Goal: Task Accomplishment & Management: Manage account settings

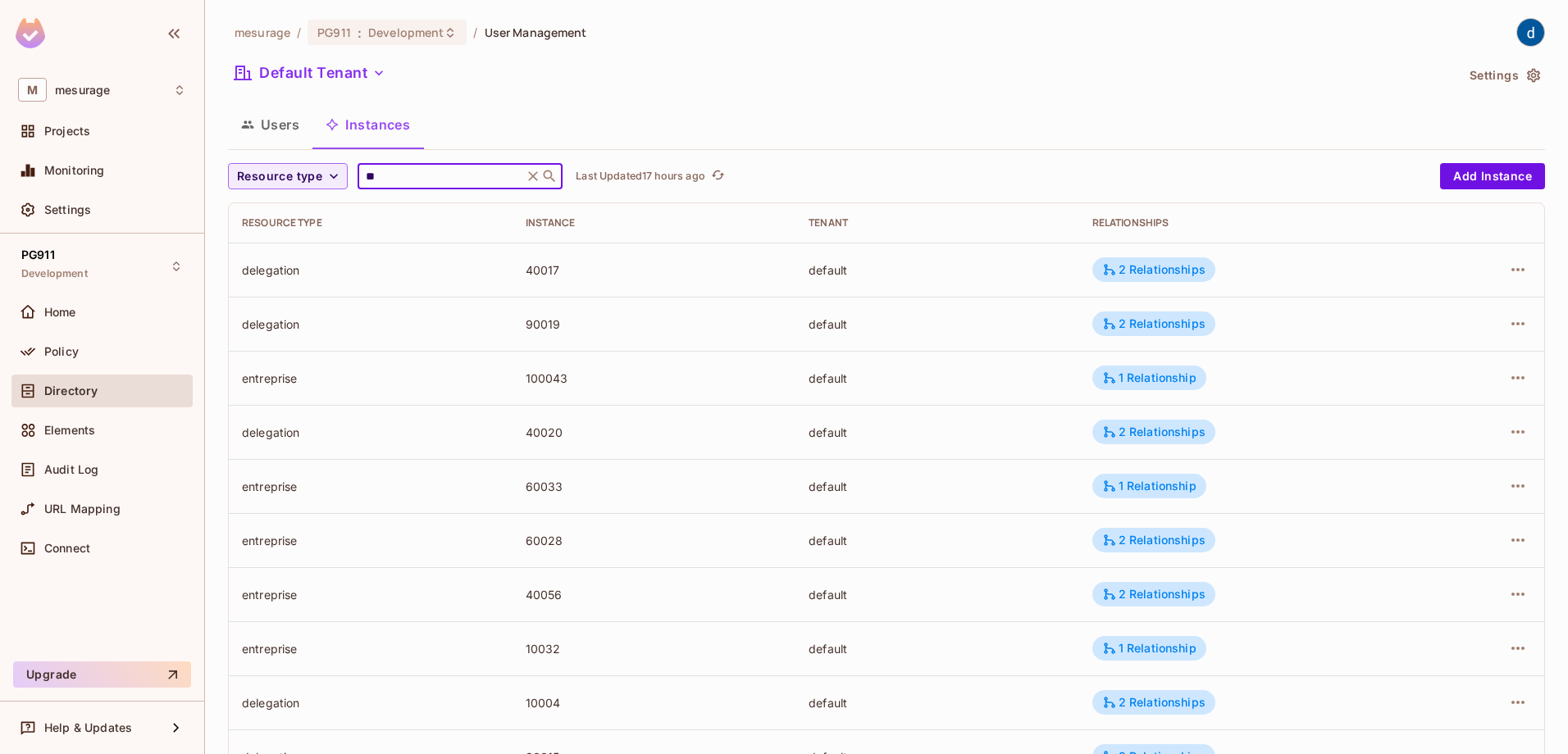
type input "***"
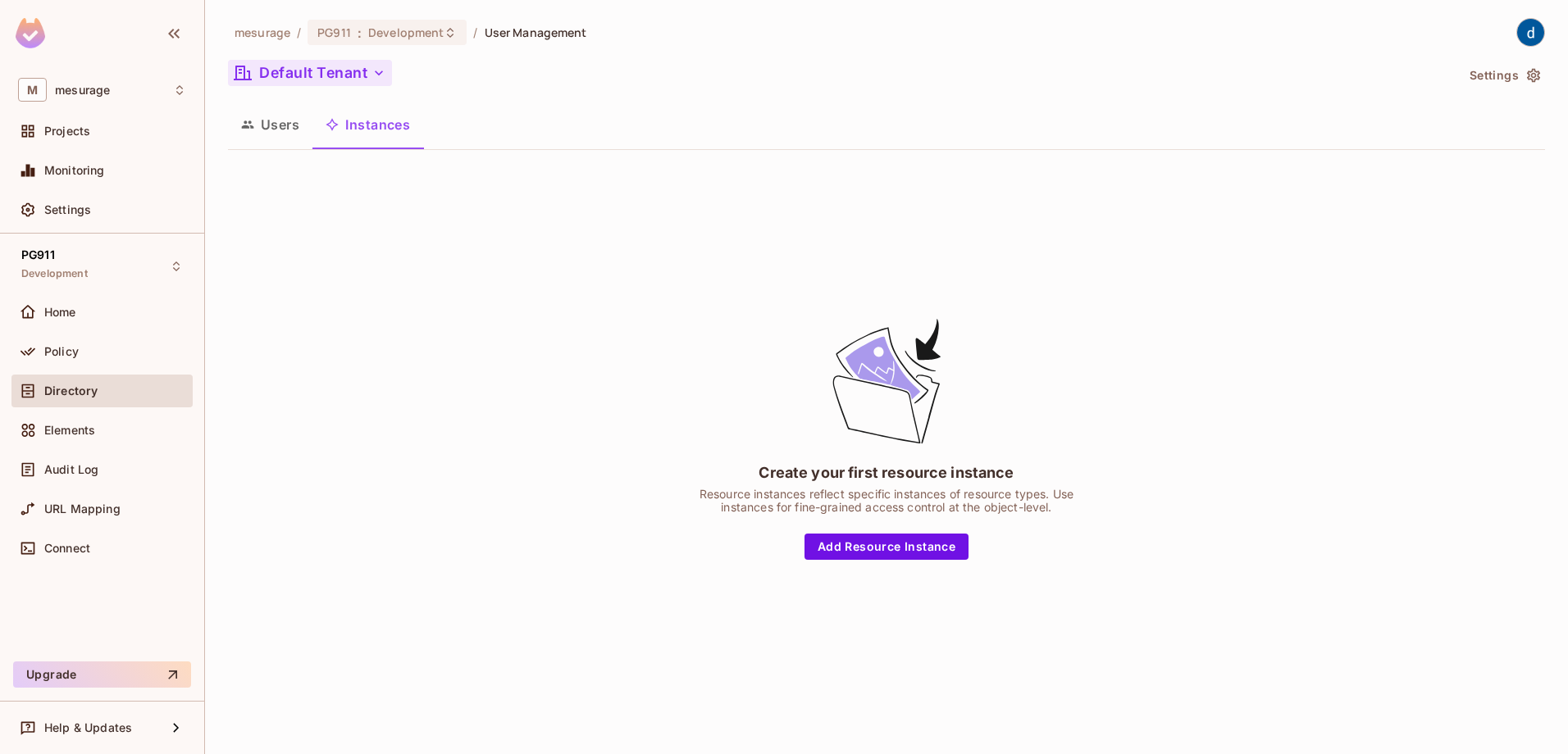
click at [376, 72] on icon "button" at bounding box center [378, 73] width 16 height 16
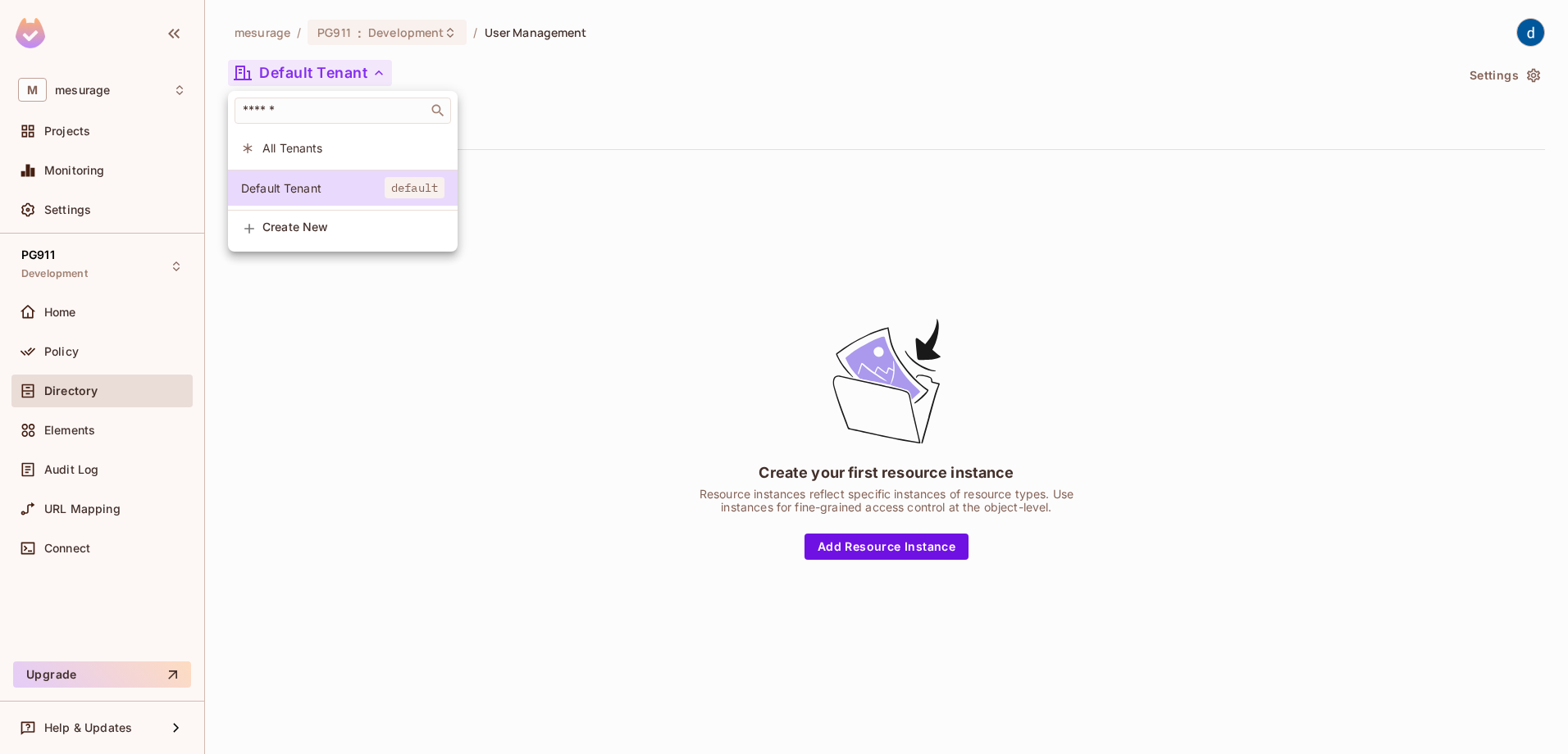
click at [369, 147] on span "All Tenants" at bounding box center [353, 148] width 182 height 15
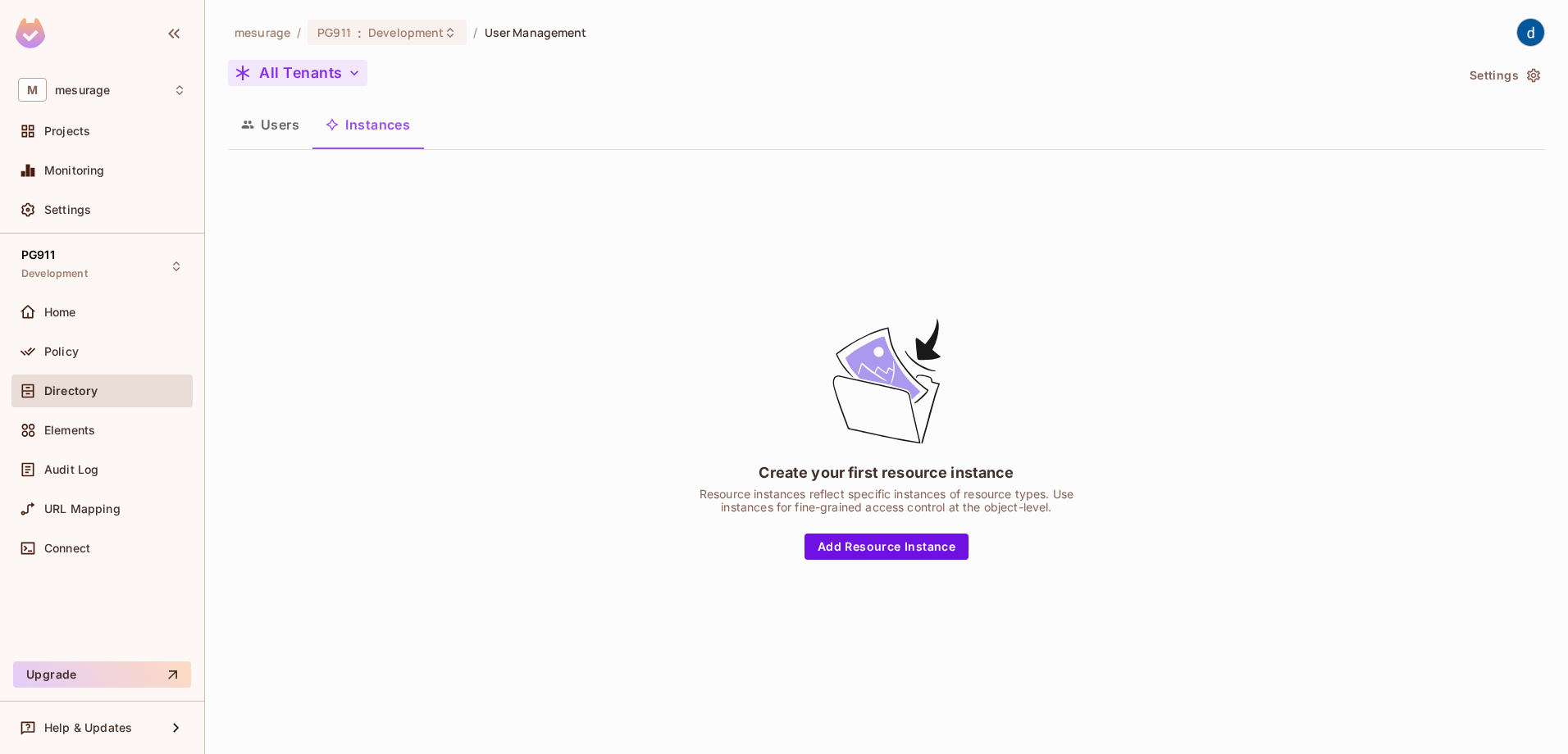
click at [373, 124] on button "Instances" at bounding box center [367, 124] width 111 height 41
click at [248, 123] on icon "button" at bounding box center [247, 124] width 13 height 13
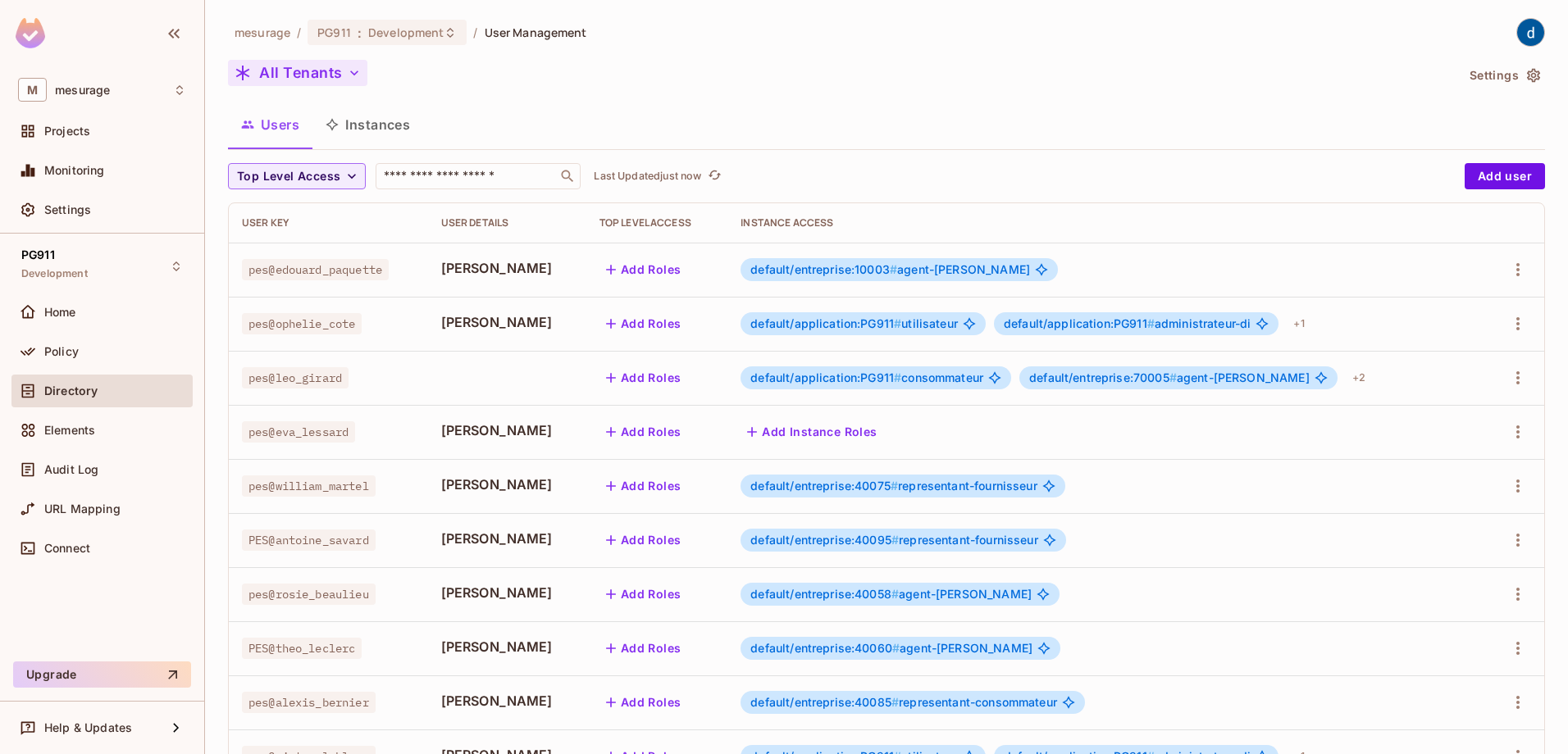
click at [350, 118] on button "Instances" at bounding box center [367, 124] width 111 height 41
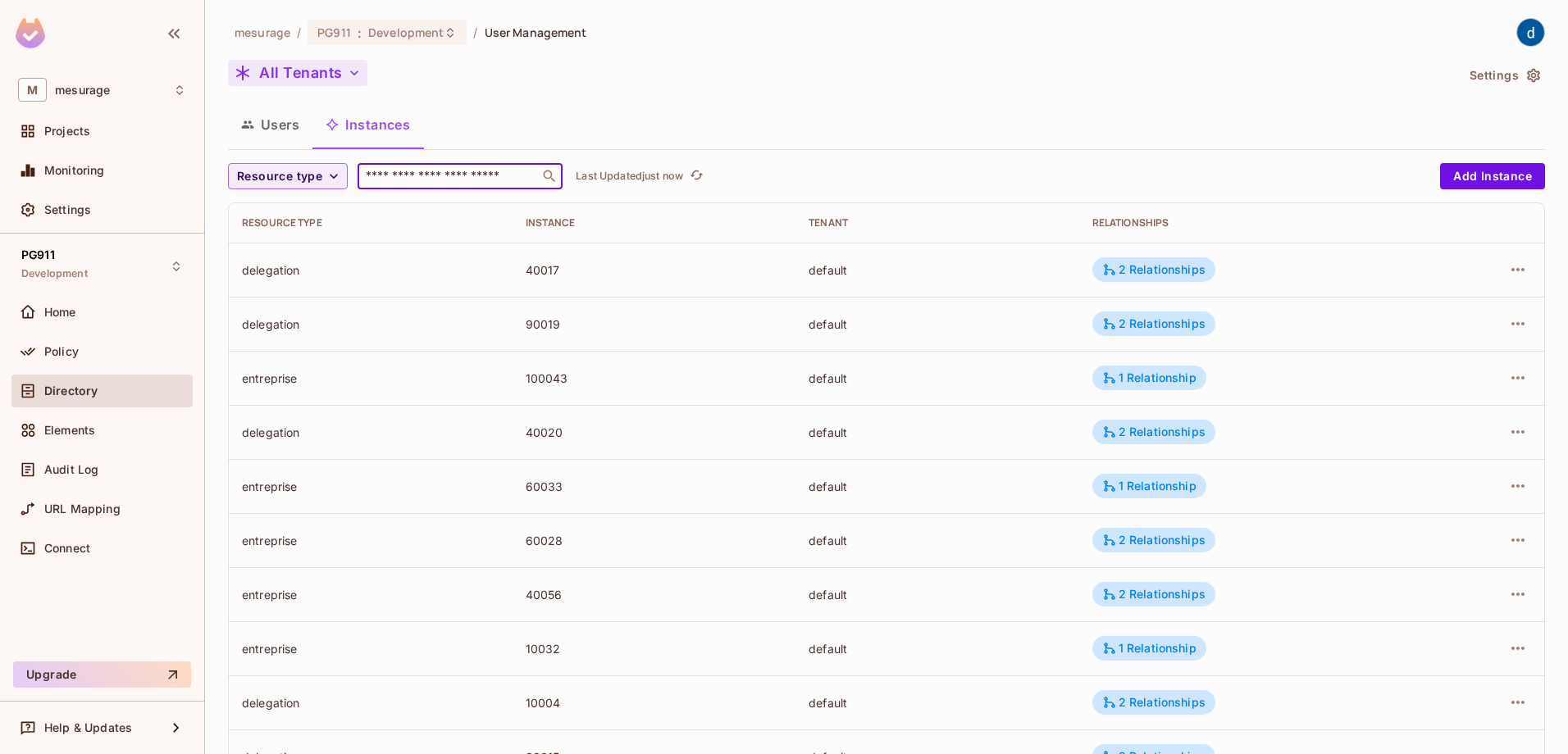
click at [405, 173] on input "text" at bounding box center [448, 176] width 172 height 16
type input "**"
click at [266, 130] on button "Users" at bounding box center [270, 124] width 85 height 41
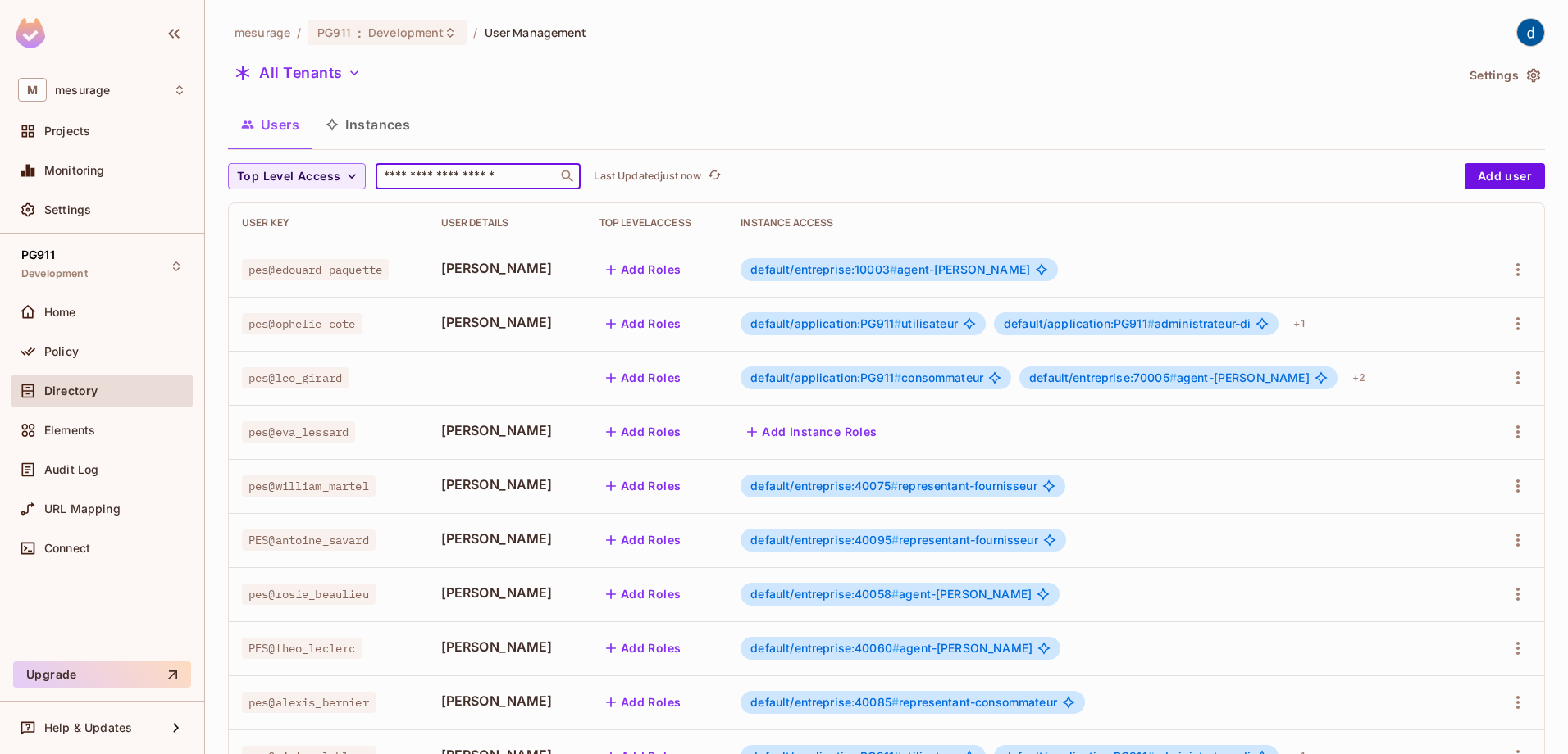
click at [415, 181] on input "text" at bounding box center [466, 176] width 172 height 16
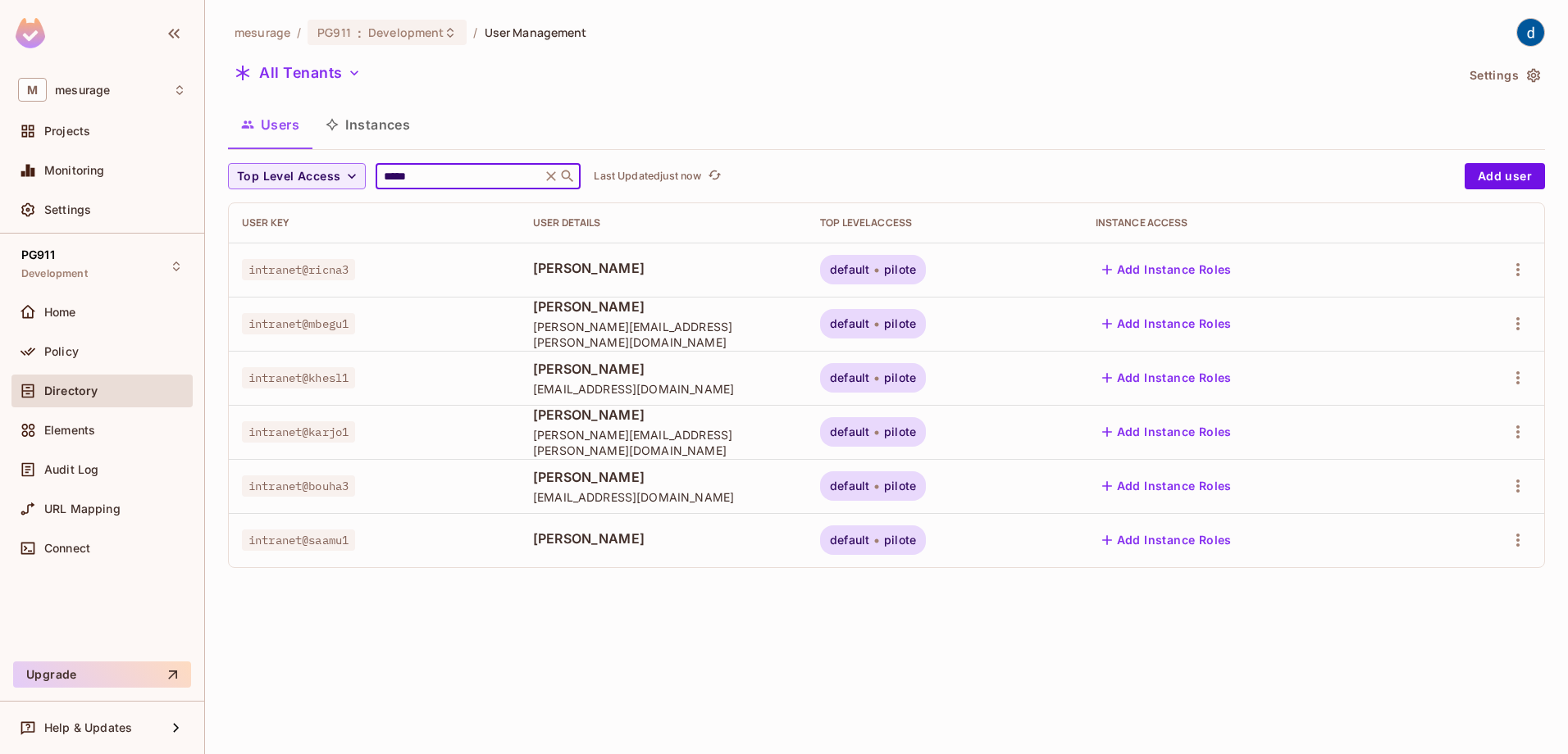
type input "*****"
click at [396, 128] on button "Instances" at bounding box center [367, 124] width 111 height 41
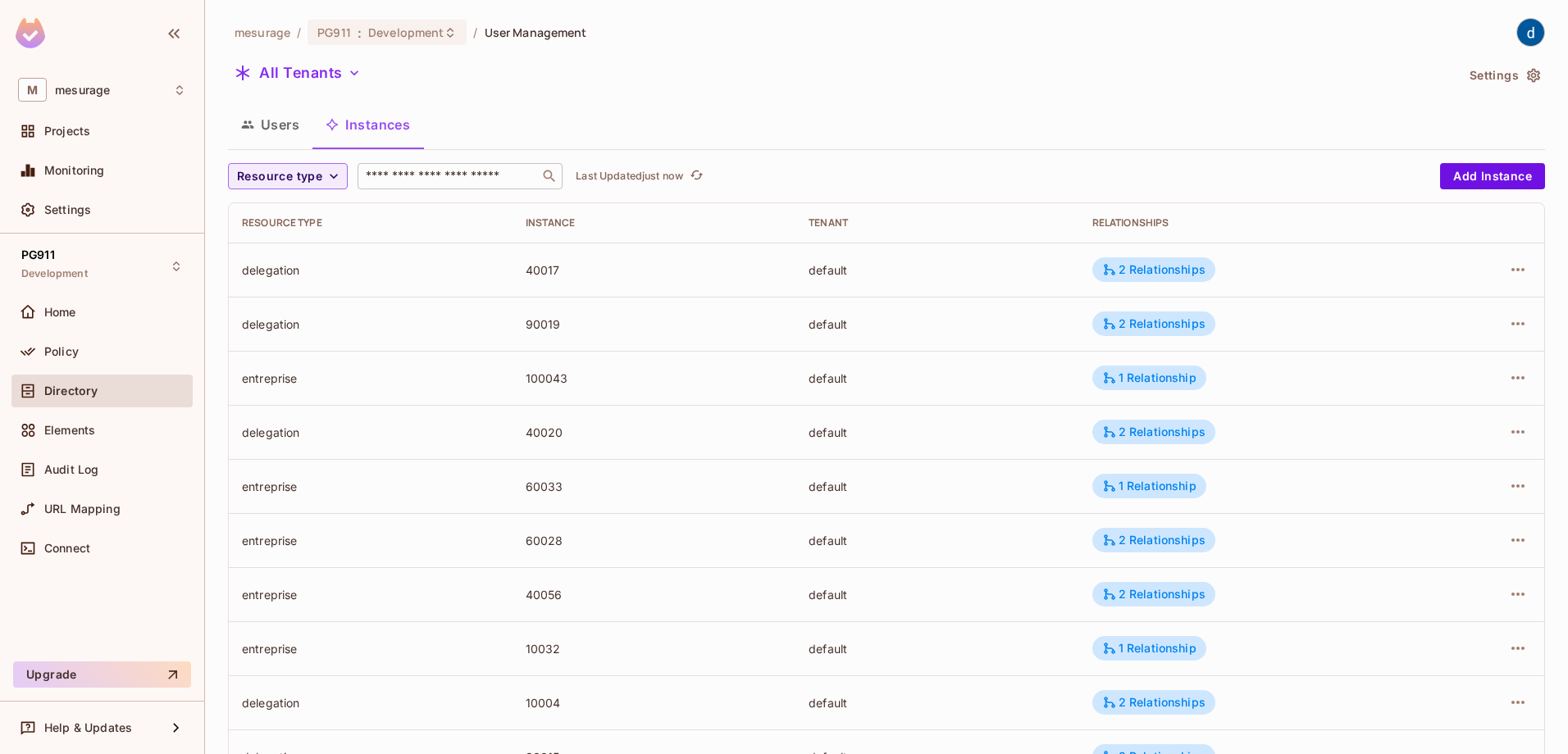
click at [400, 167] on div "​" at bounding box center [460, 176] width 205 height 26
type input "**"
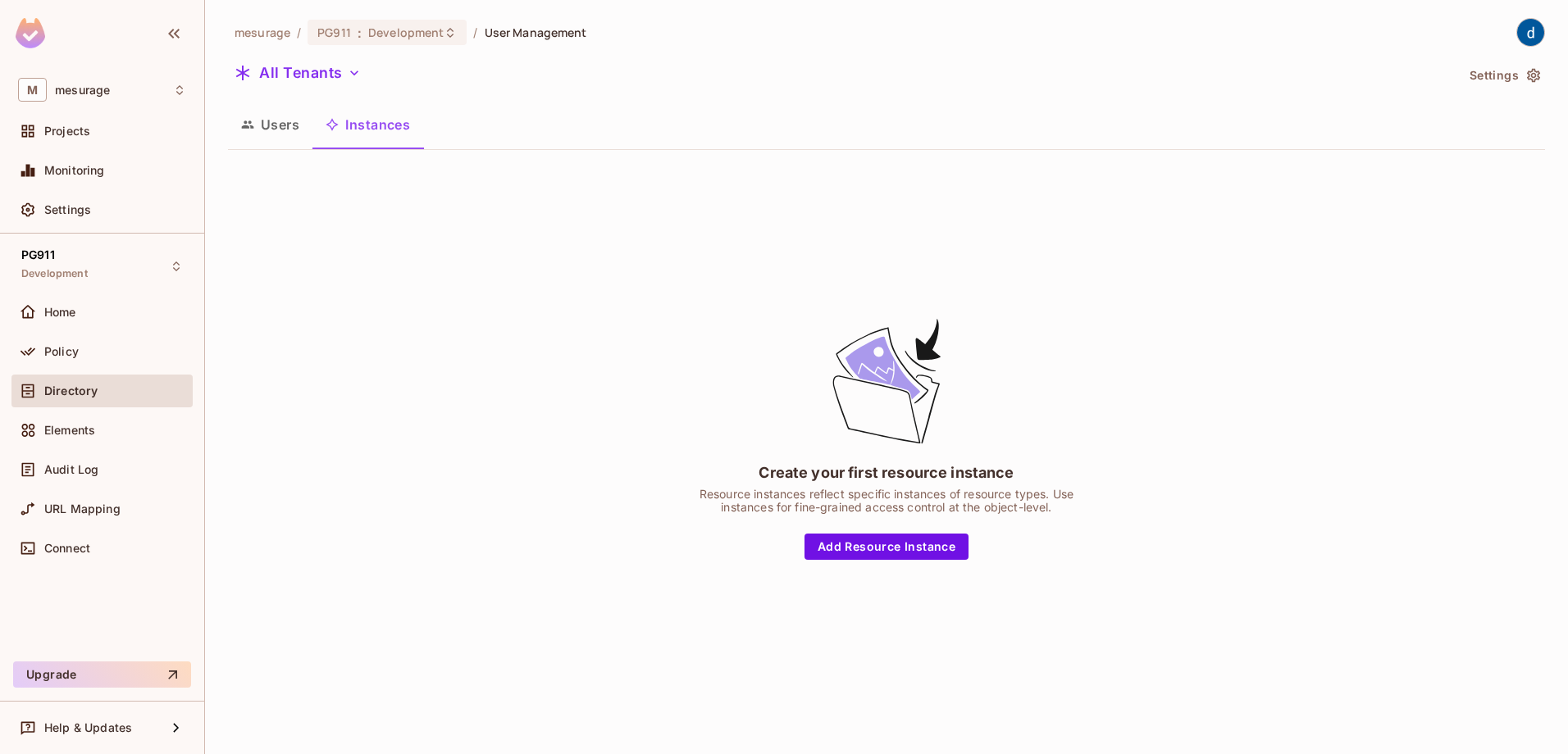
click at [301, 144] on button "Users" at bounding box center [270, 124] width 85 height 41
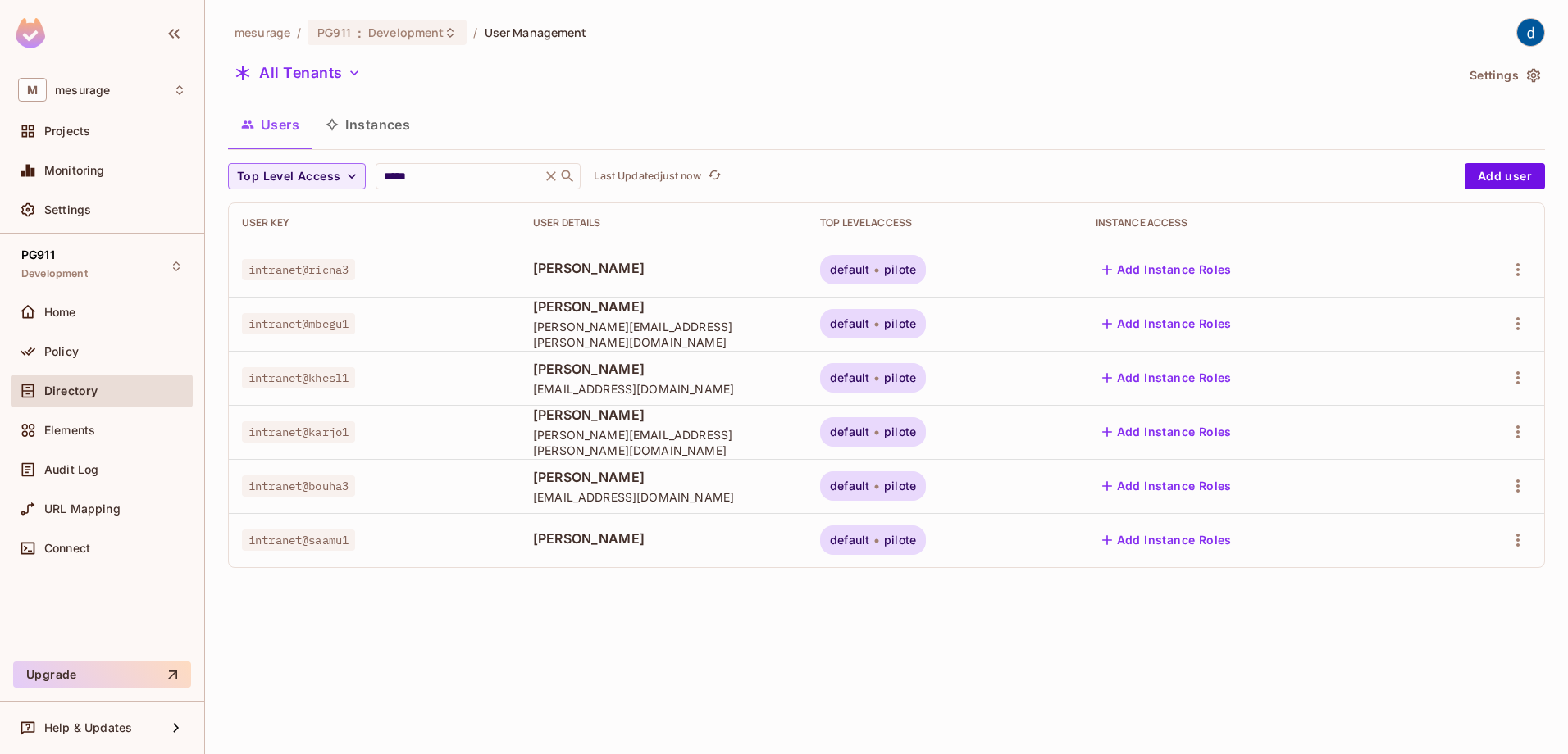
click at [380, 126] on button "Instances" at bounding box center [367, 124] width 111 height 41
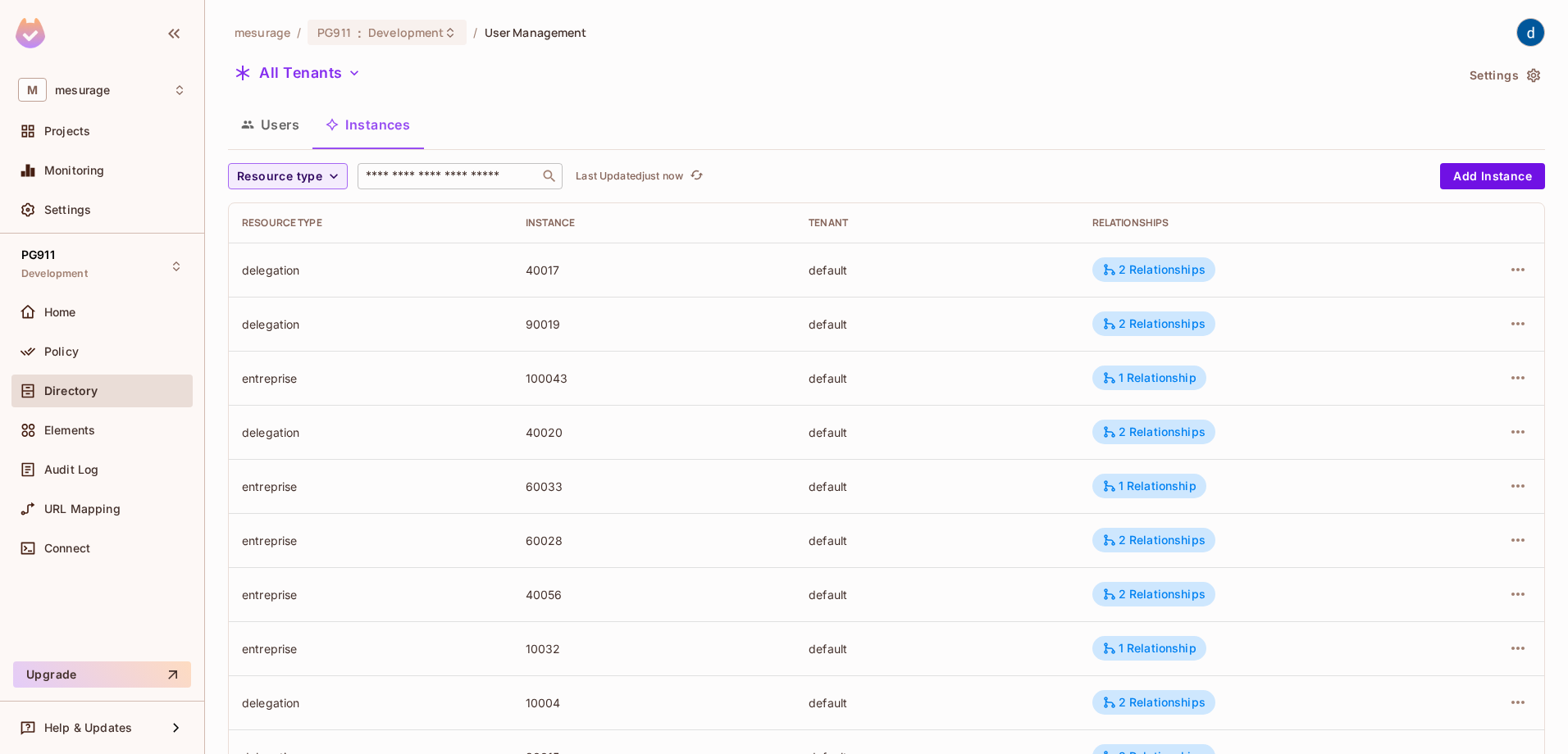
click at [490, 175] on input "text" at bounding box center [448, 176] width 172 height 16
type input "*"
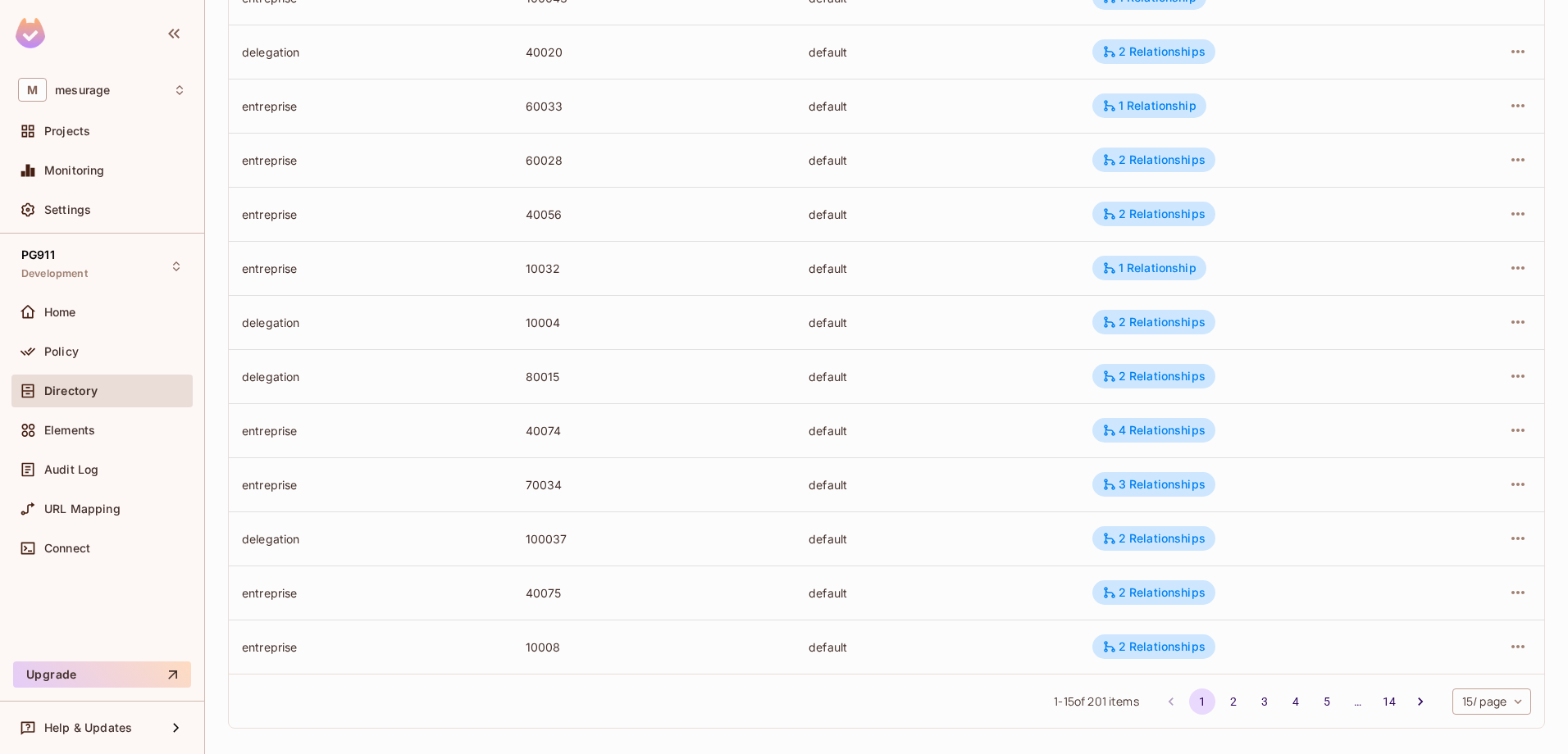
scroll to position [391, 0]
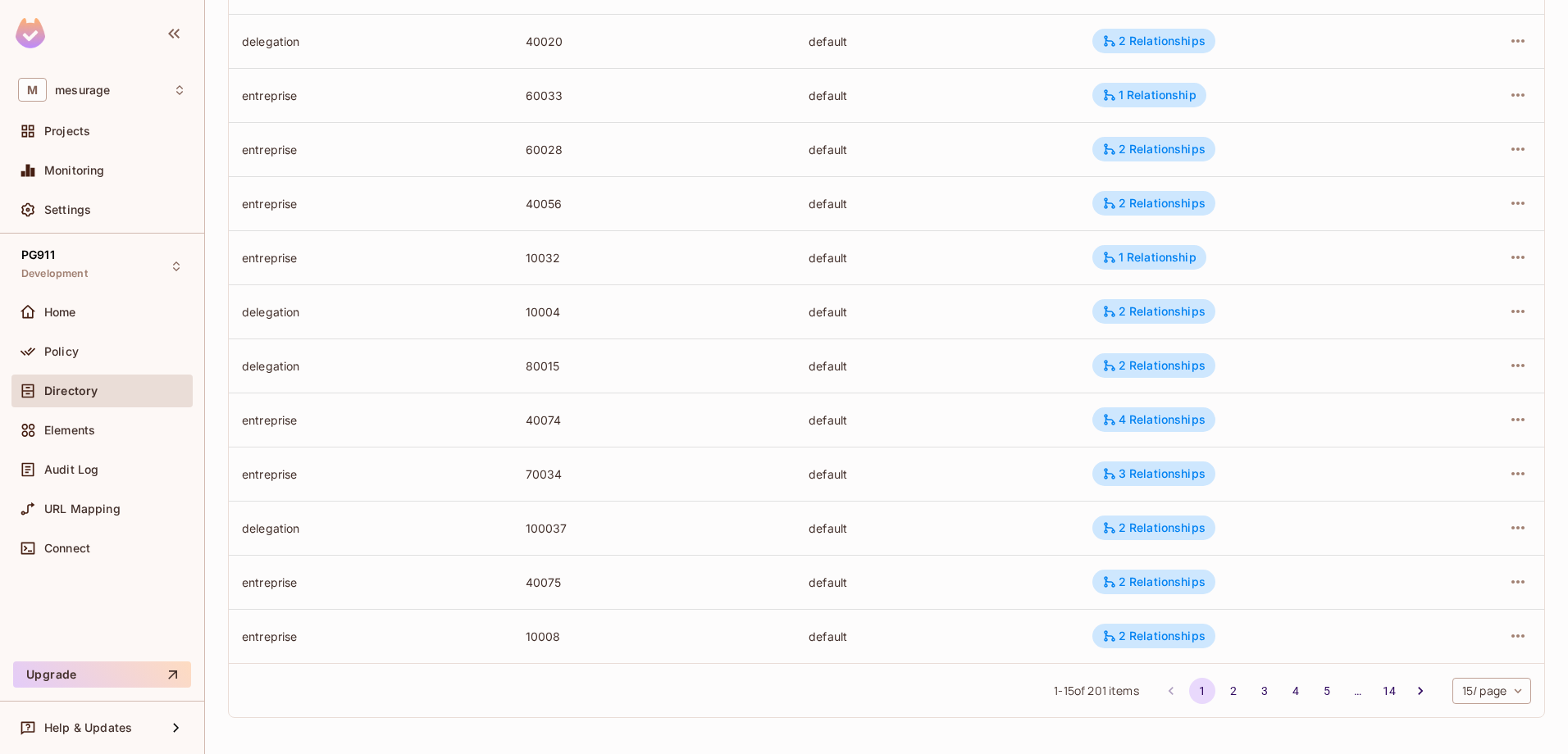
click at [1478, 696] on body "M mesurage Projects Monitoring Settings PG911 Development Home Policy Directory…" at bounding box center [784, 377] width 1568 height 754
click at [1471, 718] on li "100 / page" at bounding box center [1477, 717] width 82 height 35
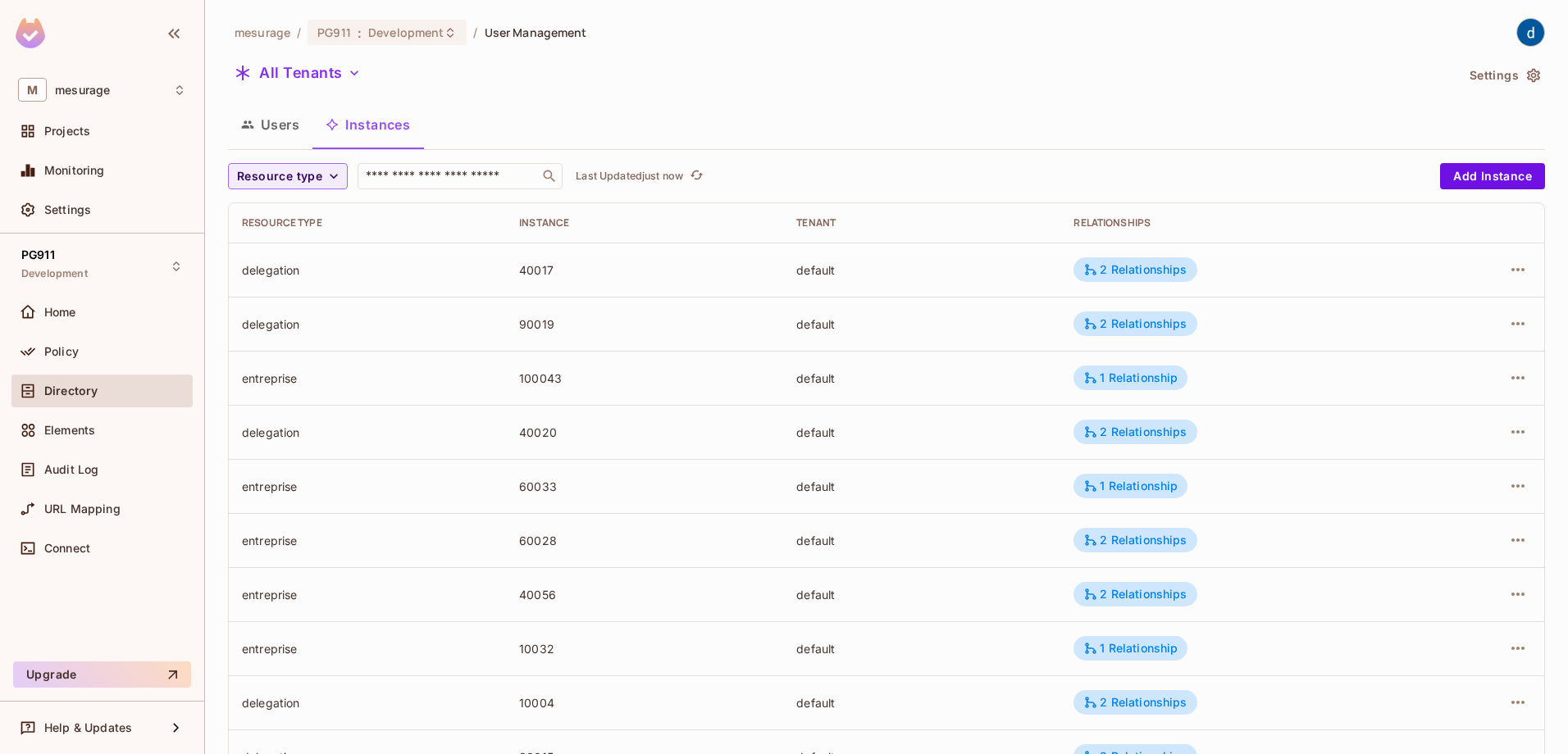
scroll to position [4059, 0]
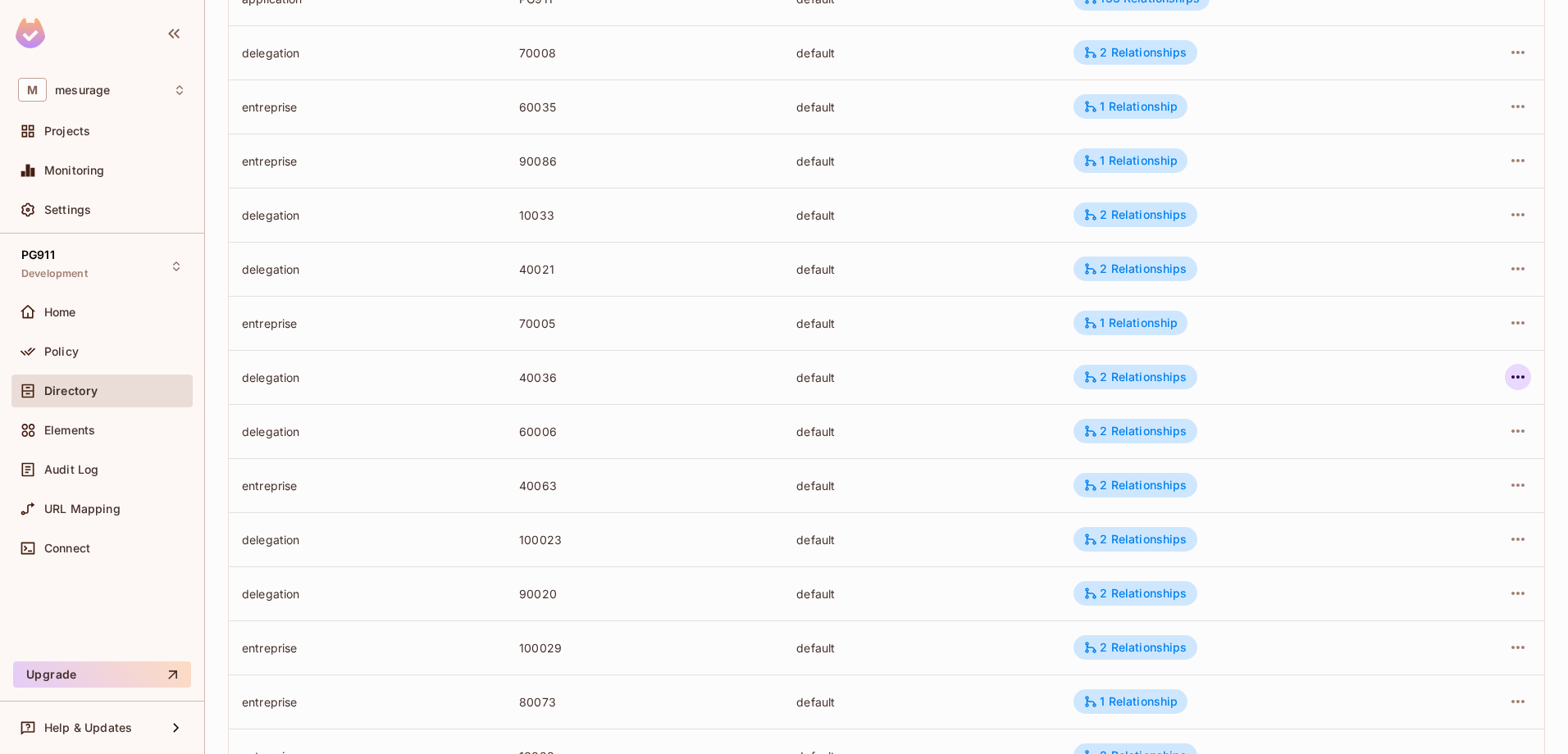
click at [1514, 379] on icon "button" at bounding box center [1518, 377] width 19 height 19
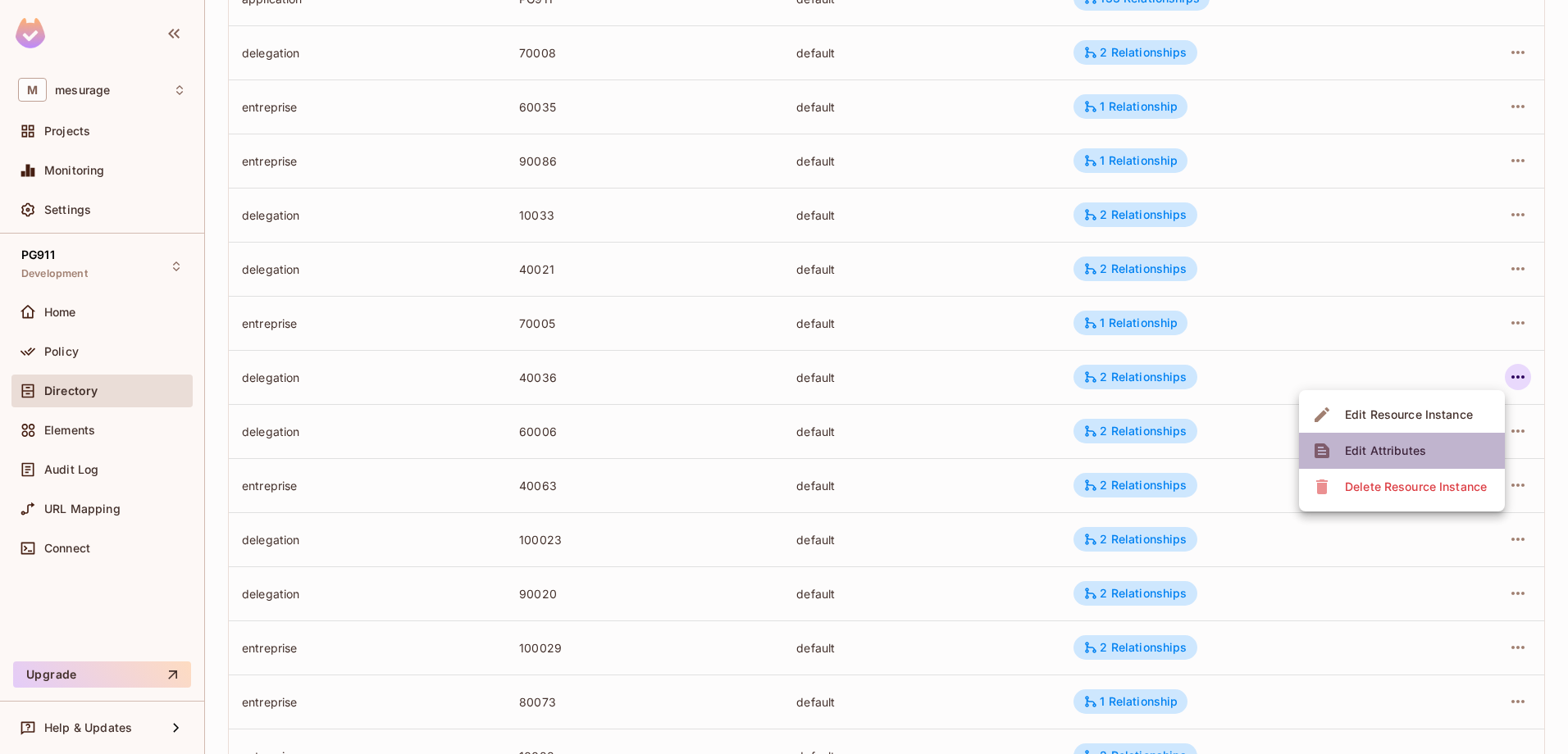
click at [1361, 444] on div "Edit Attributes" at bounding box center [1386, 450] width 81 height 16
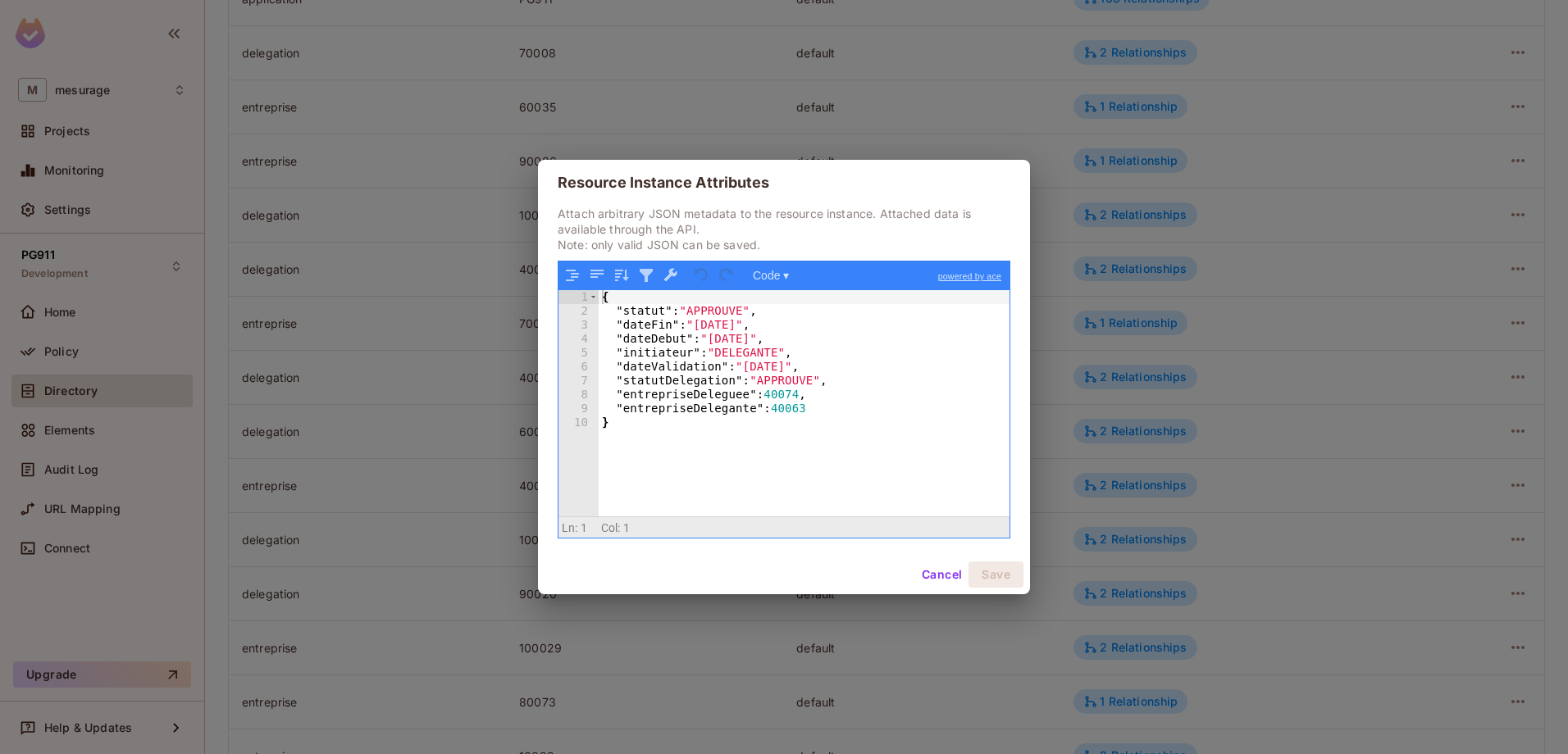
click at [474, 112] on div "Resource Instance Attributes Attach arbitrary JSON metadata to the resource ins…" at bounding box center [784, 377] width 1568 height 754
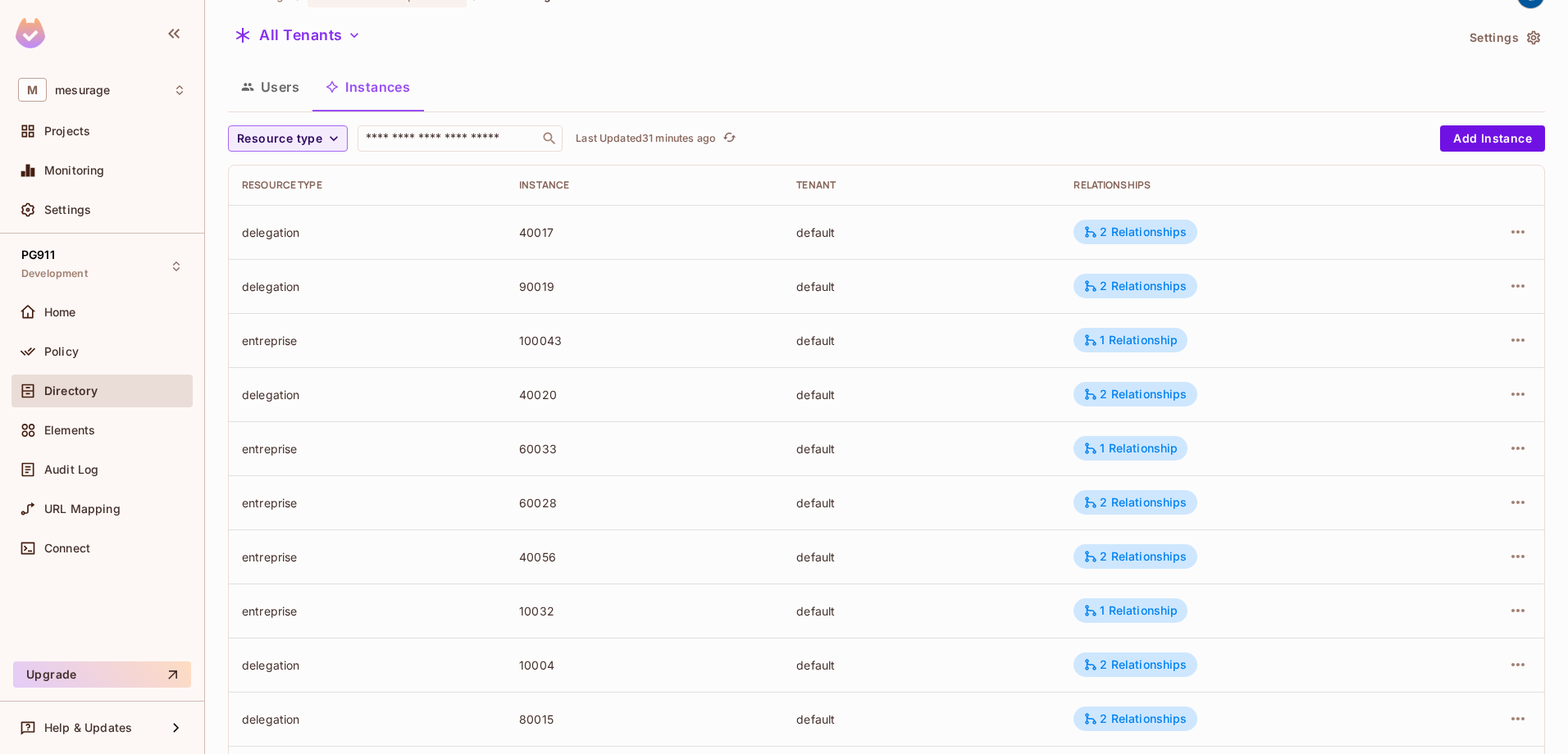
scroll to position [0, 0]
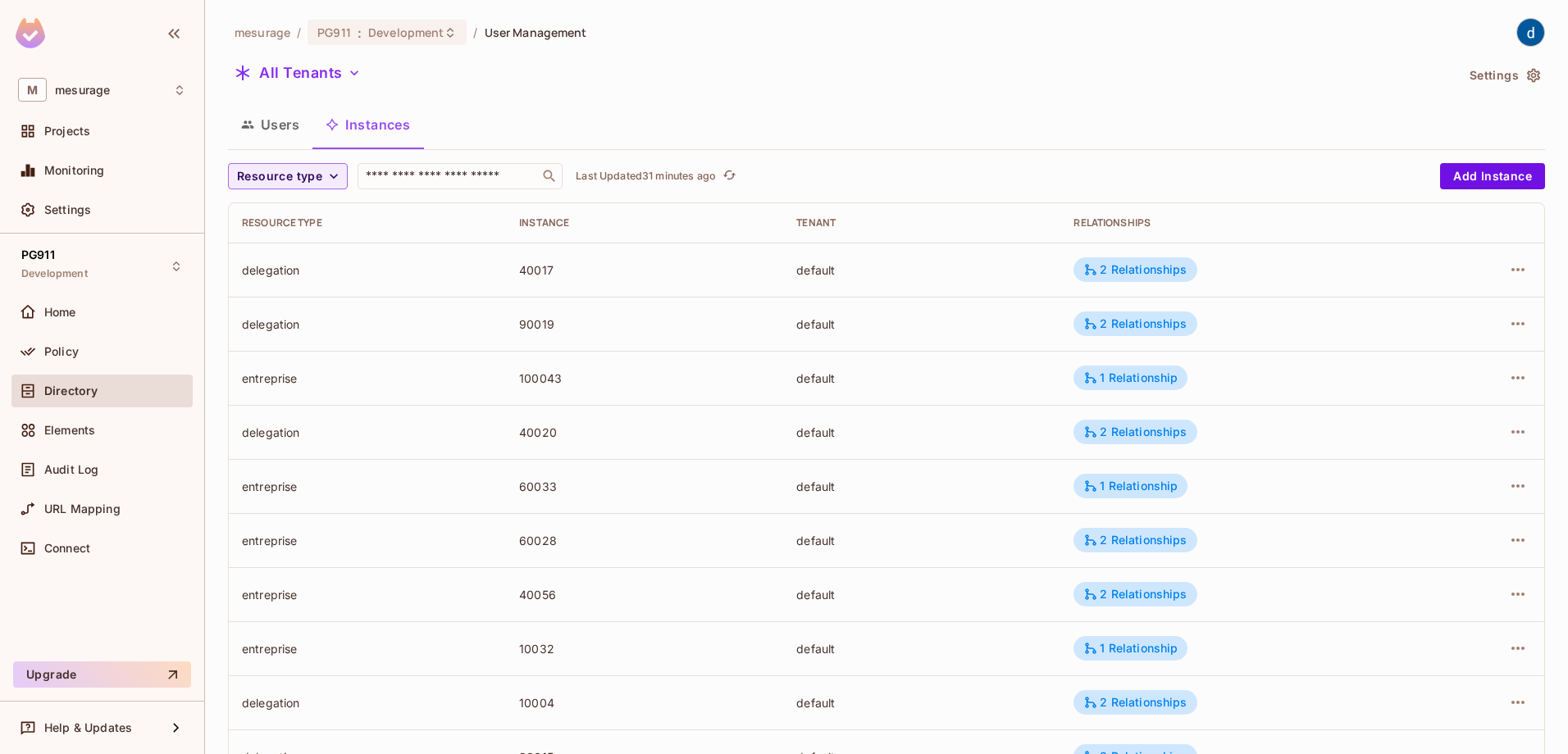
click at [273, 133] on button "Users" at bounding box center [270, 124] width 85 height 41
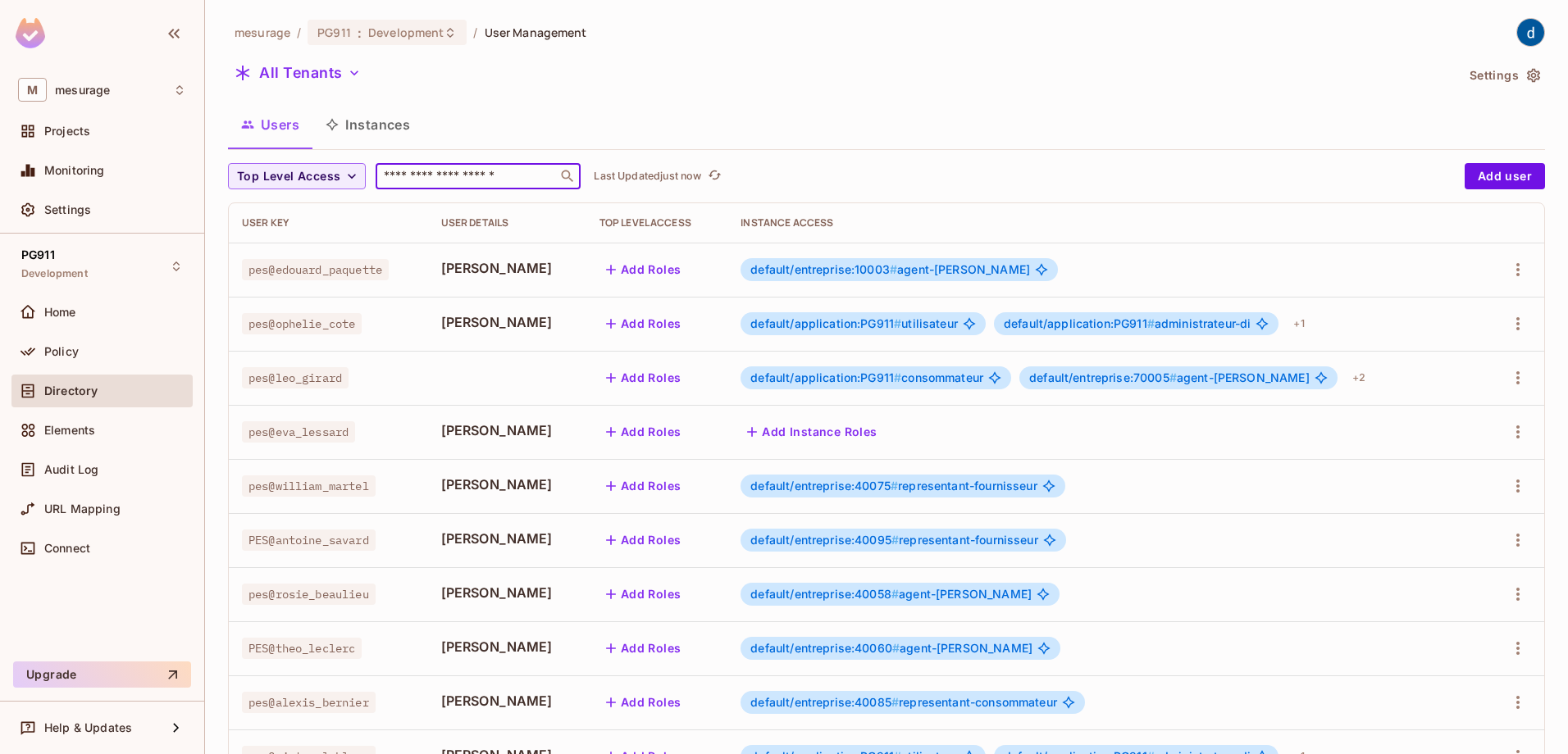
click at [492, 184] on input "text" at bounding box center [466, 176] width 172 height 16
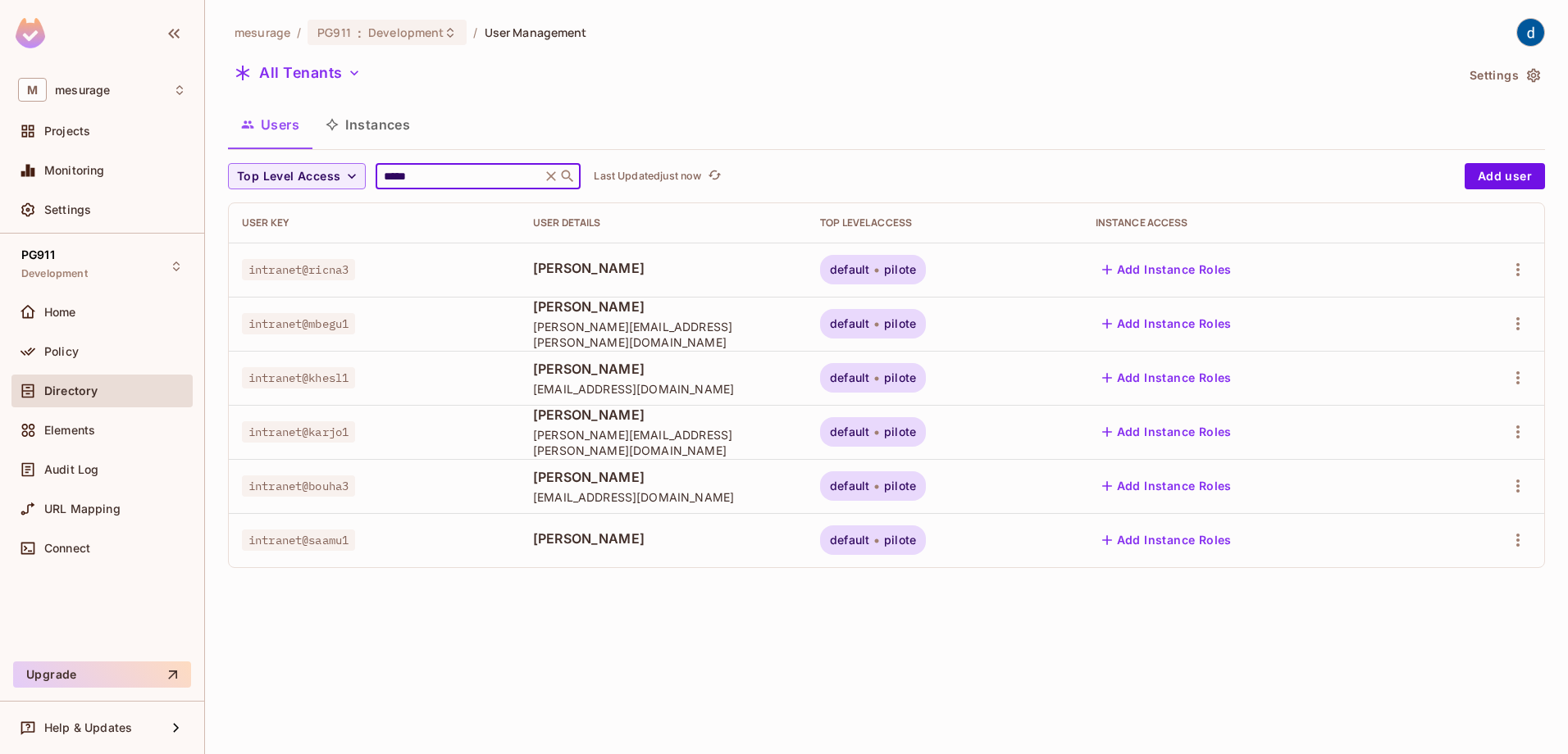
type input "*****"
click at [1239, 540] on button "Add Instance Roles" at bounding box center [1167, 540] width 143 height 26
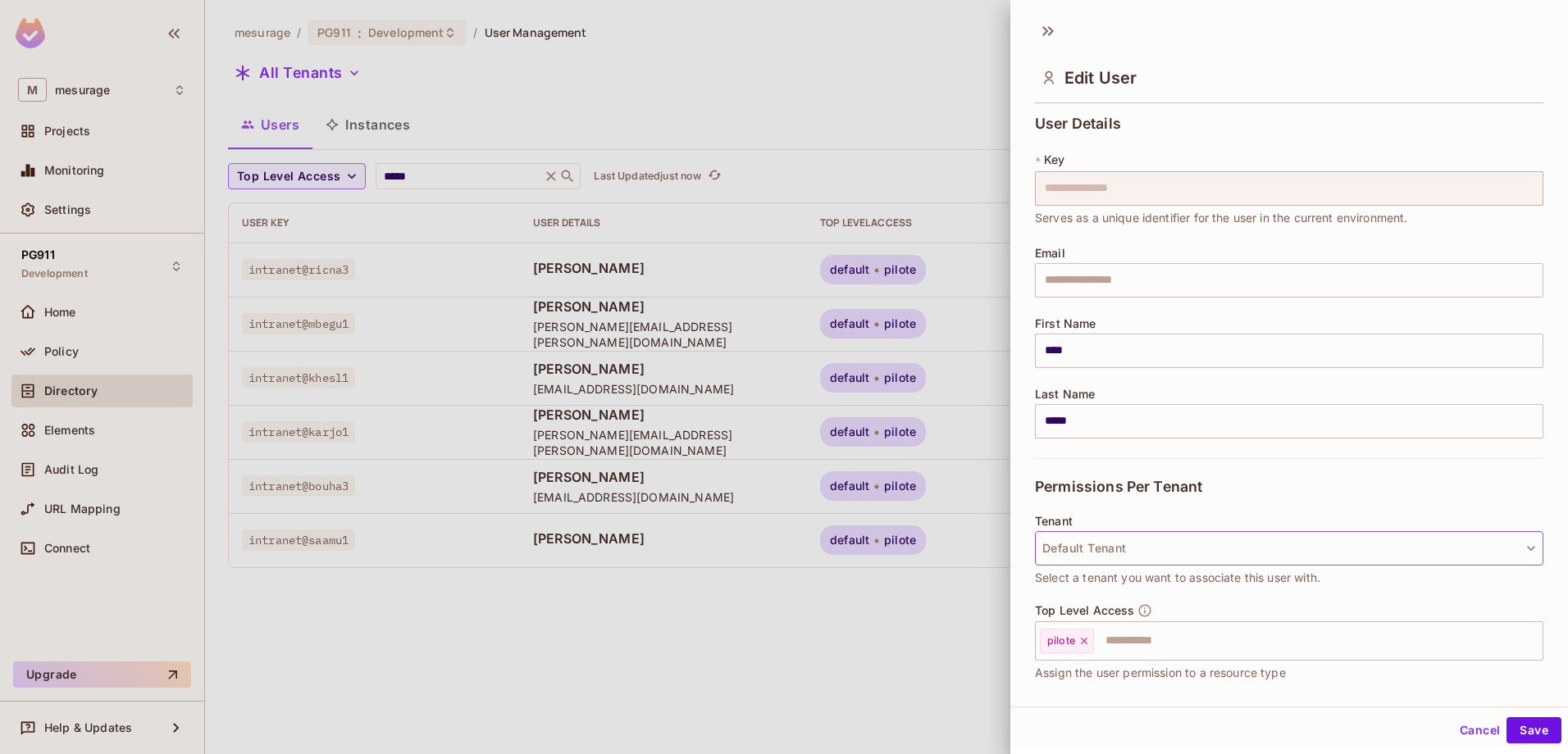
click at [1188, 546] on button "Default Tenant" at bounding box center [1289, 548] width 509 height 35
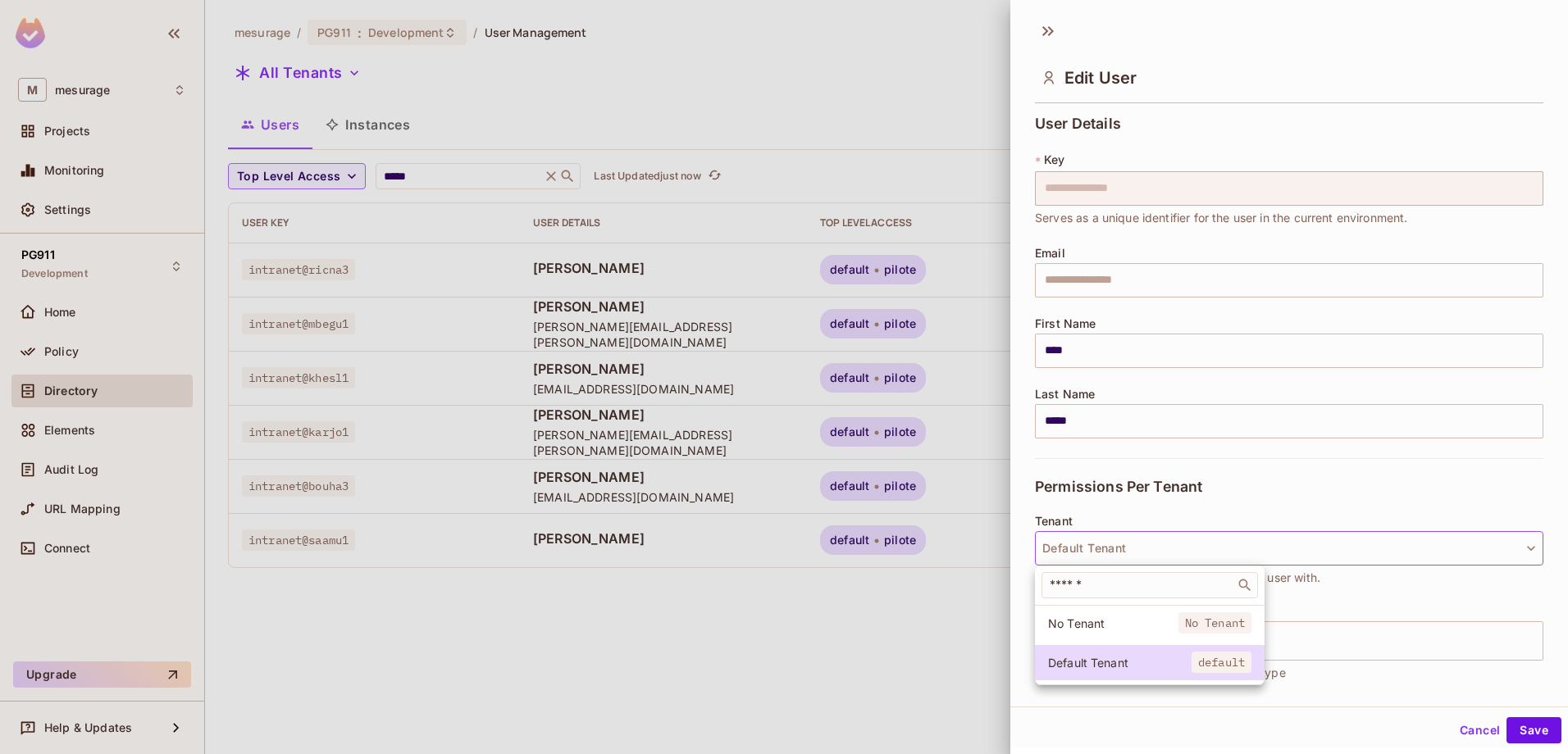
click at [1195, 518] on div at bounding box center [784, 377] width 1568 height 754
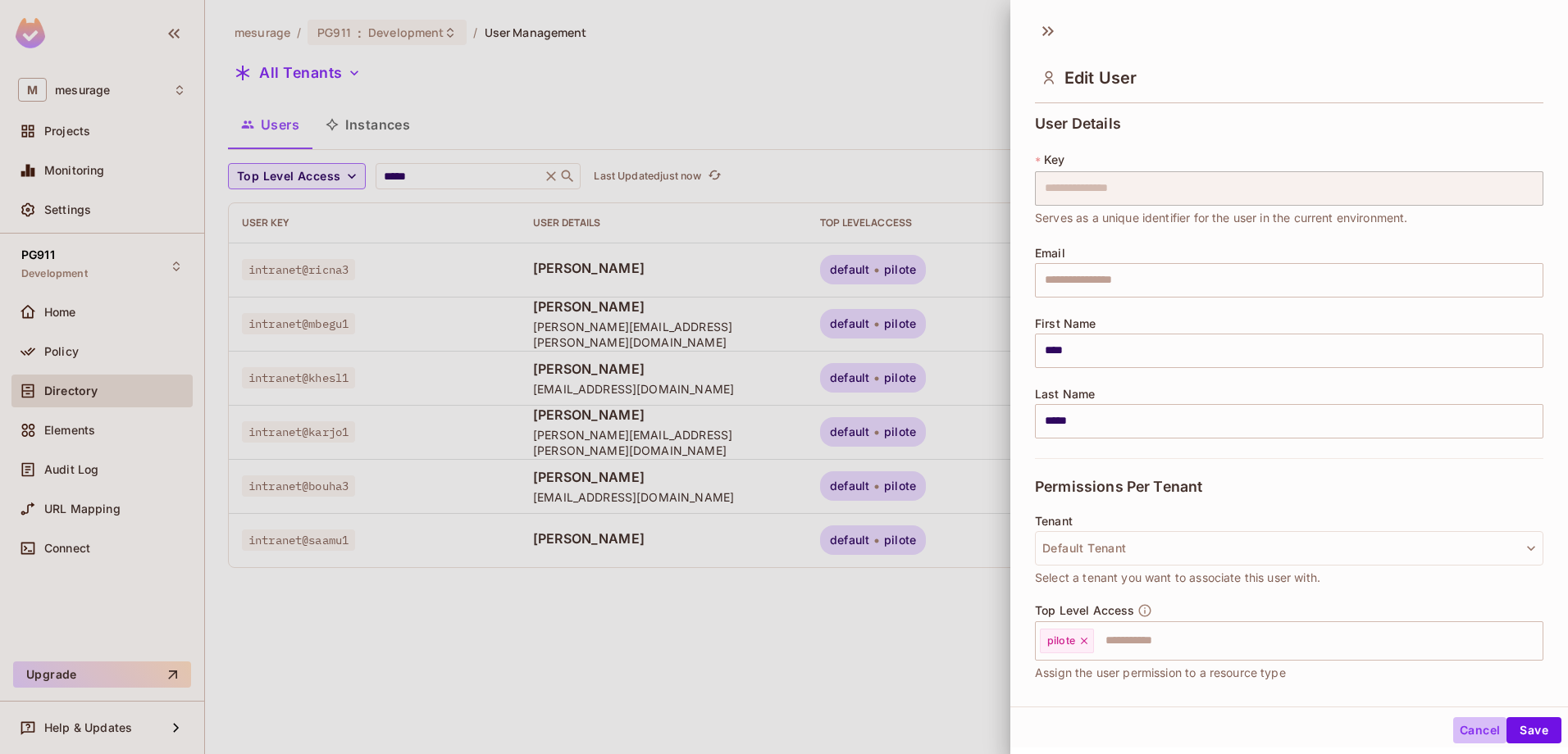
click at [1463, 723] on button "Cancel" at bounding box center [1480, 730] width 53 height 26
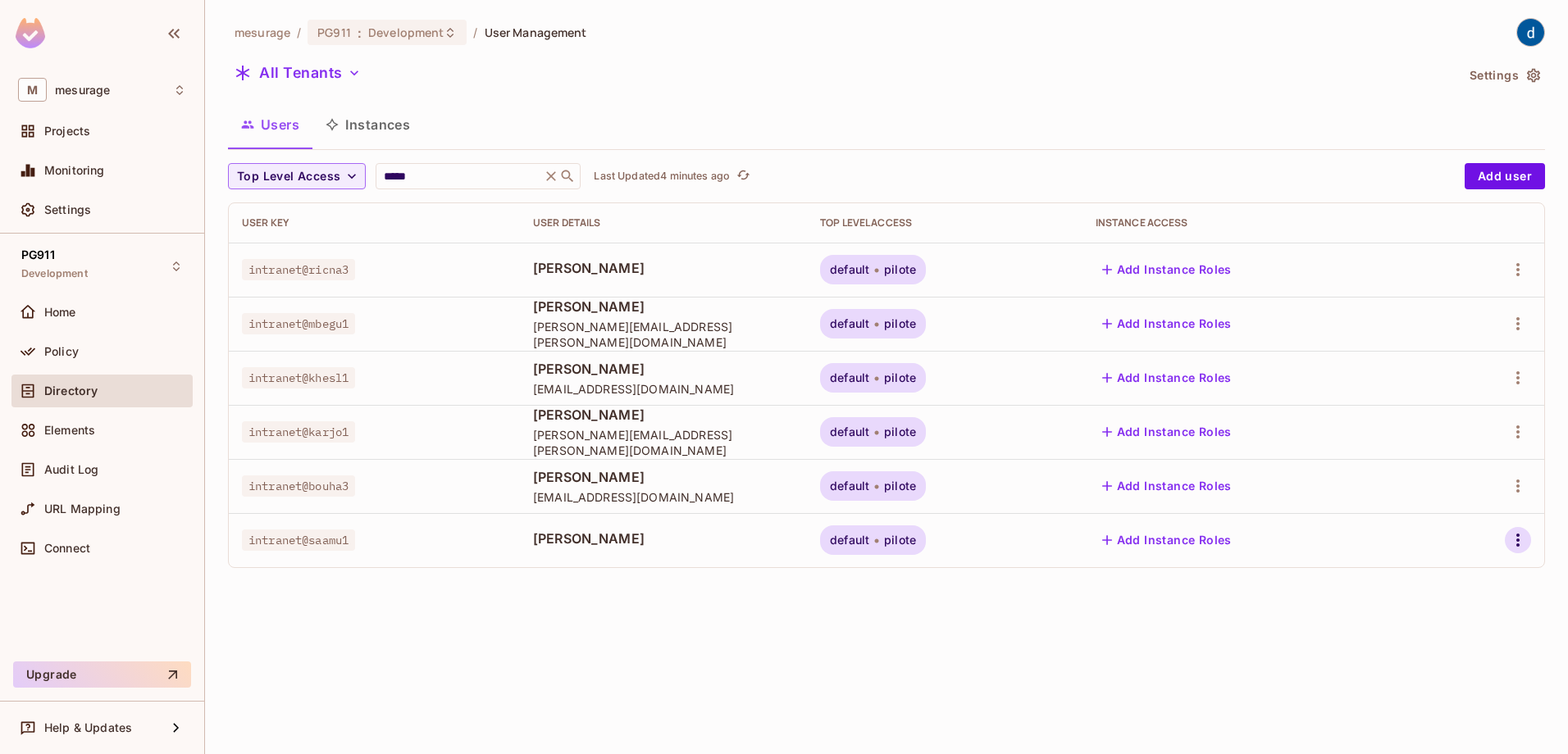
click at [1519, 533] on icon "button" at bounding box center [1518, 540] width 19 height 19
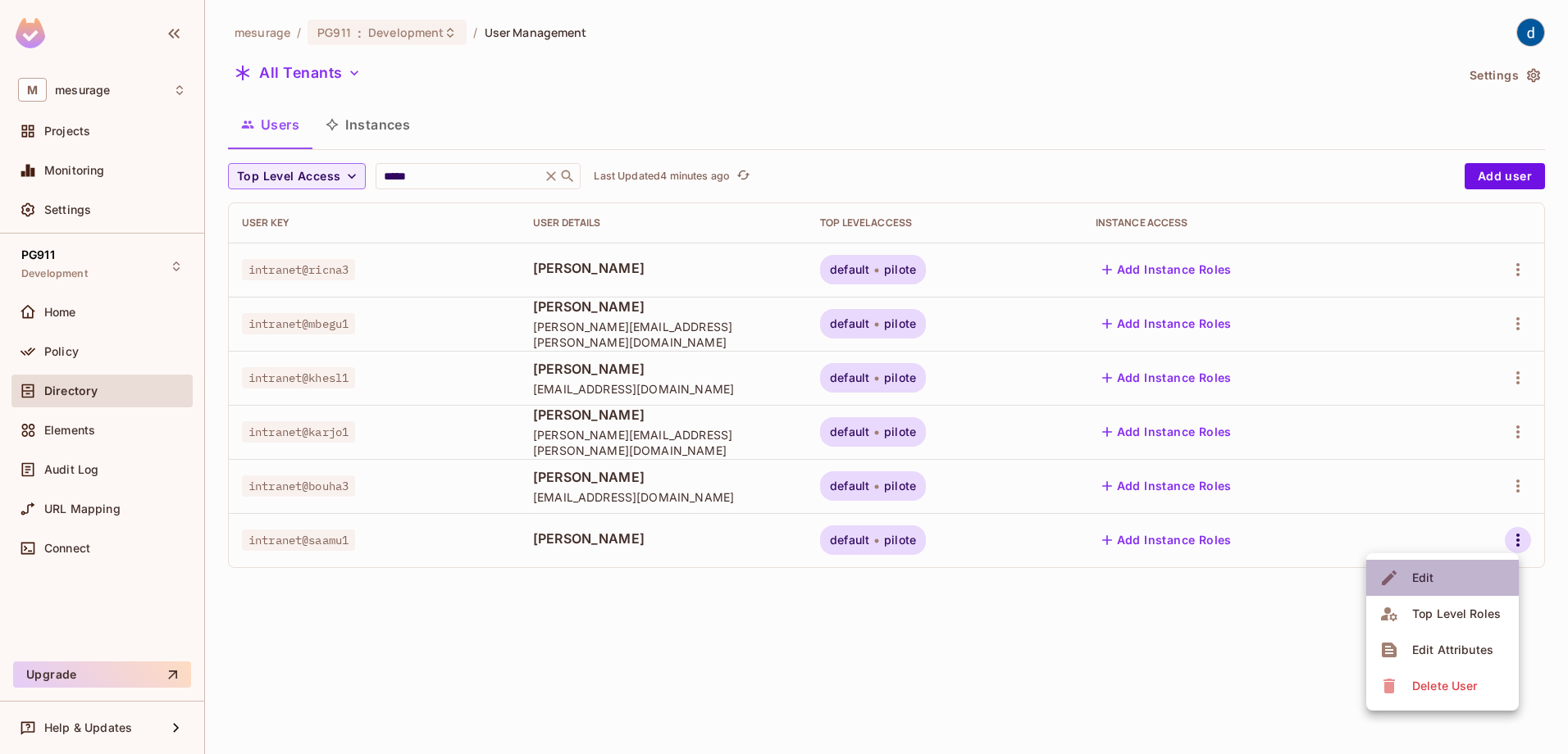
click at [1467, 572] on li "Edit" at bounding box center [1443, 578] width 152 height 36
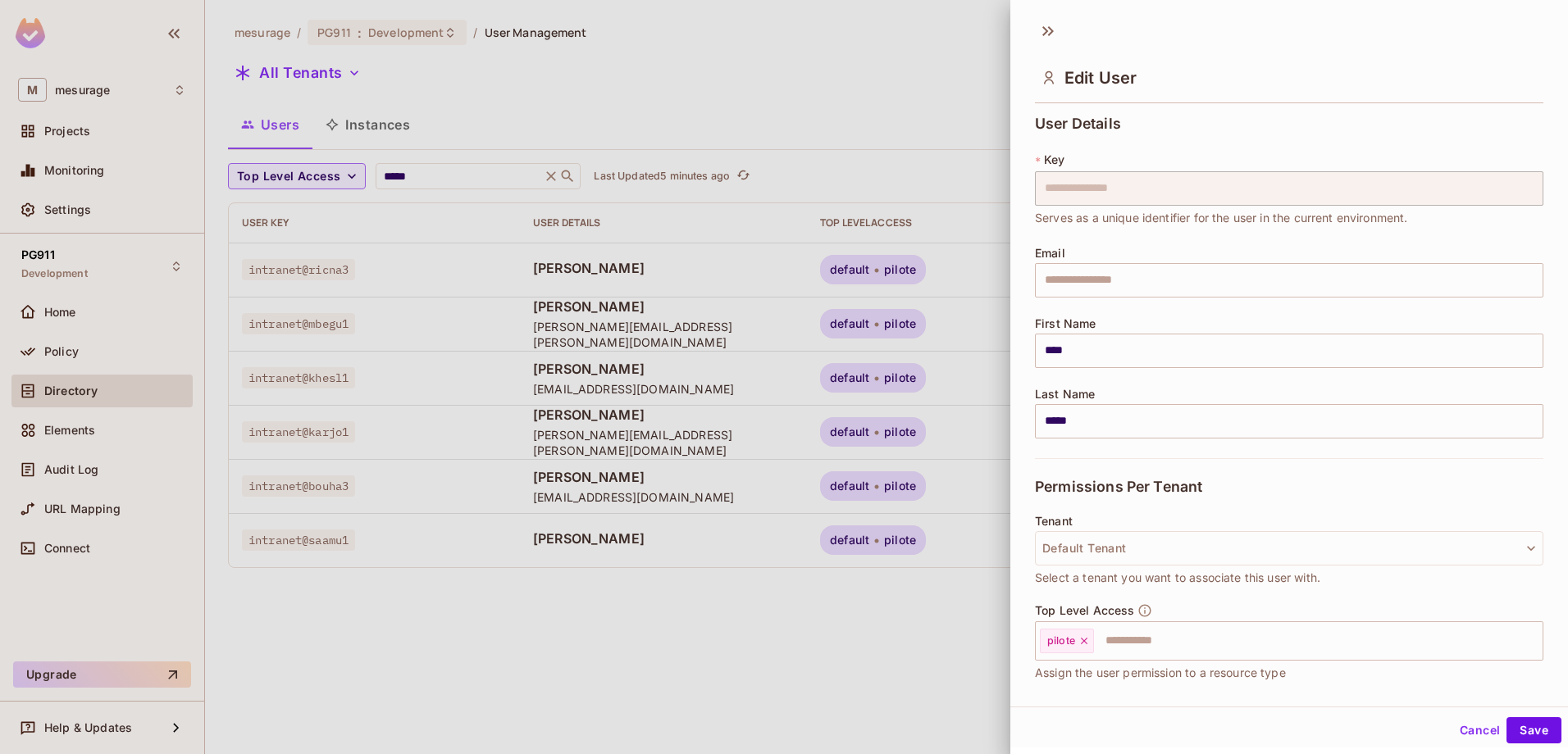
click at [800, 625] on div at bounding box center [784, 377] width 1568 height 754
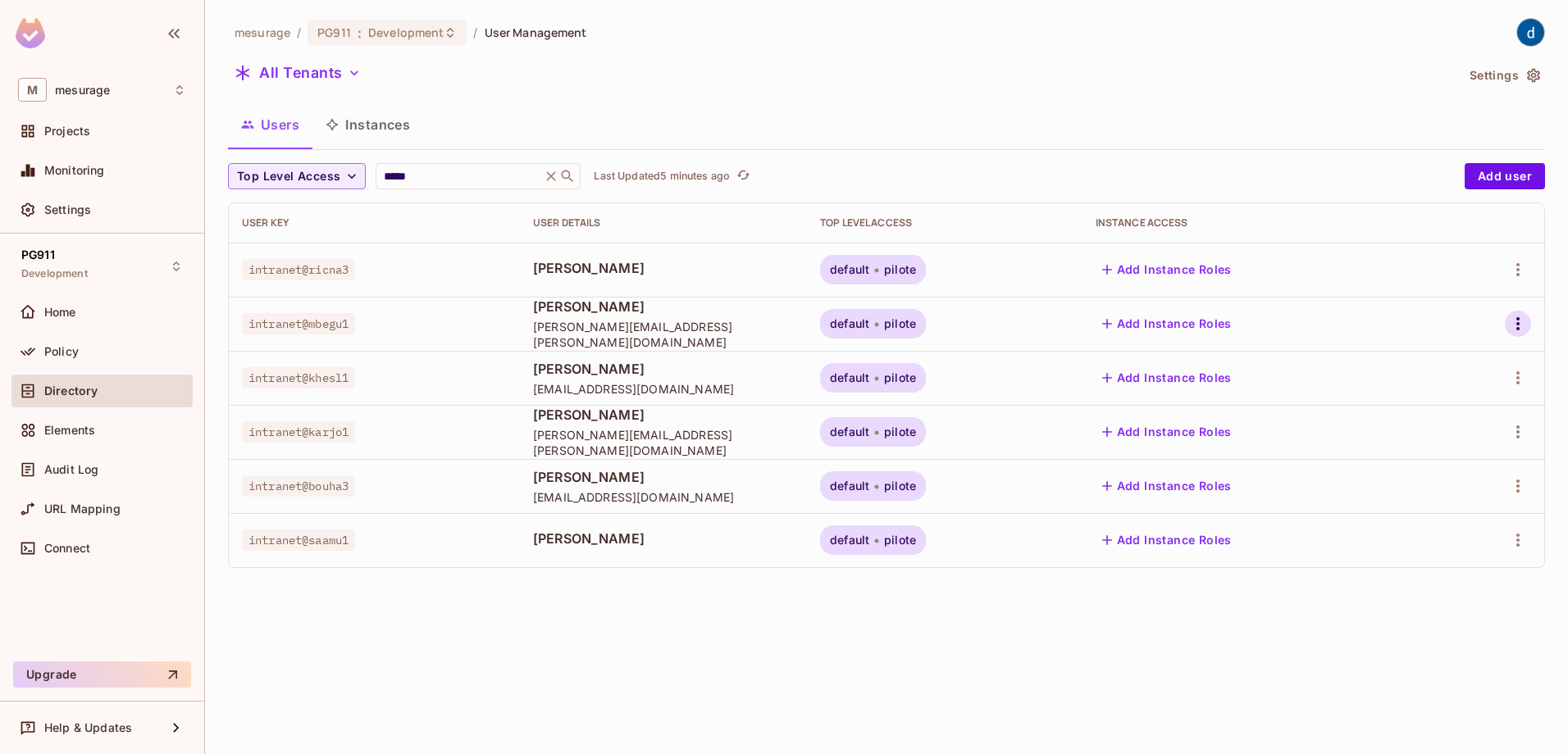
click at [1521, 333] on icon "button" at bounding box center [1518, 323] width 19 height 19
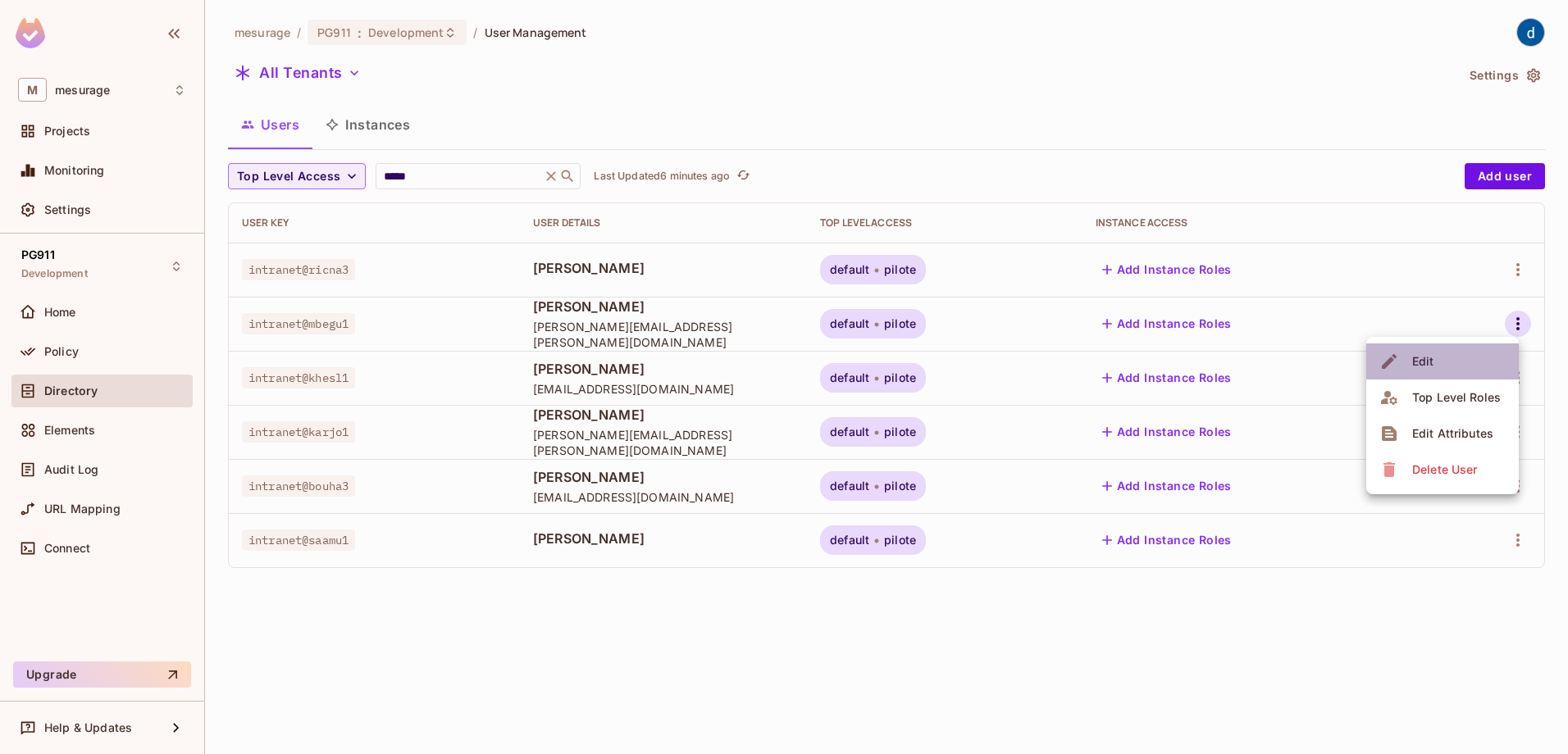
click at [1471, 359] on li "Edit" at bounding box center [1443, 361] width 152 height 36
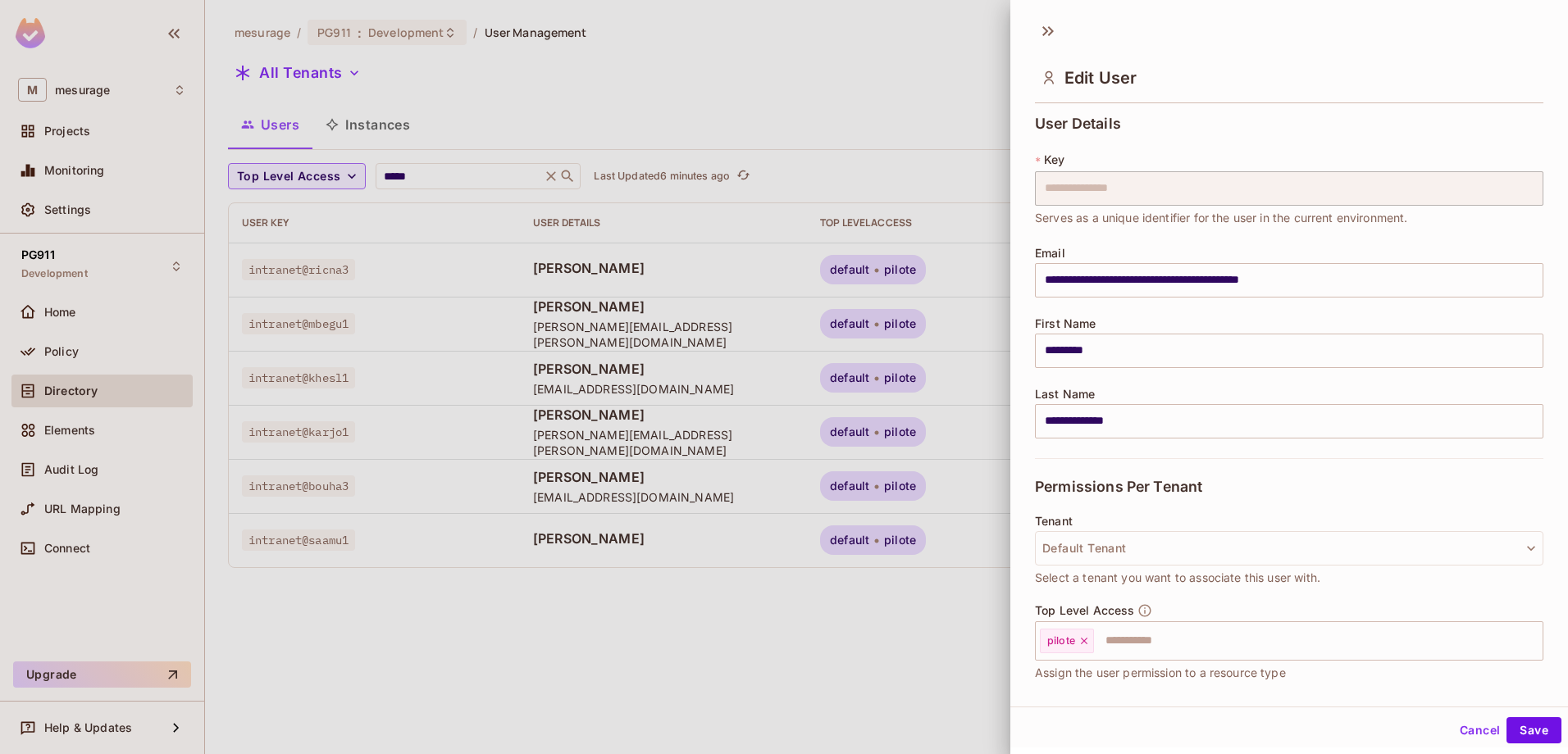
click at [900, 647] on div at bounding box center [784, 377] width 1568 height 754
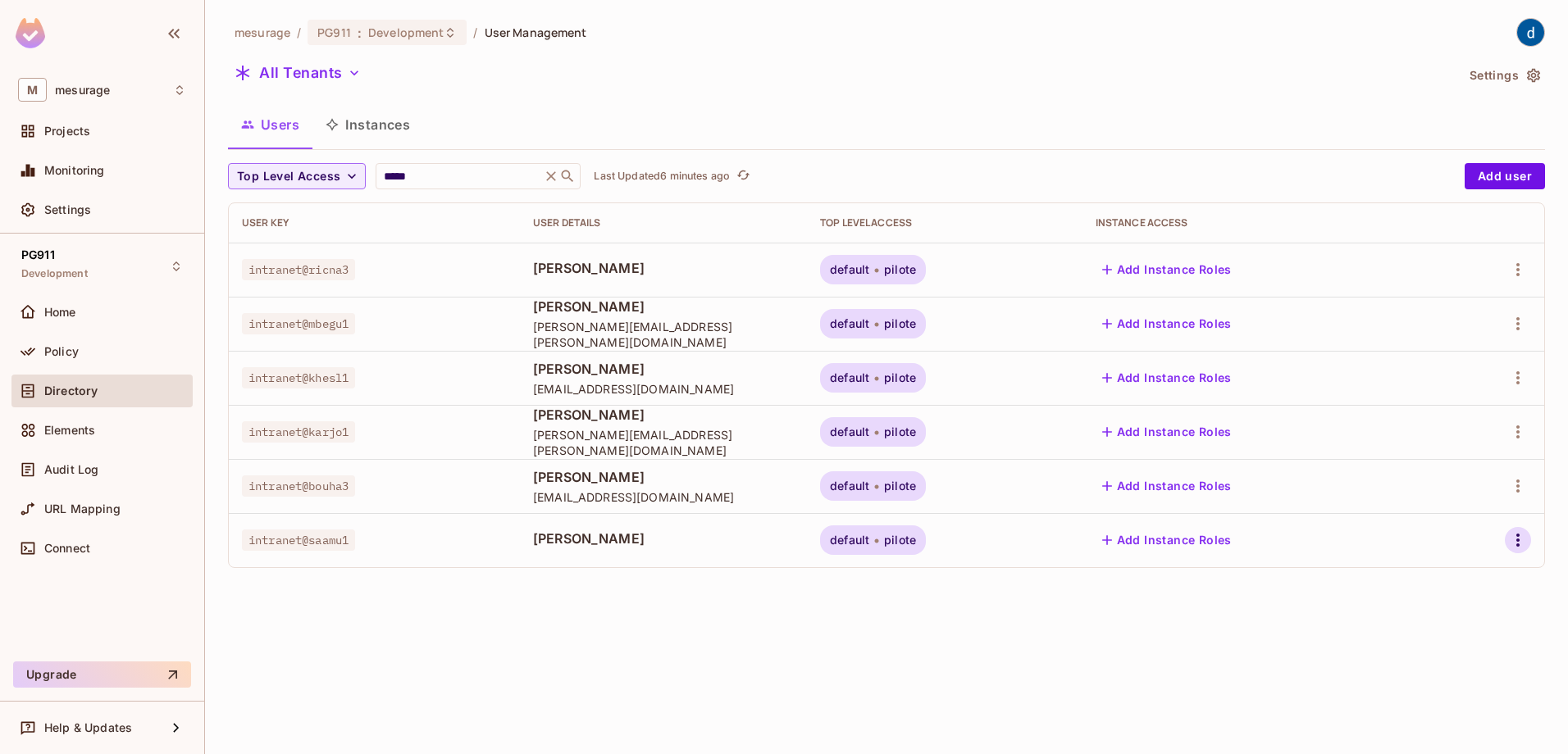
click at [1513, 537] on icon "button" at bounding box center [1518, 540] width 19 height 19
click at [1455, 576] on li "Edit" at bounding box center [1443, 578] width 152 height 36
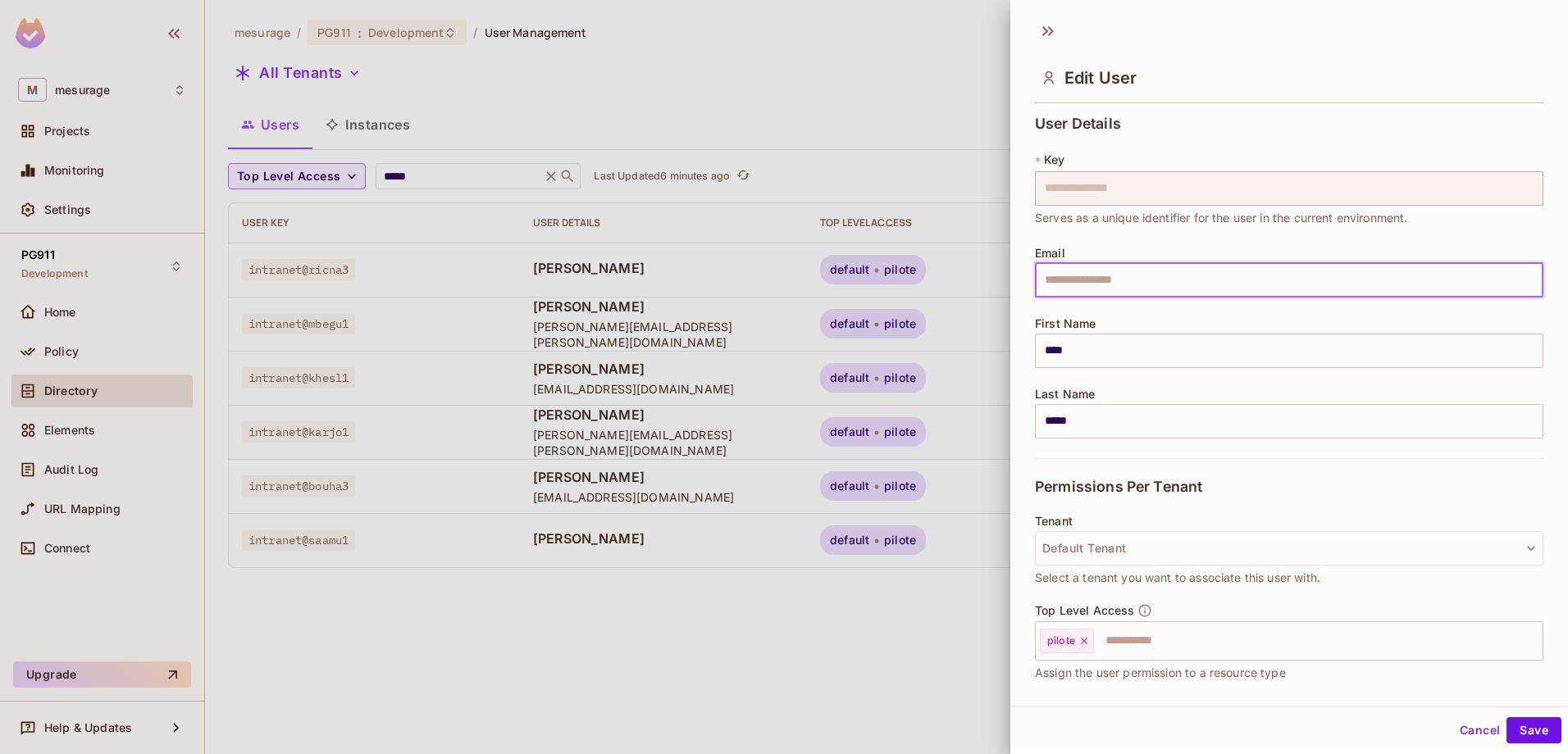
click at [1104, 283] on input "text" at bounding box center [1289, 280] width 509 height 35
paste input "**********"
type input "**********"
click at [1530, 729] on button "Save" at bounding box center [1534, 730] width 55 height 26
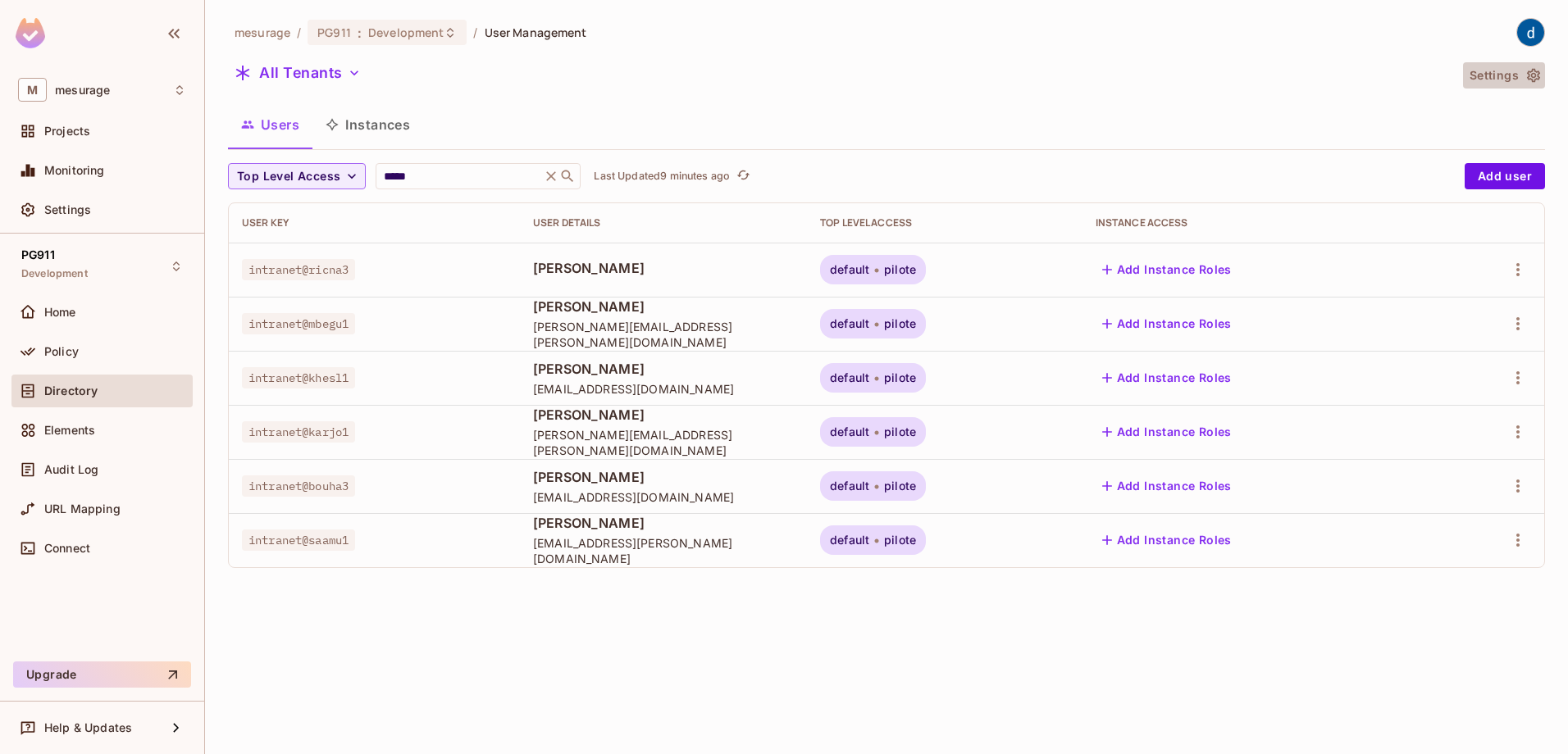
click at [1523, 73] on button "Settings" at bounding box center [1504, 75] width 82 height 26
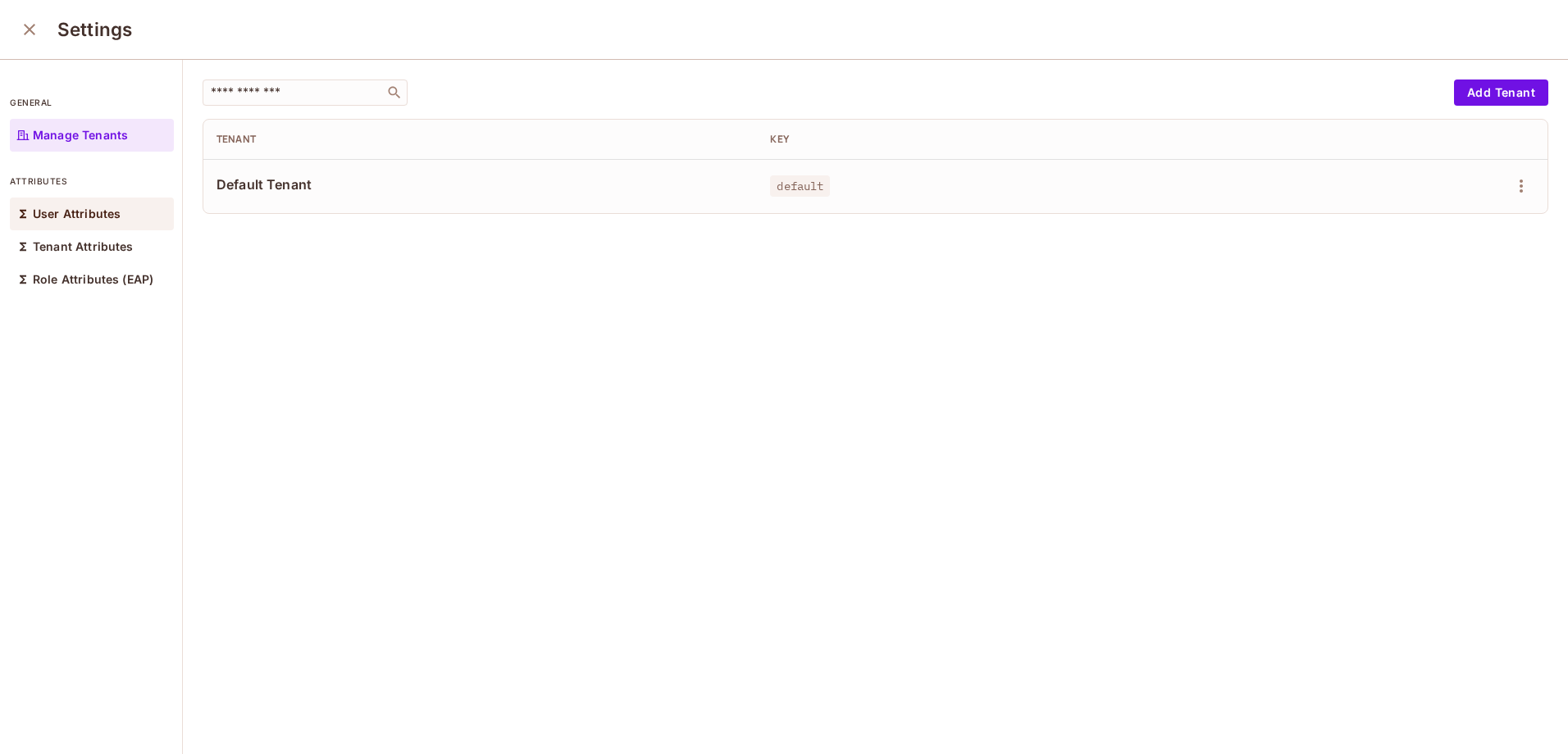
click at [61, 215] on p "User Attributes" at bounding box center [77, 213] width 88 height 13
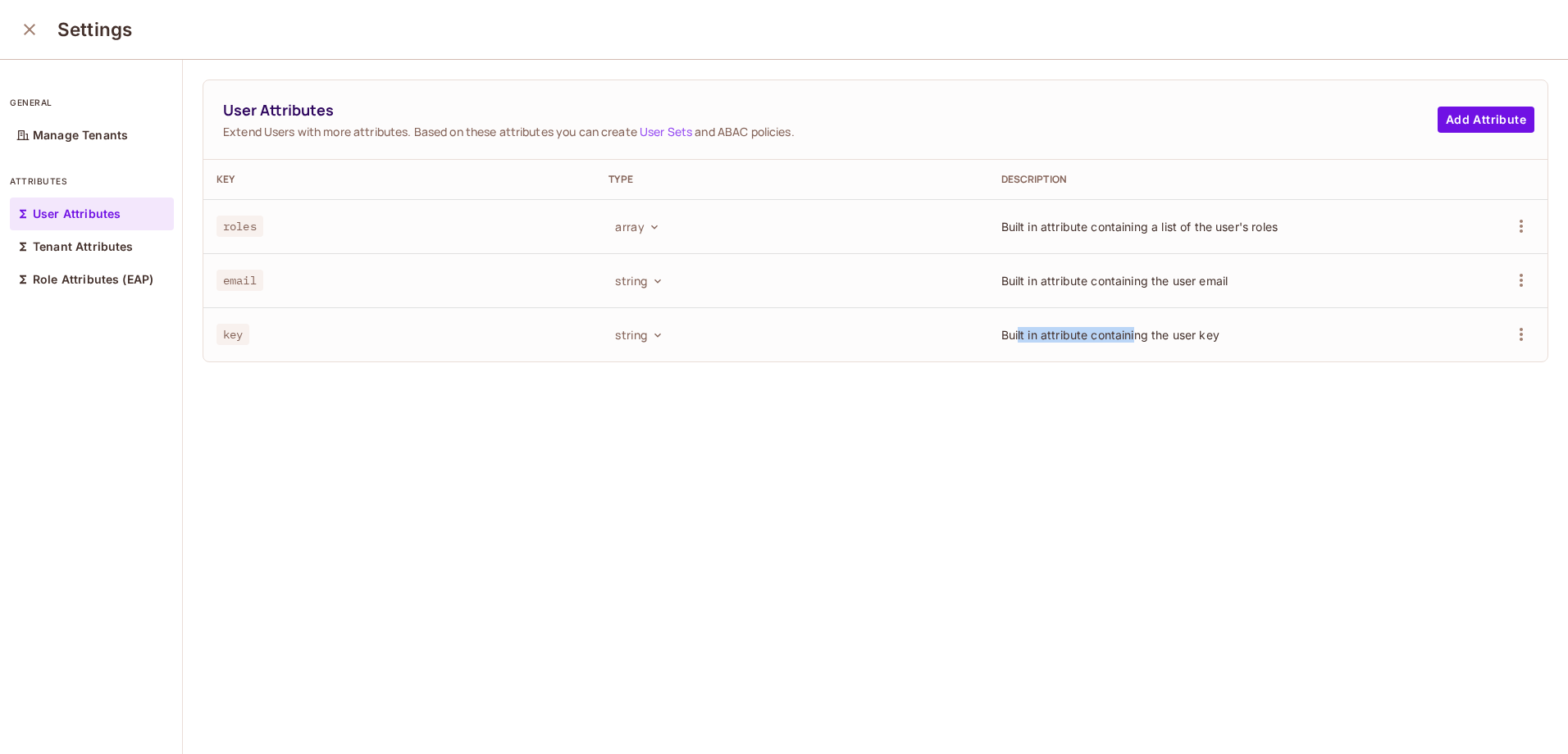
drag, startPoint x: 1005, startPoint y: 336, endPoint x: 1121, endPoint y: 340, distance: 116.1
click at [1121, 340] on span "Built in attribute containing the user key" at bounding box center [1111, 334] width 218 height 14
click at [81, 244] on p "Tenant Attributes" at bounding box center [83, 246] width 101 height 13
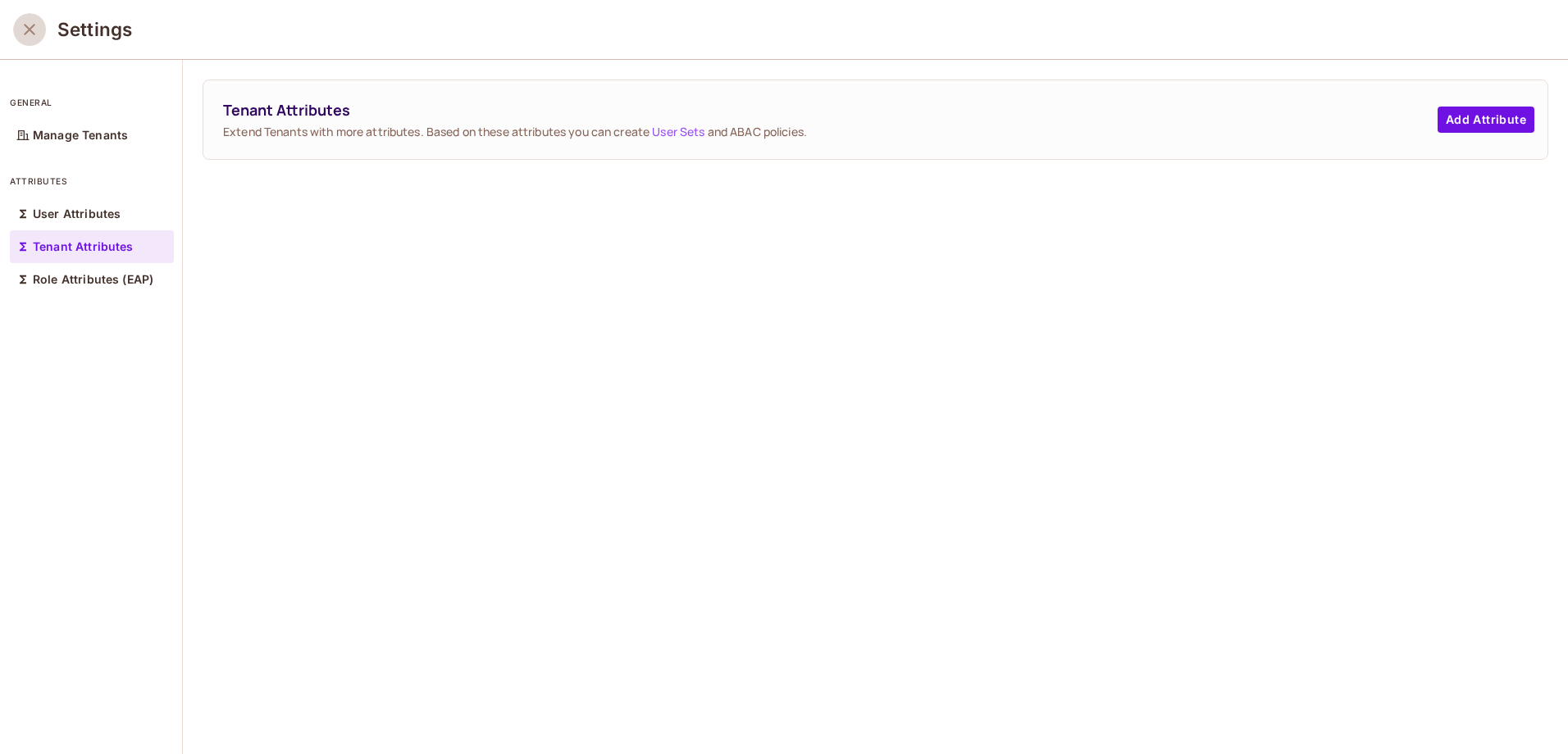
click at [29, 27] on icon "close" at bounding box center [29, 29] width 19 height 19
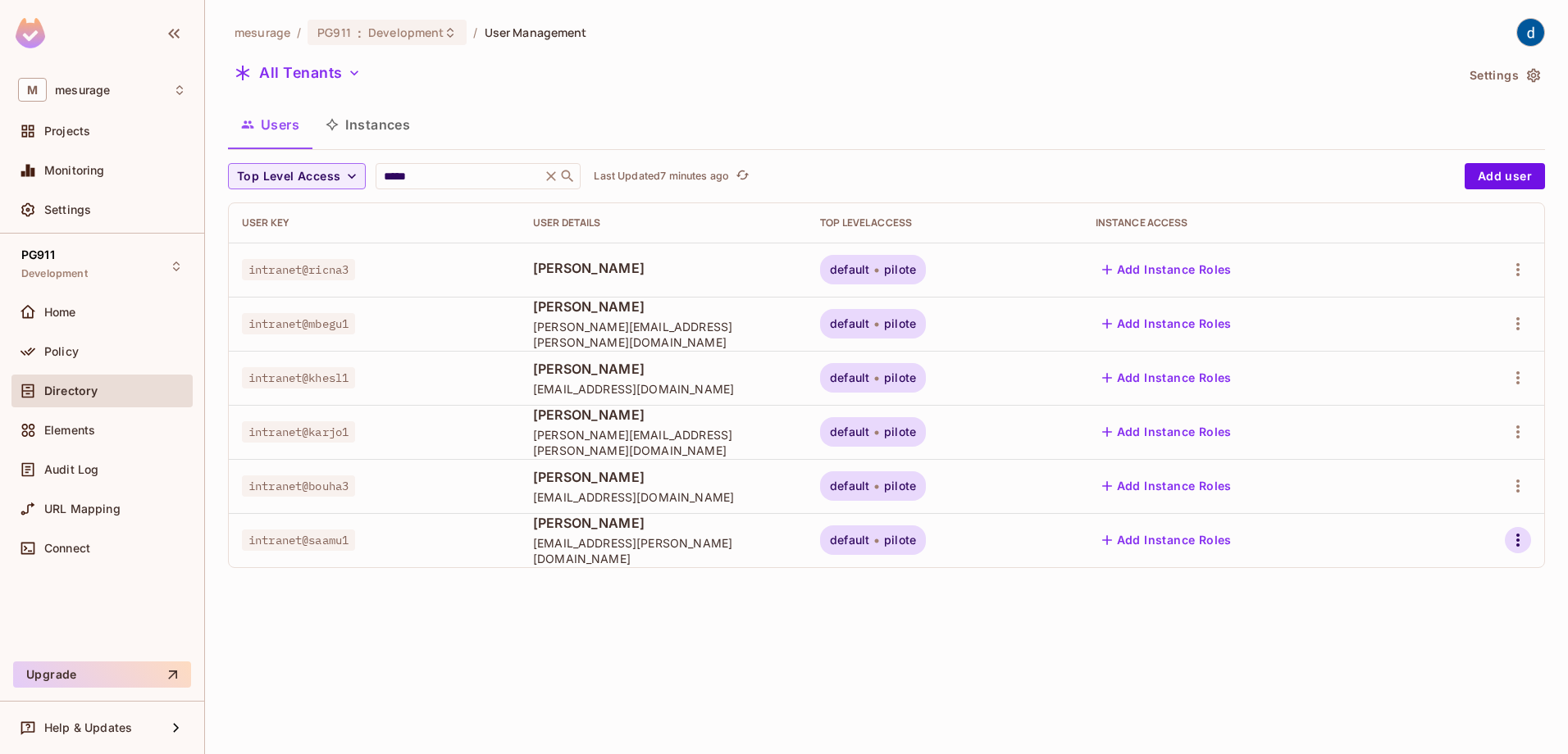
click at [1512, 541] on icon "button" at bounding box center [1518, 540] width 19 height 19
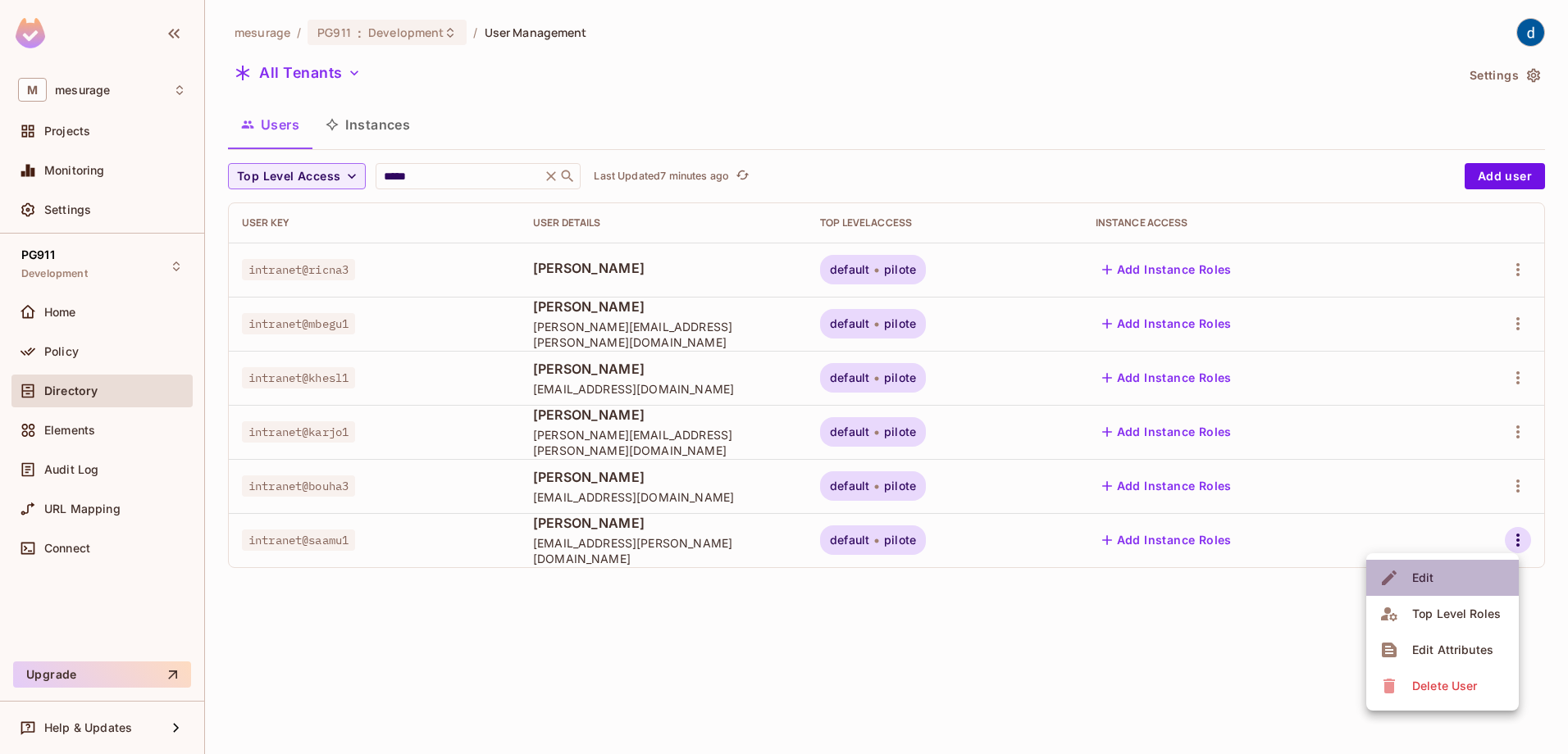
click at [1459, 564] on li "Edit" at bounding box center [1443, 578] width 152 height 36
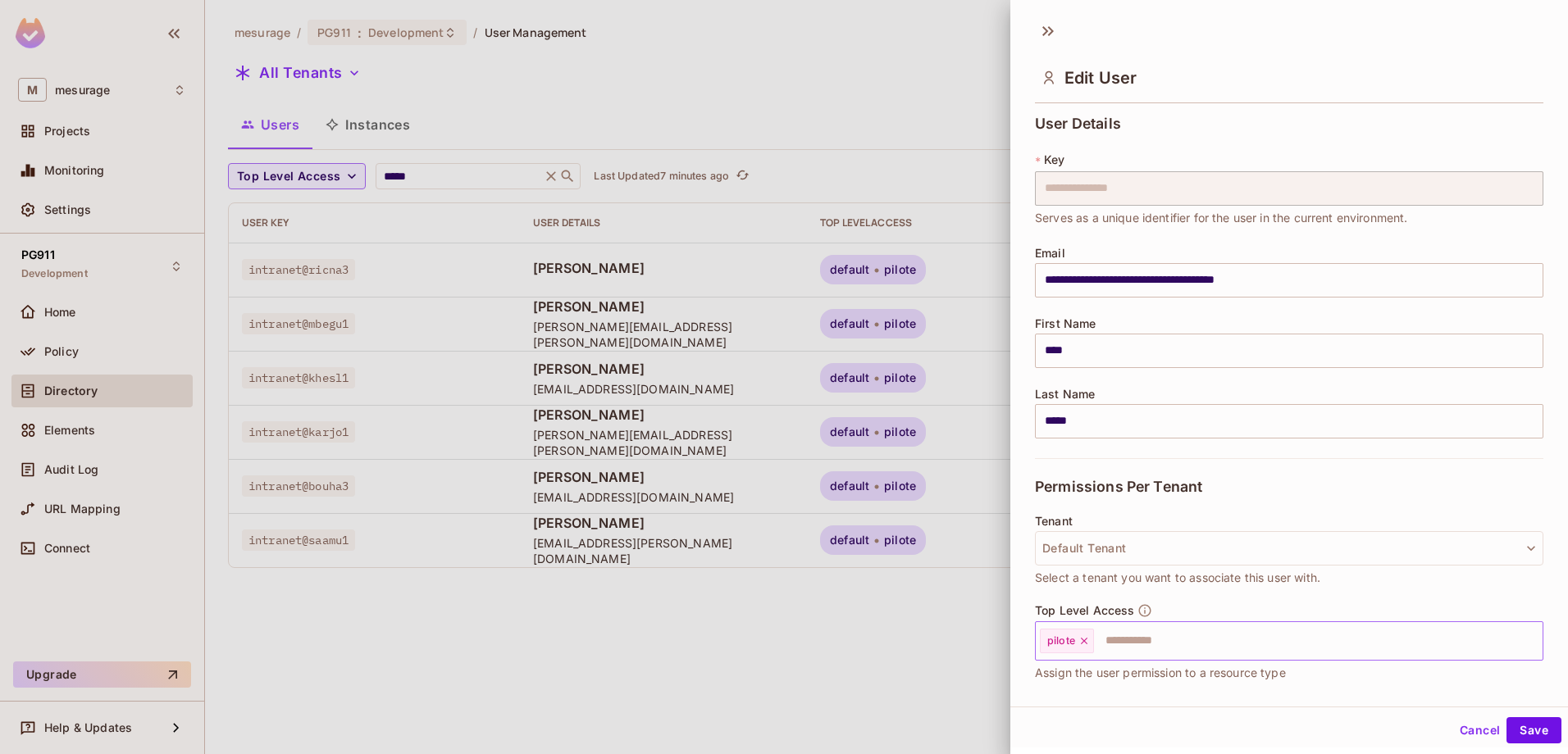
click at [1366, 634] on input "text" at bounding box center [1303, 641] width 416 height 33
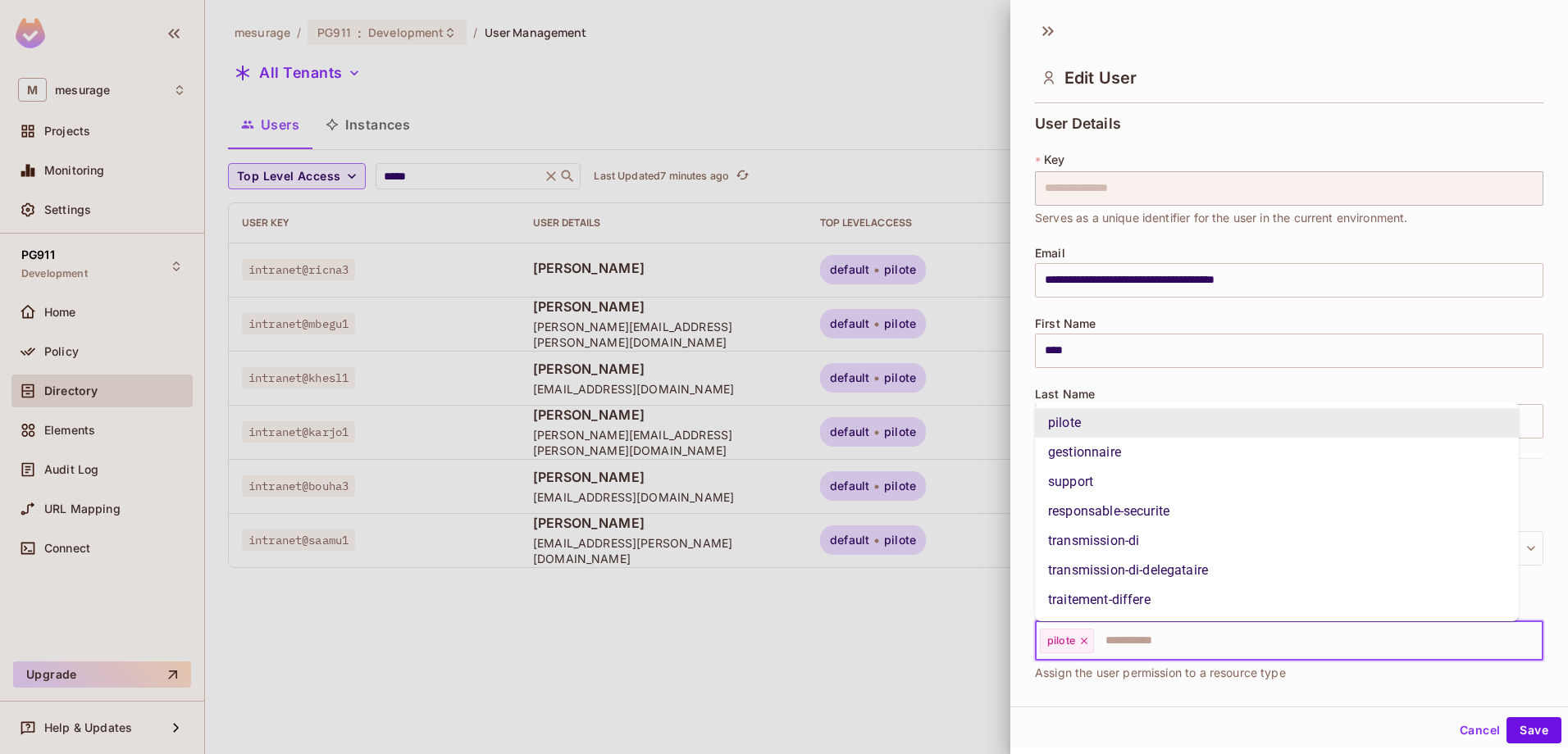
click at [1466, 735] on button "Cancel" at bounding box center [1480, 730] width 53 height 26
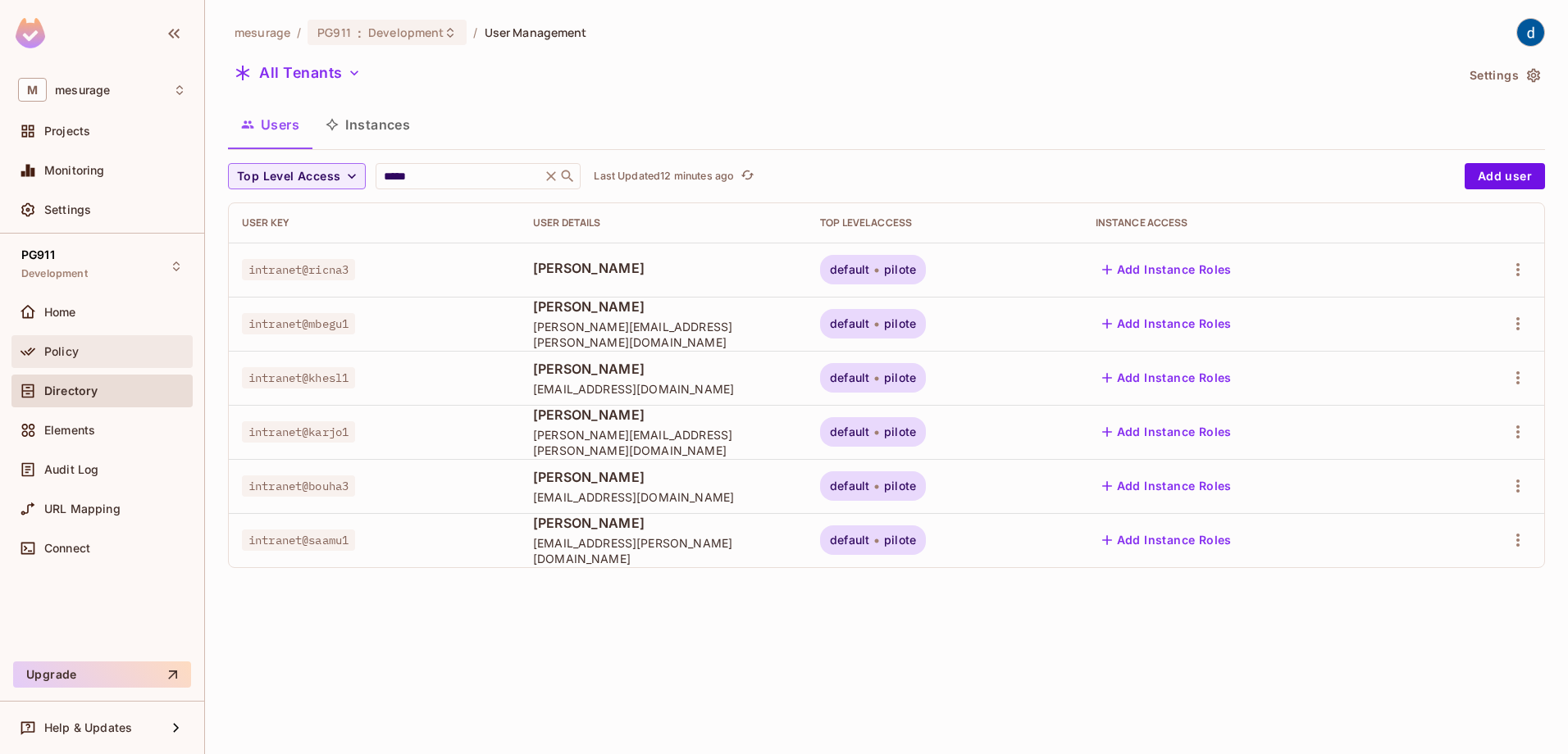
click at [84, 348] on div "Policy" at bounding box center [115, 351] width 142 height 13
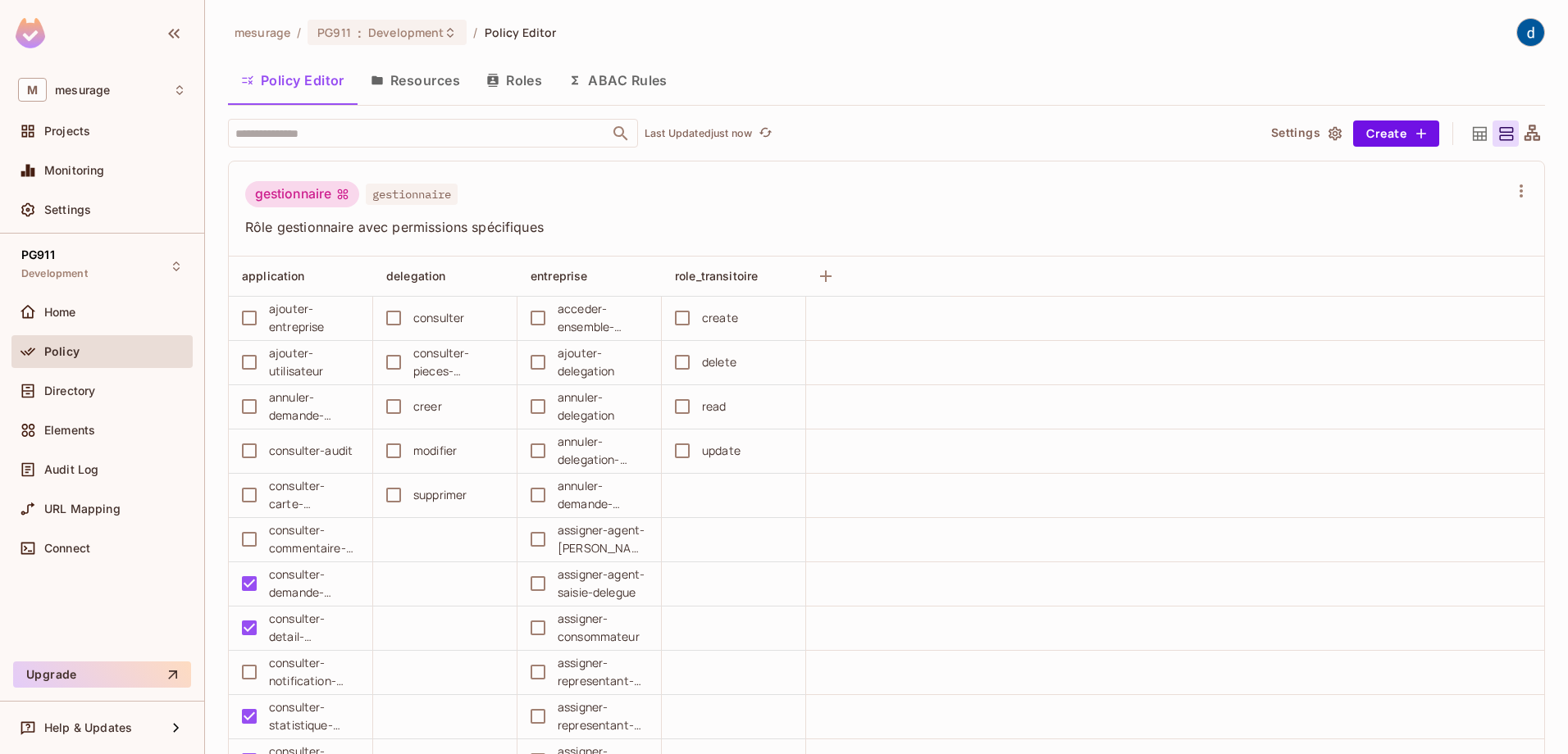
click at [516, 74] on button "Roles" at bounding box center [514, 80] width 82 height 41
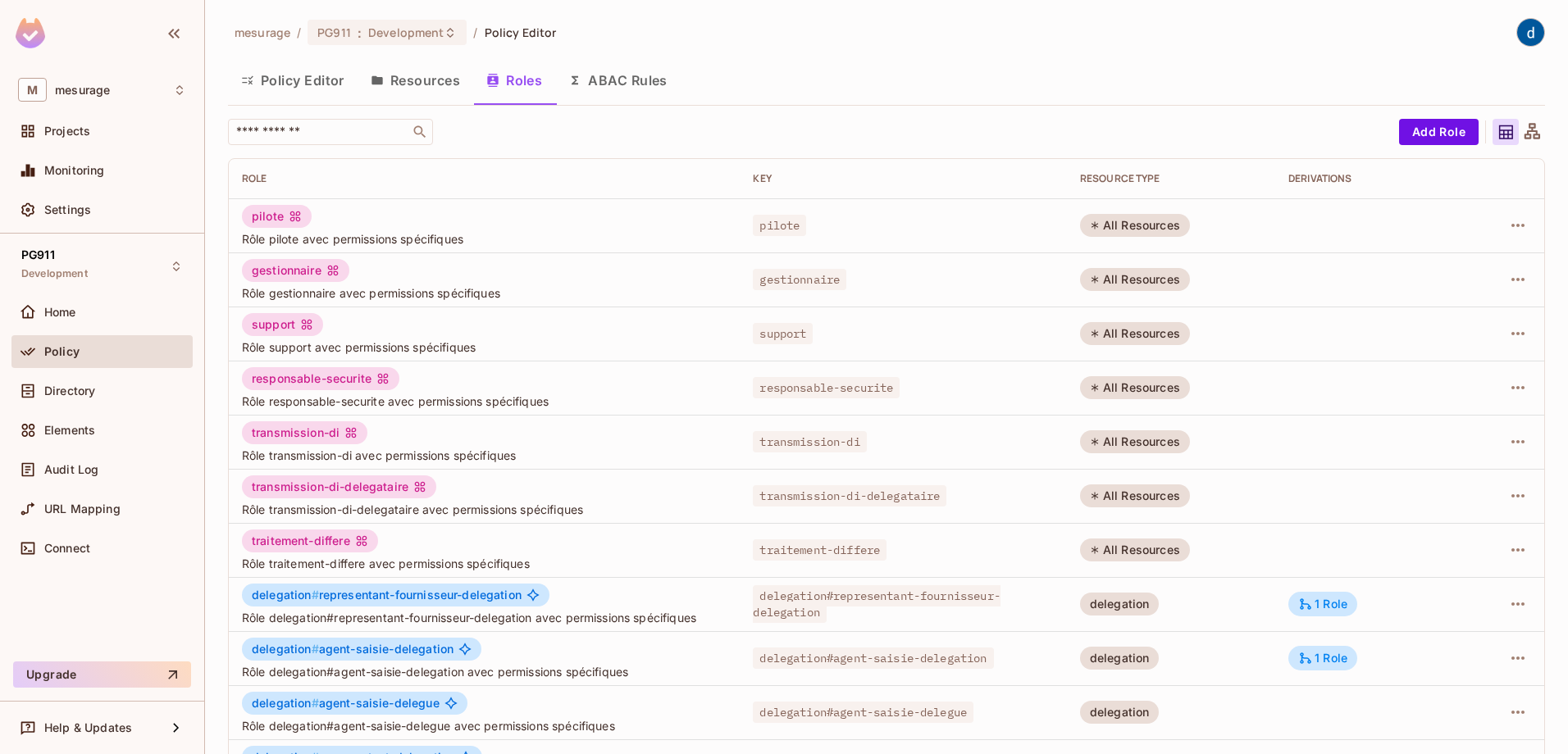
click at [650, 90] on button "ABAC Rules" at bounding box center [618, 80] width 125 height 41
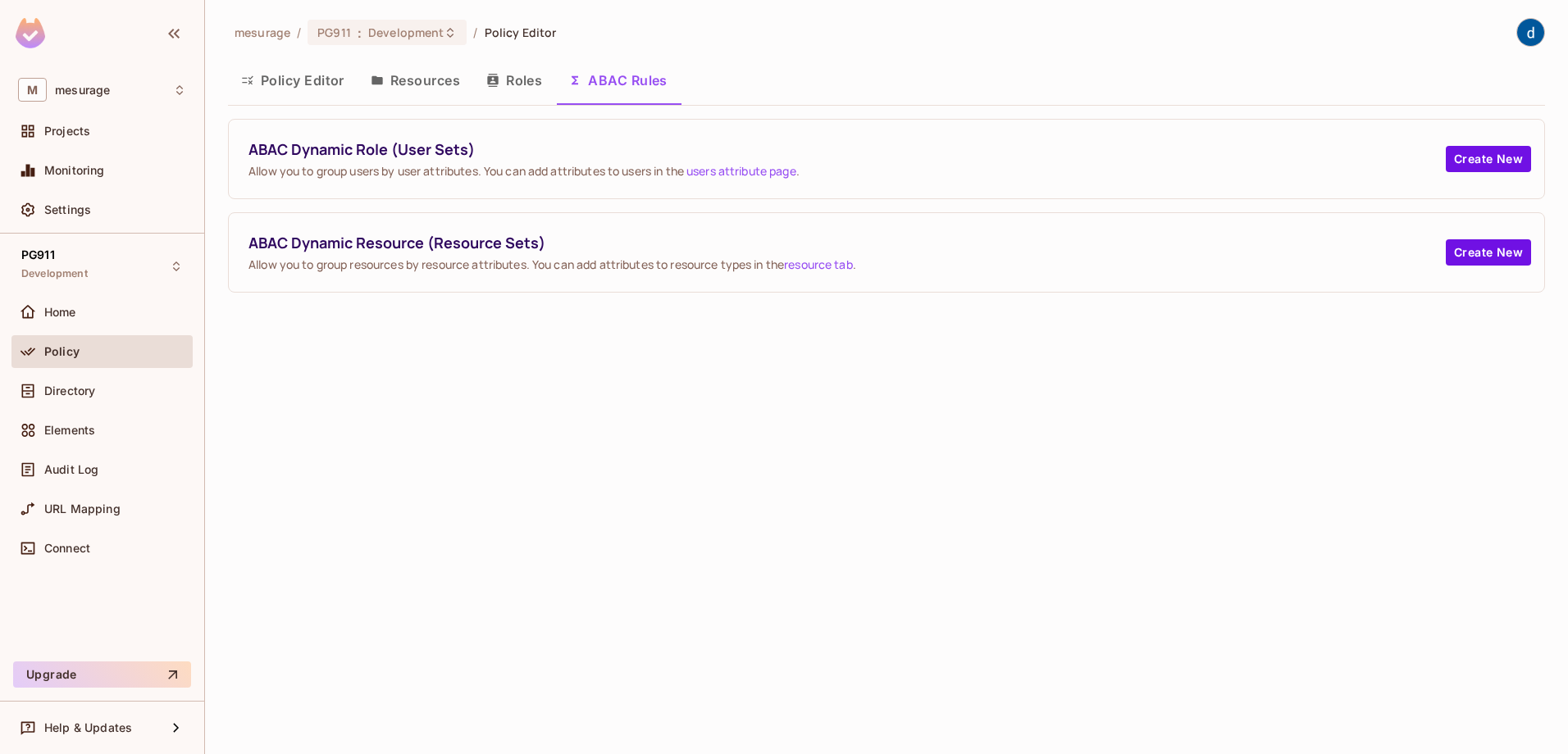
click at [401, 76] on button "Resources" at bounding box center [415, 80] width 116 height 41
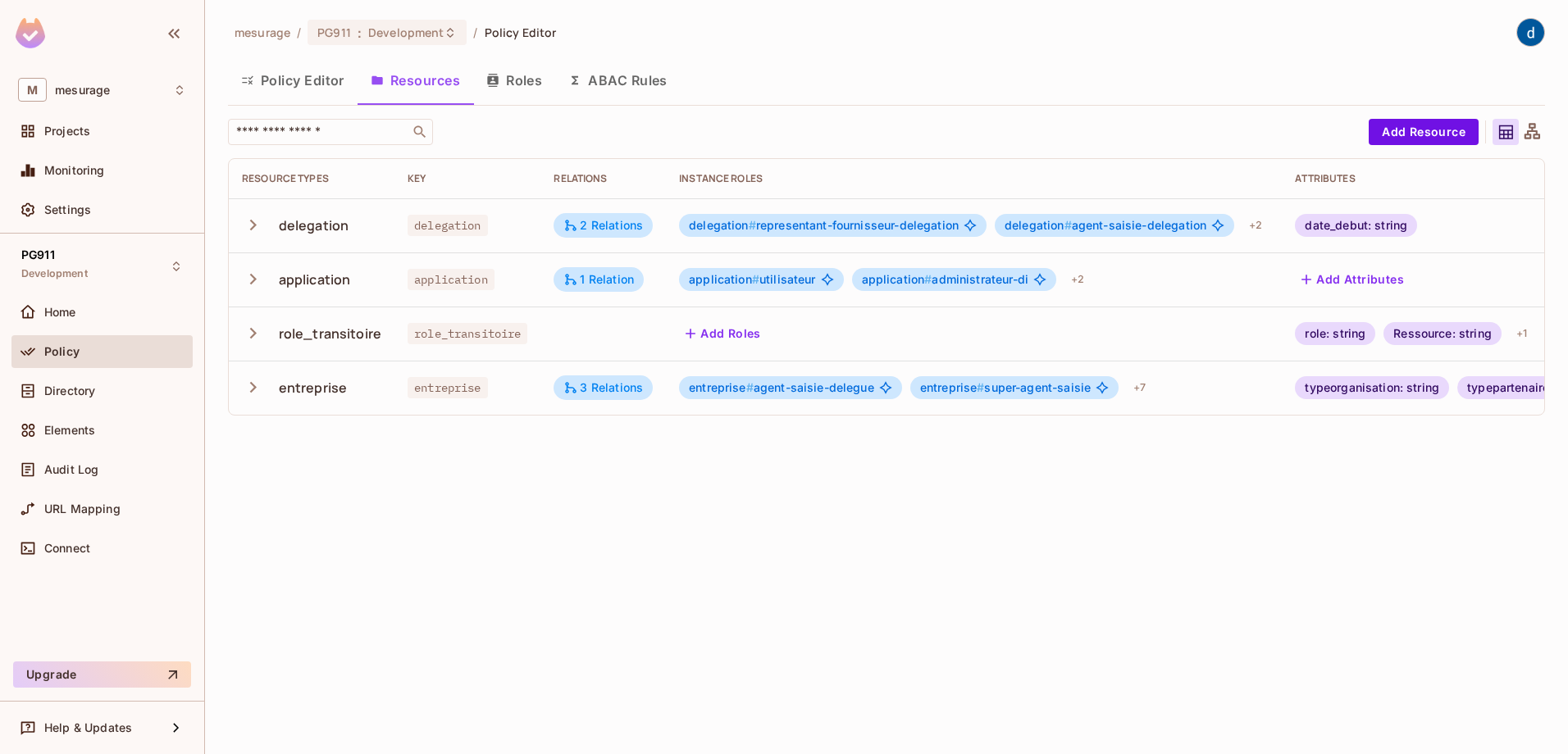
click at [254, 226] on icon "button" at bounding box center [253, 225] width 7 height 11
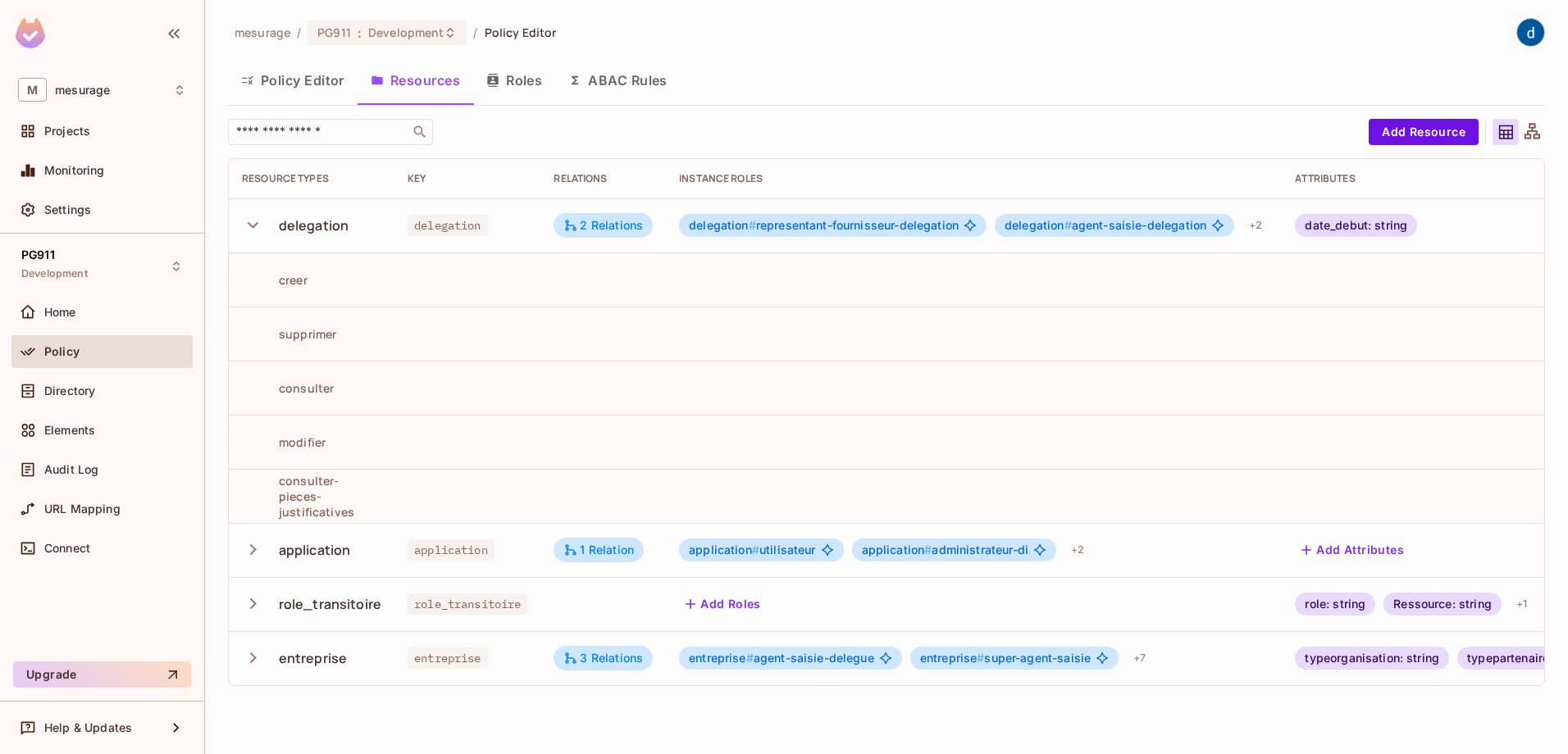
click at [254, 223] on icon "button" at bounding box center [253, 225] width 22 height 22
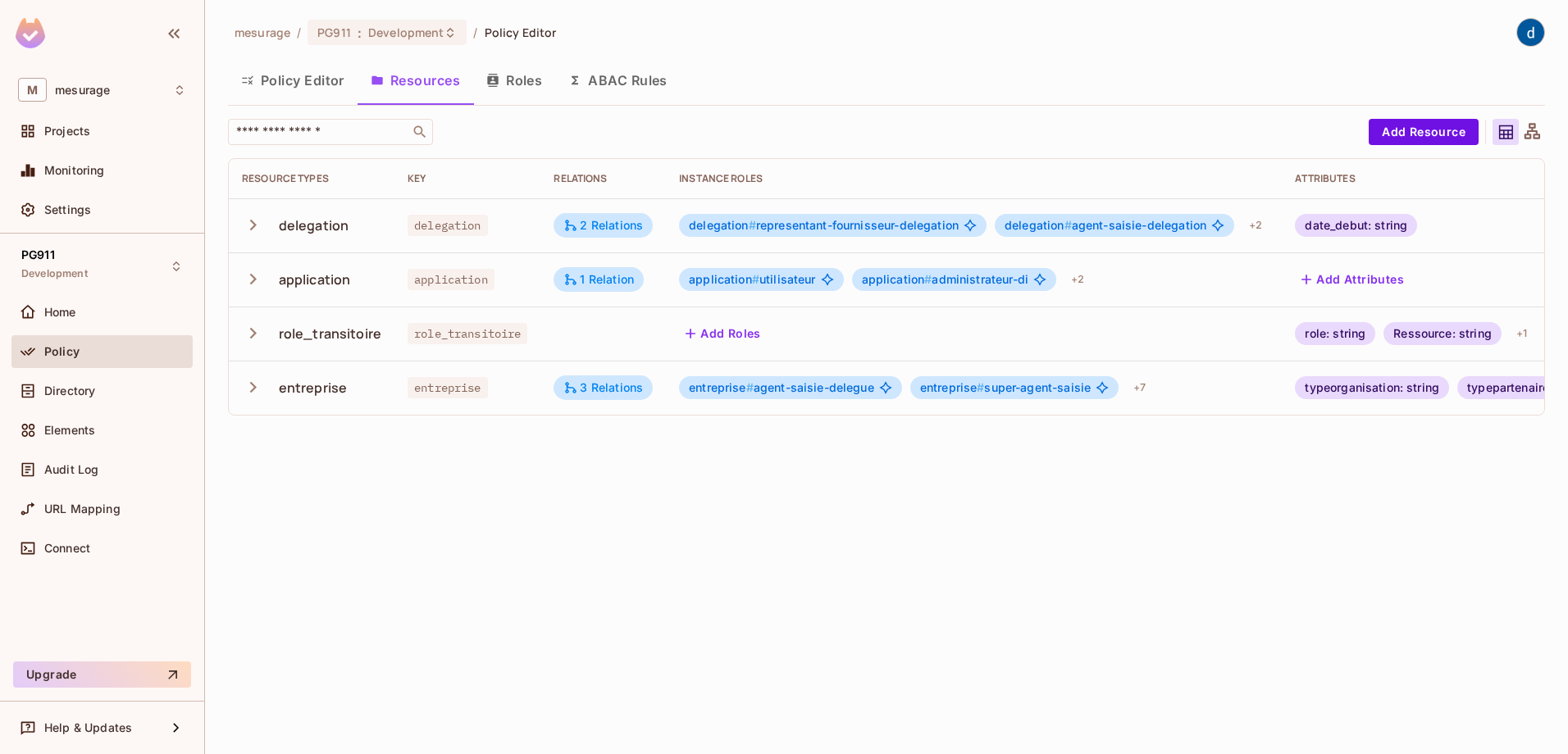
click at [301, 84] on button "Policy Editor" at bounding box center [292, 80] width 130 height 41
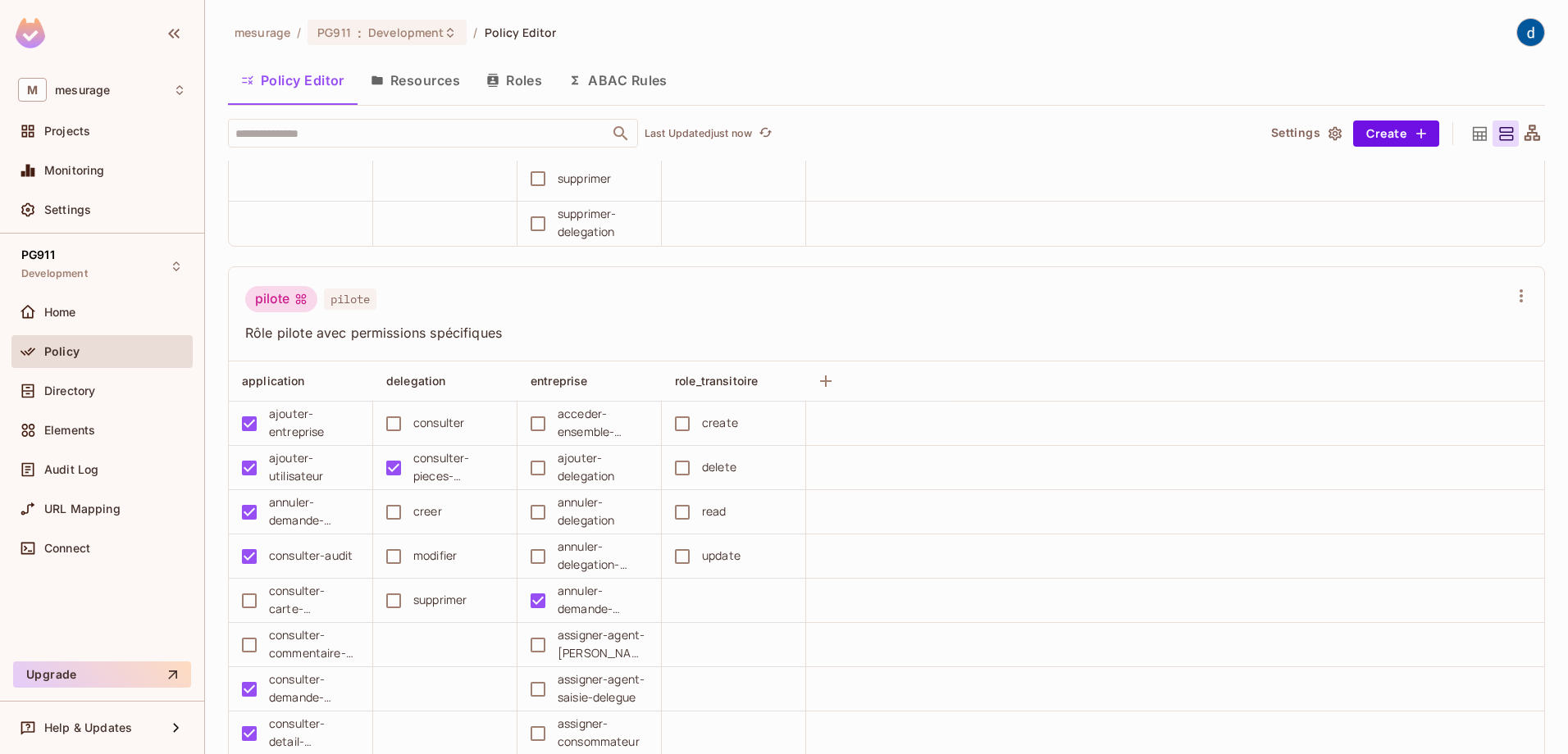
scroll to position [2377, 0]
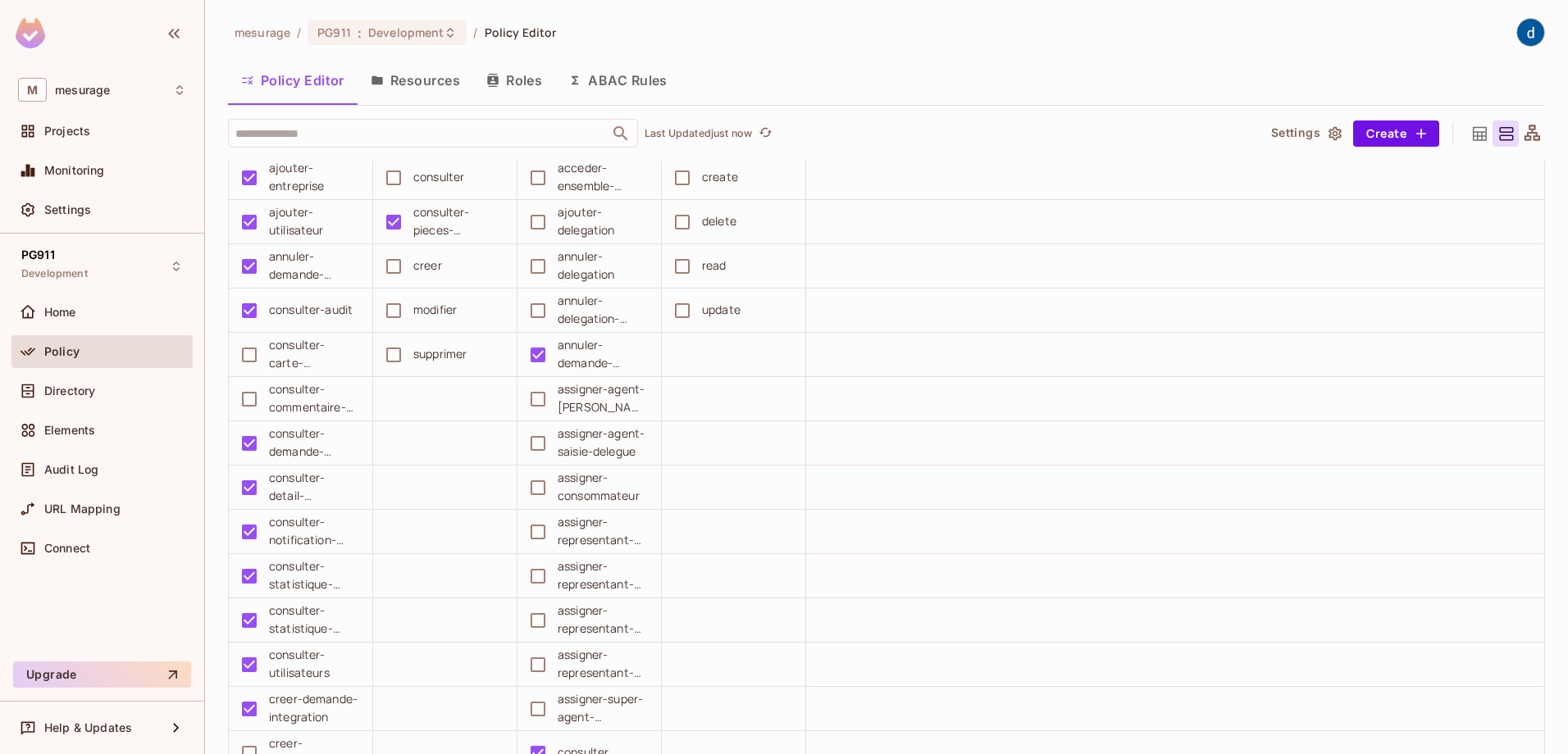
click at [1092, 85] on div "Policy Editor Resources Roles ABAC Rules" at bounding box center [886, 80] width 1317 height 41
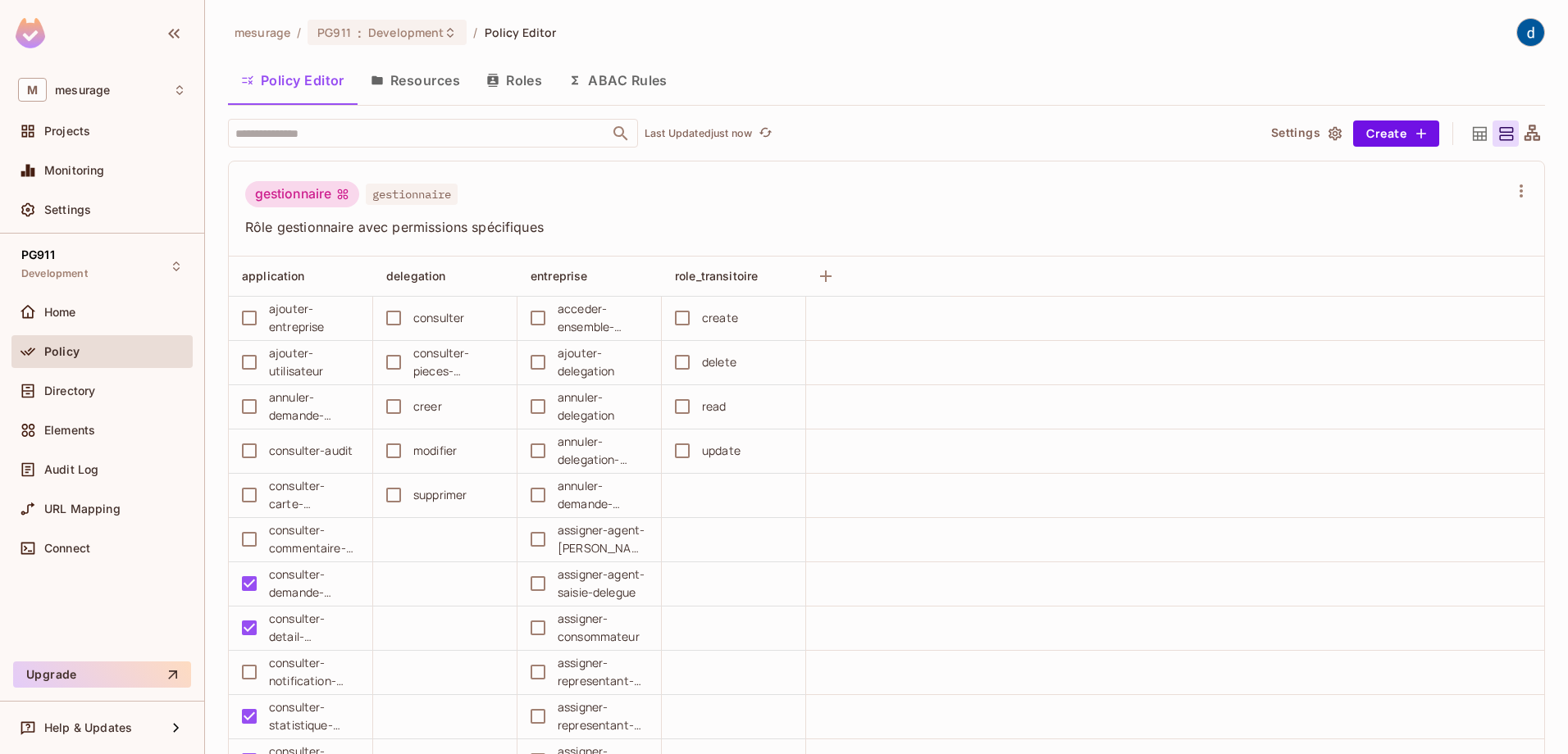
scroll to position [2141, 0]
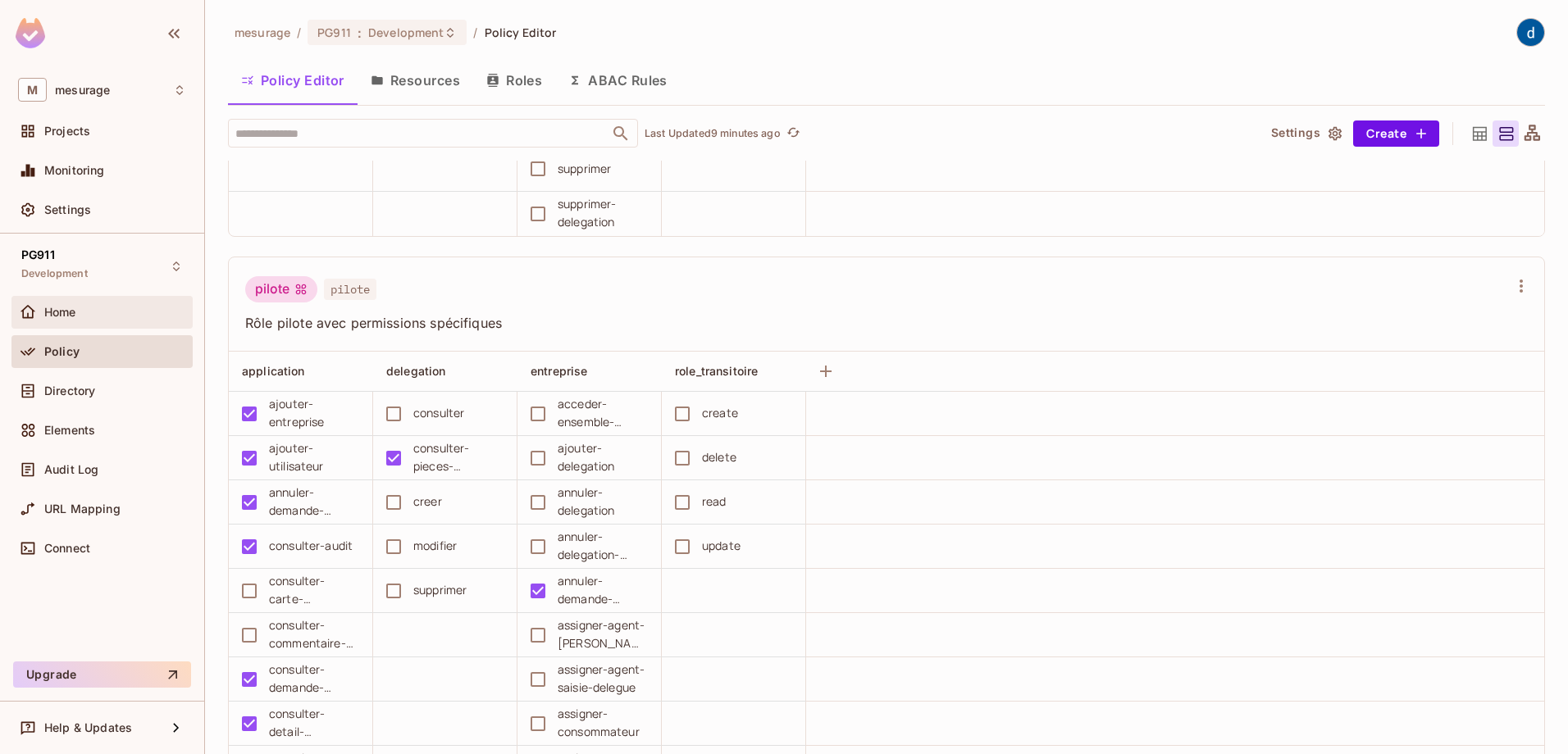
click at [66, 314] on span "Home" at bounding box center [60, 311] width 32 height 13
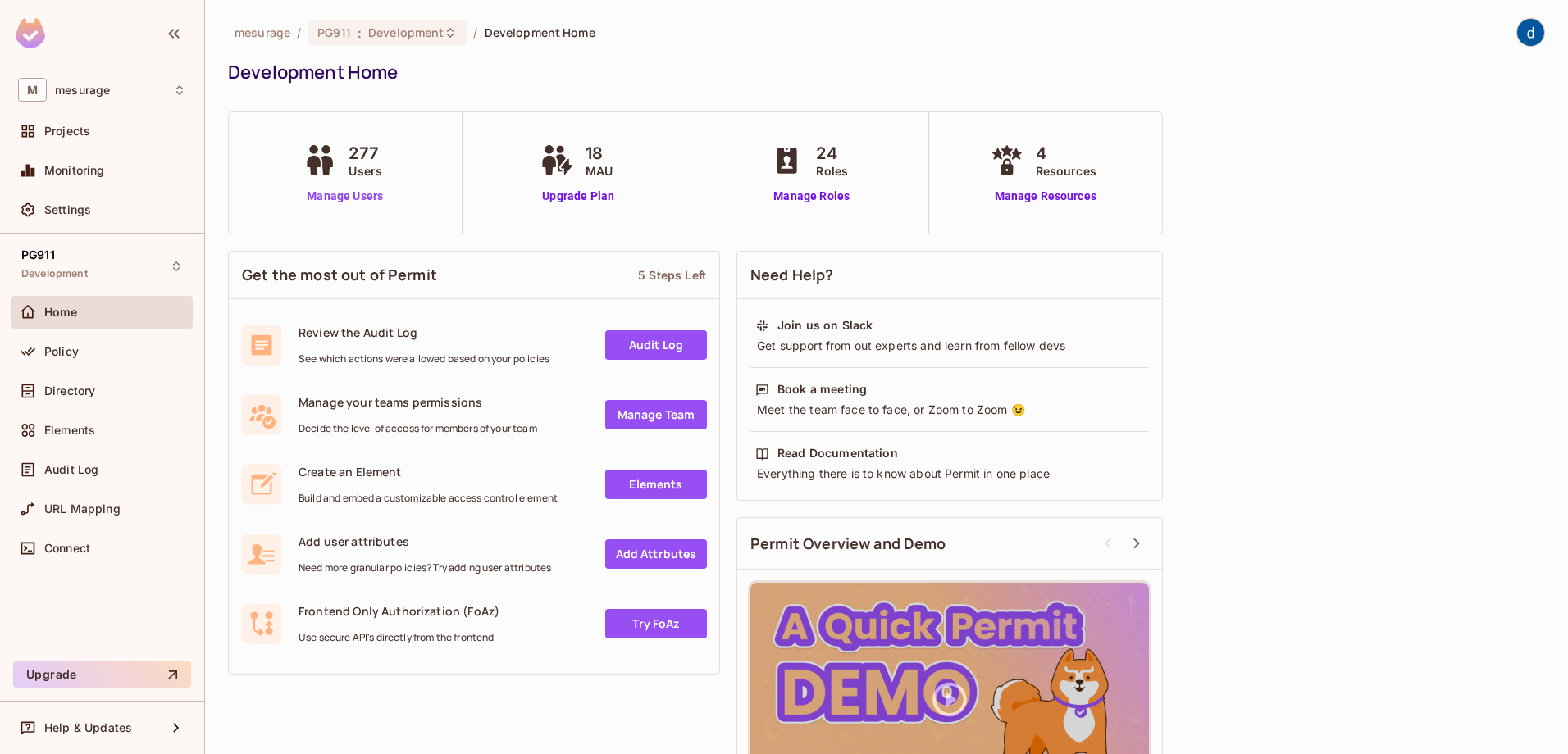
click at [377, 202] on link "Manage Users" at bounding box center [345, 196] width 91 height 17
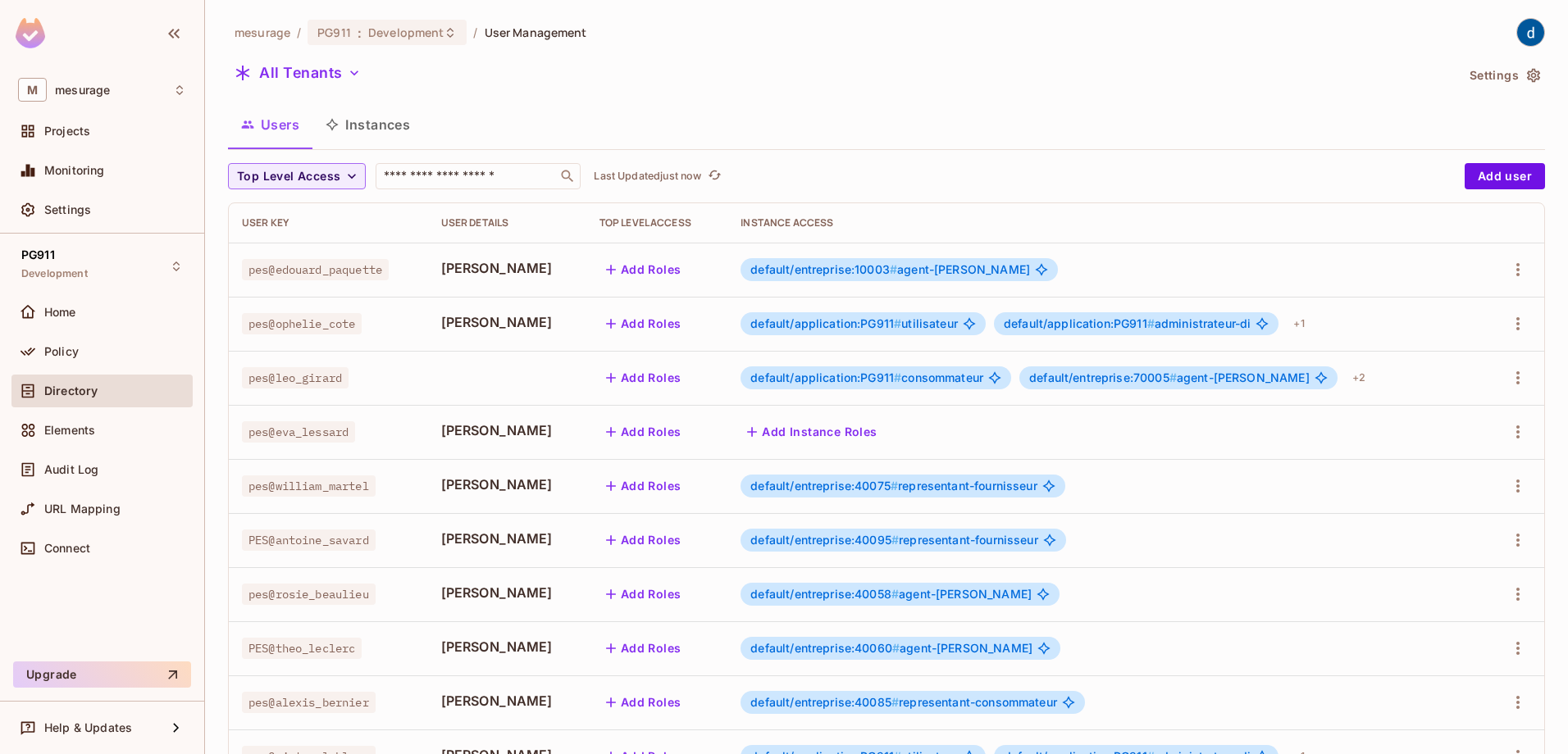
click at [31, 37] on img at bounding box center [30, 33] width 30 height 30
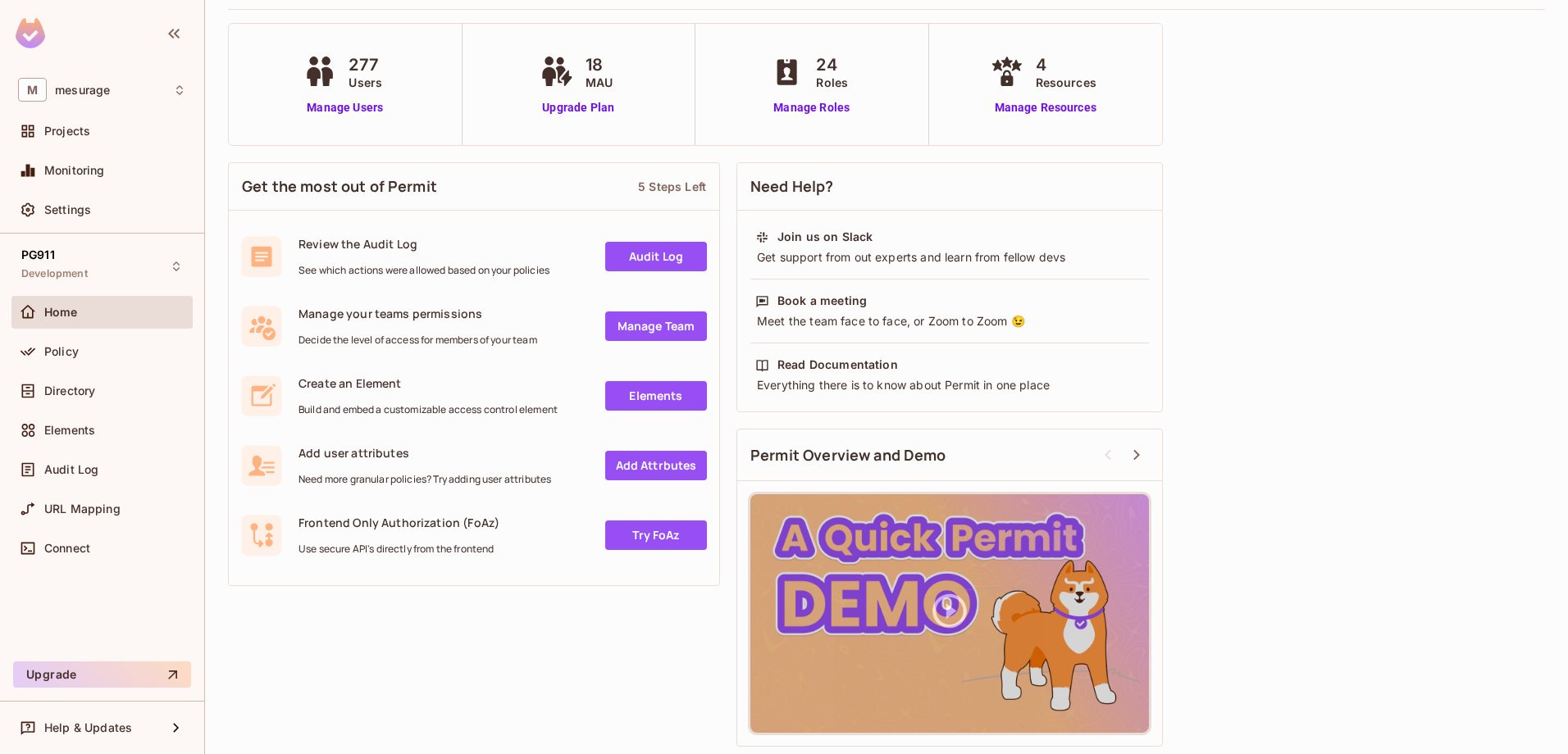
scroll to position [90, 0]
click at [826, 357] on div "Read Documentation" at bounding box center [837, 363] width 120 height 16
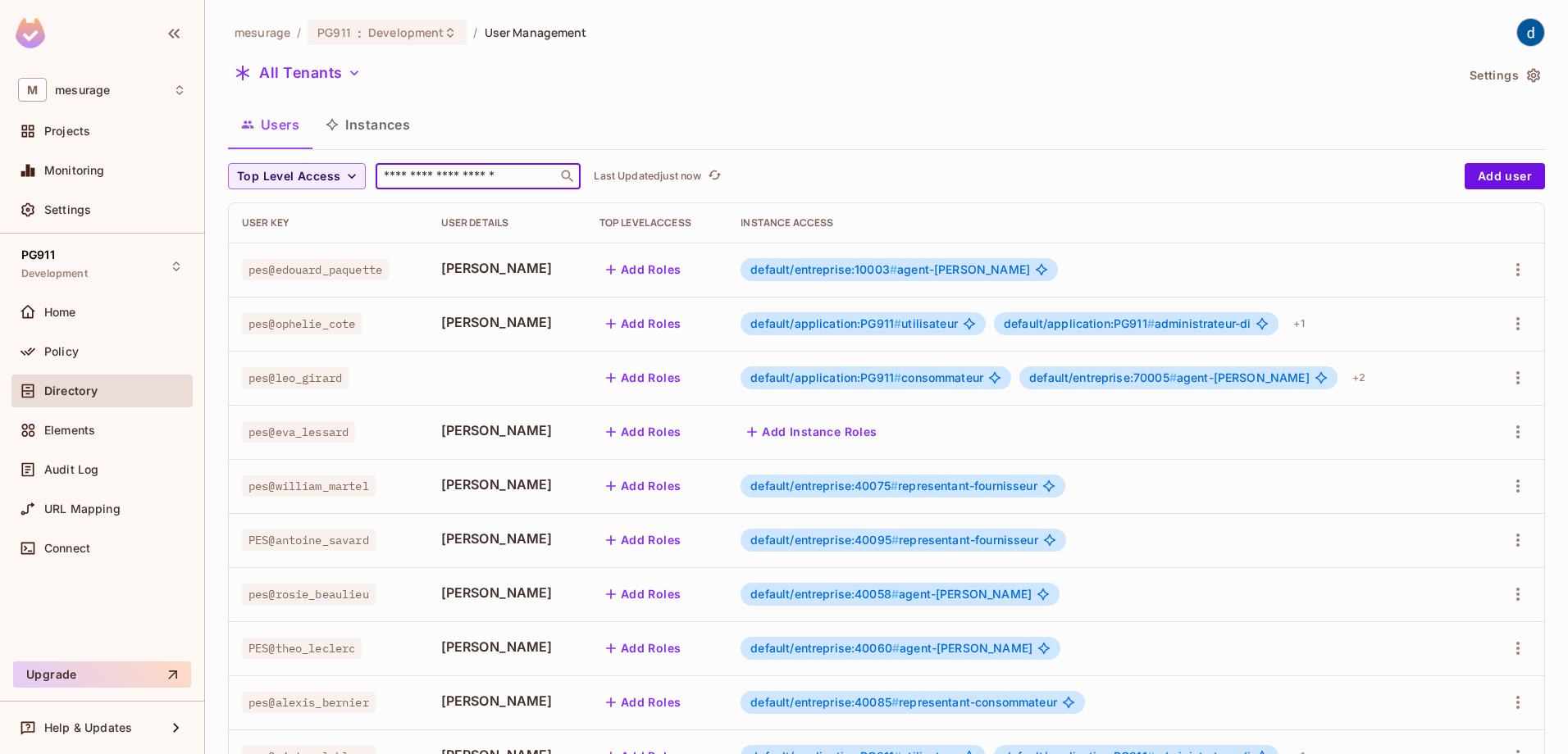
click at [434, 174] on input "text" at bounding box center [466, 176] width 172 height 16
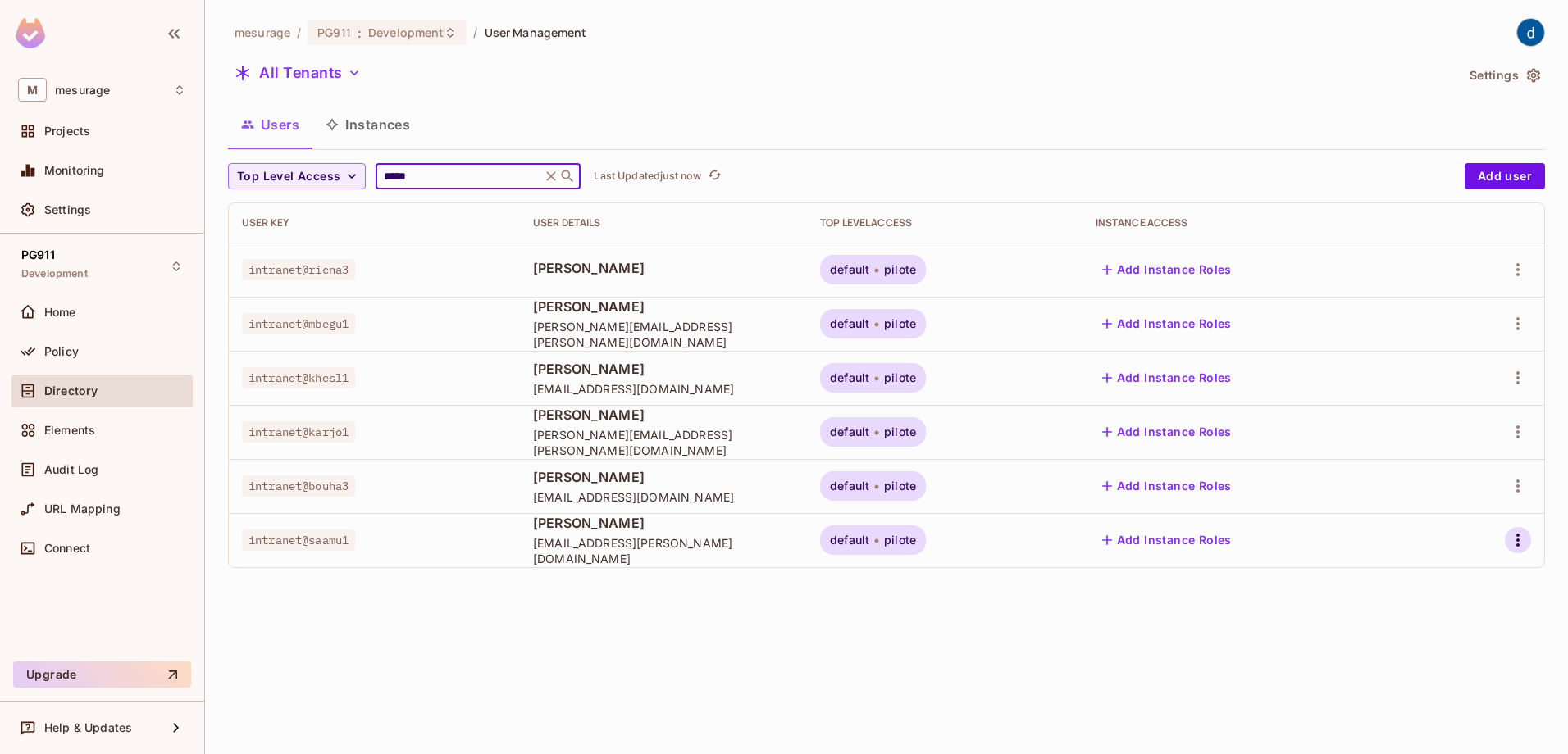
type input "*****"
click at [1515, 546] on icon "button" at bounding box center [1518, 540] width 19 height 19
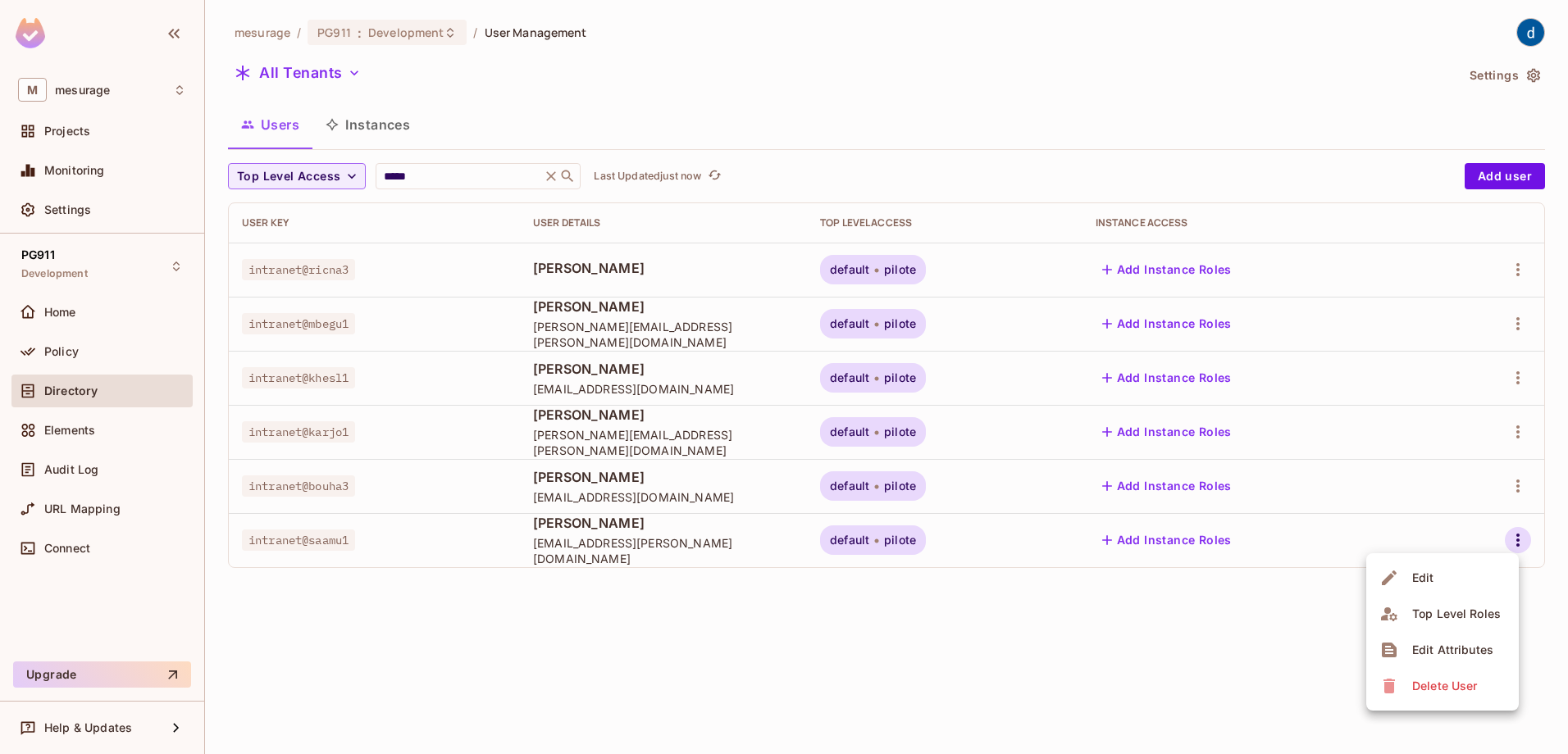
click at [1476, 643] on div "Edit Attributes" at bounding box center [1453, 650] width 81 height 16
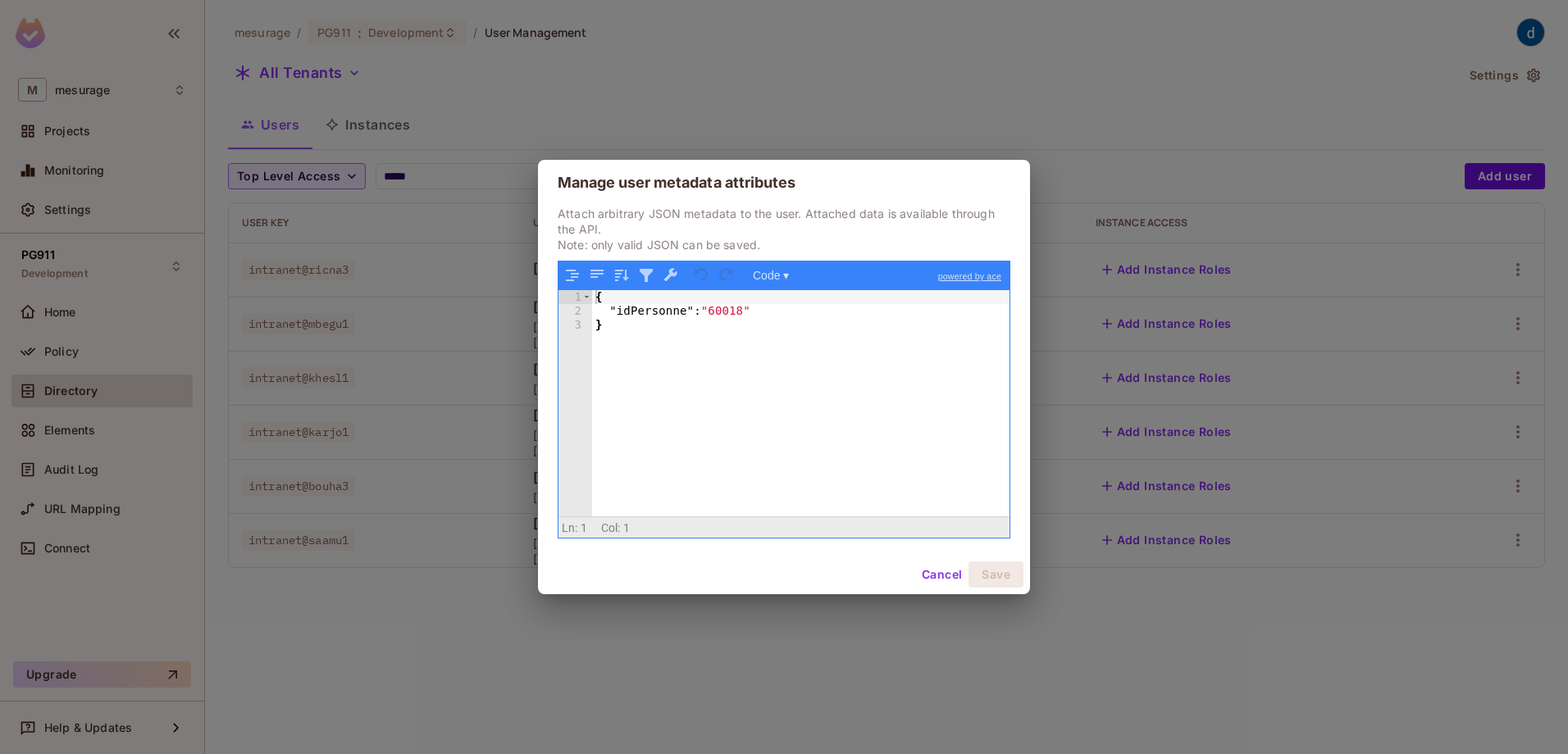
click at [1453, 654] on div "Manage user metadata attributes Attach arbitrary JSON metadata to the user. Att…" at bounding box center [784, 377] width 1568 height 754
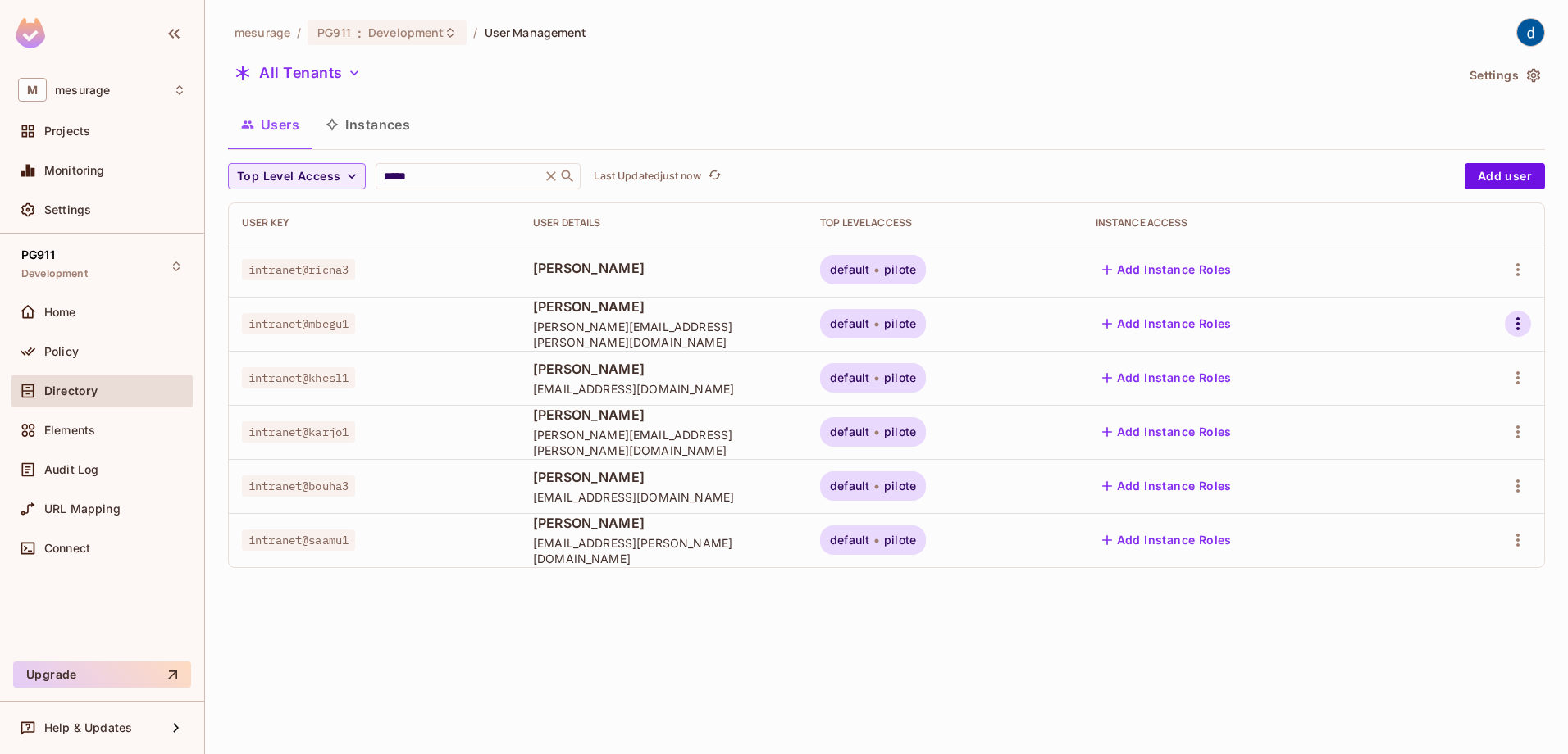
click at [1514, 324] on icon "button" at bounding box center [1518, 323] width 19 height 19
click at [1455, 426] on div "Edit Attributes" at bounding box center [1453, 433] width 81 height 16
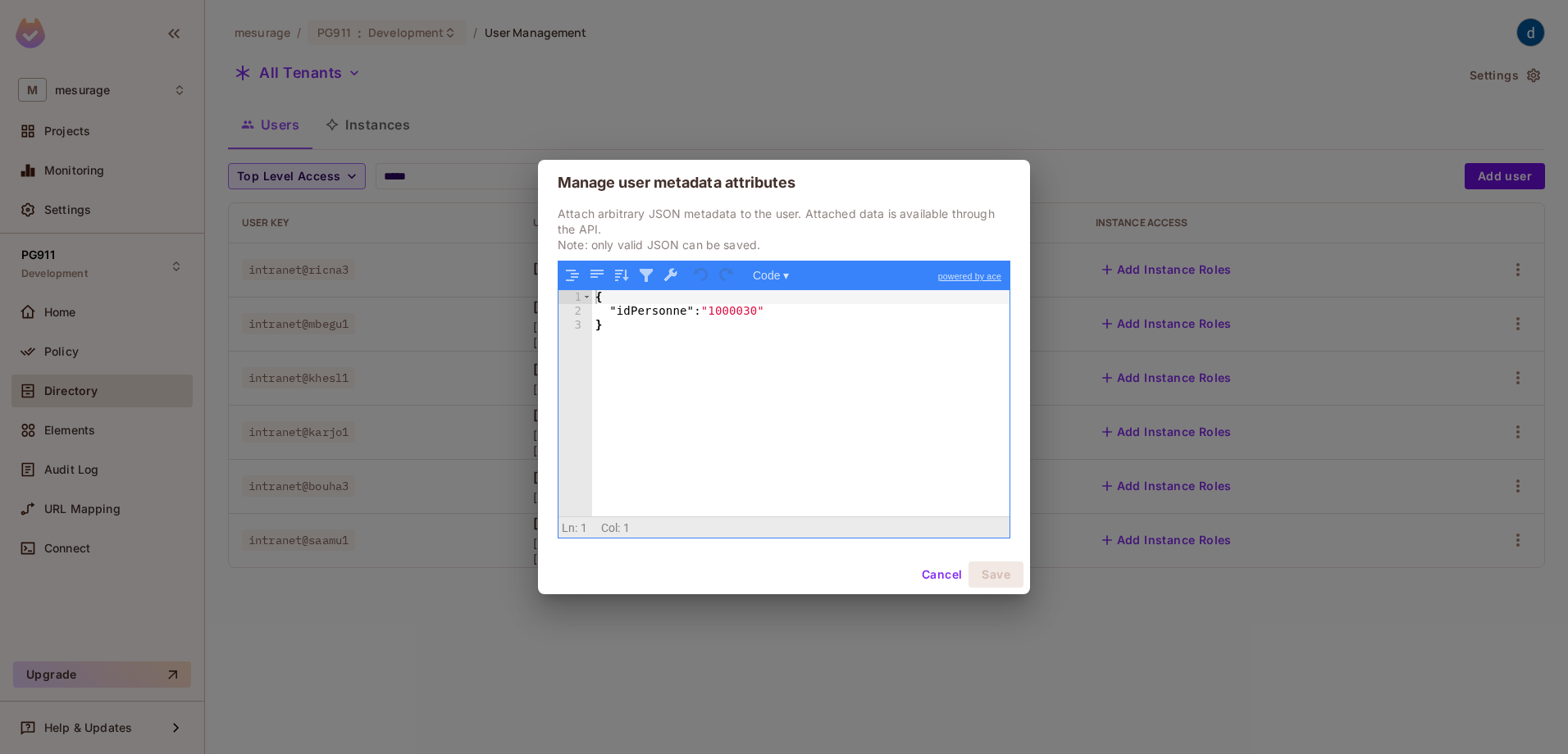
click at [1361, 579] on div "Manage user metadata attributes Attach arbitrary JSON metadata to the user. Att…" at bounding box center [784, 377] width 1568 height 754
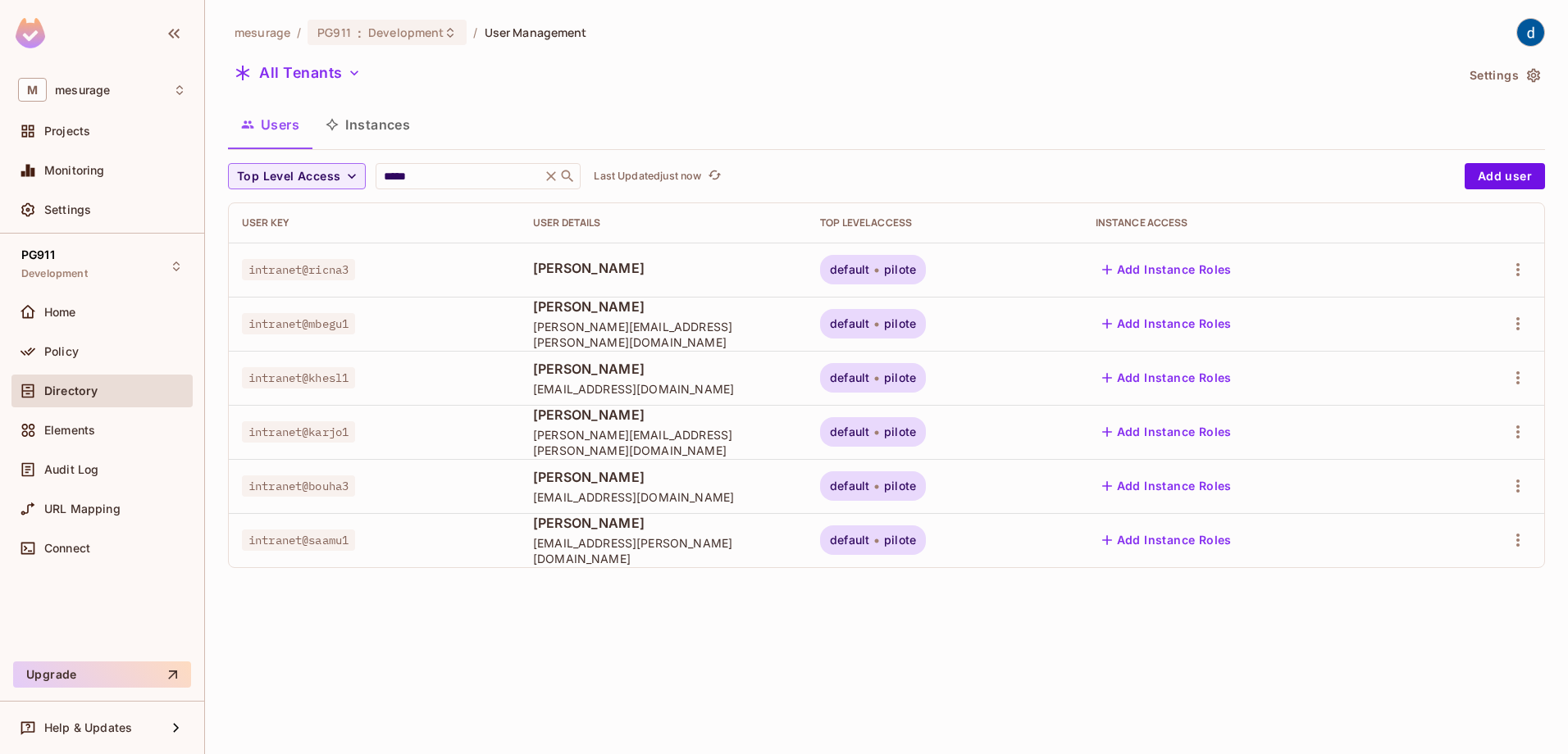
click at [1525, 302] on td at bounding box center [1489, 324] width 109 height 54
click at [1517, 322] on icon "button" at bounding box center [1518, 323] width 19 height 19
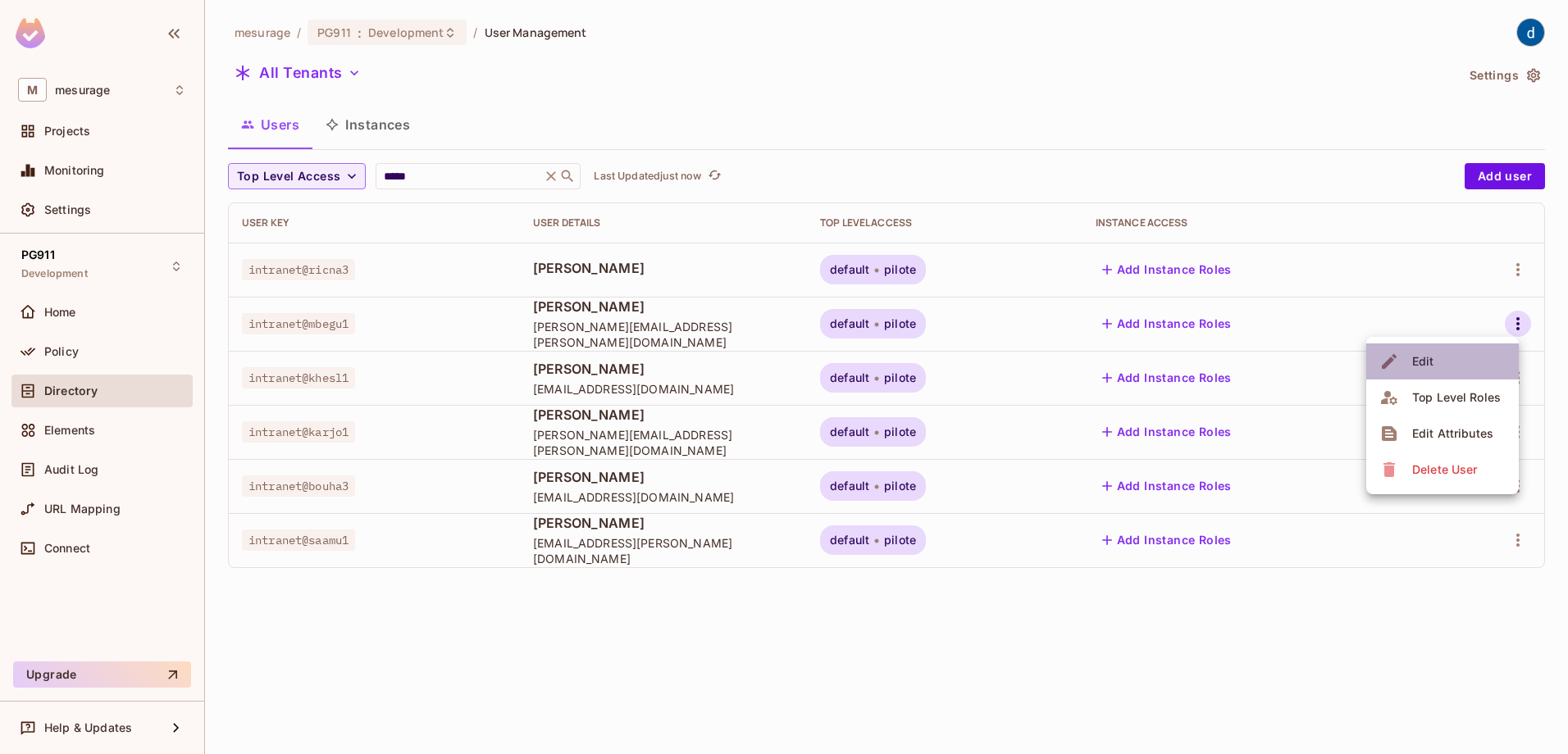
click at [1470, 364] on li "Edit" at bounding box center [1443, 361] width 152 height 36
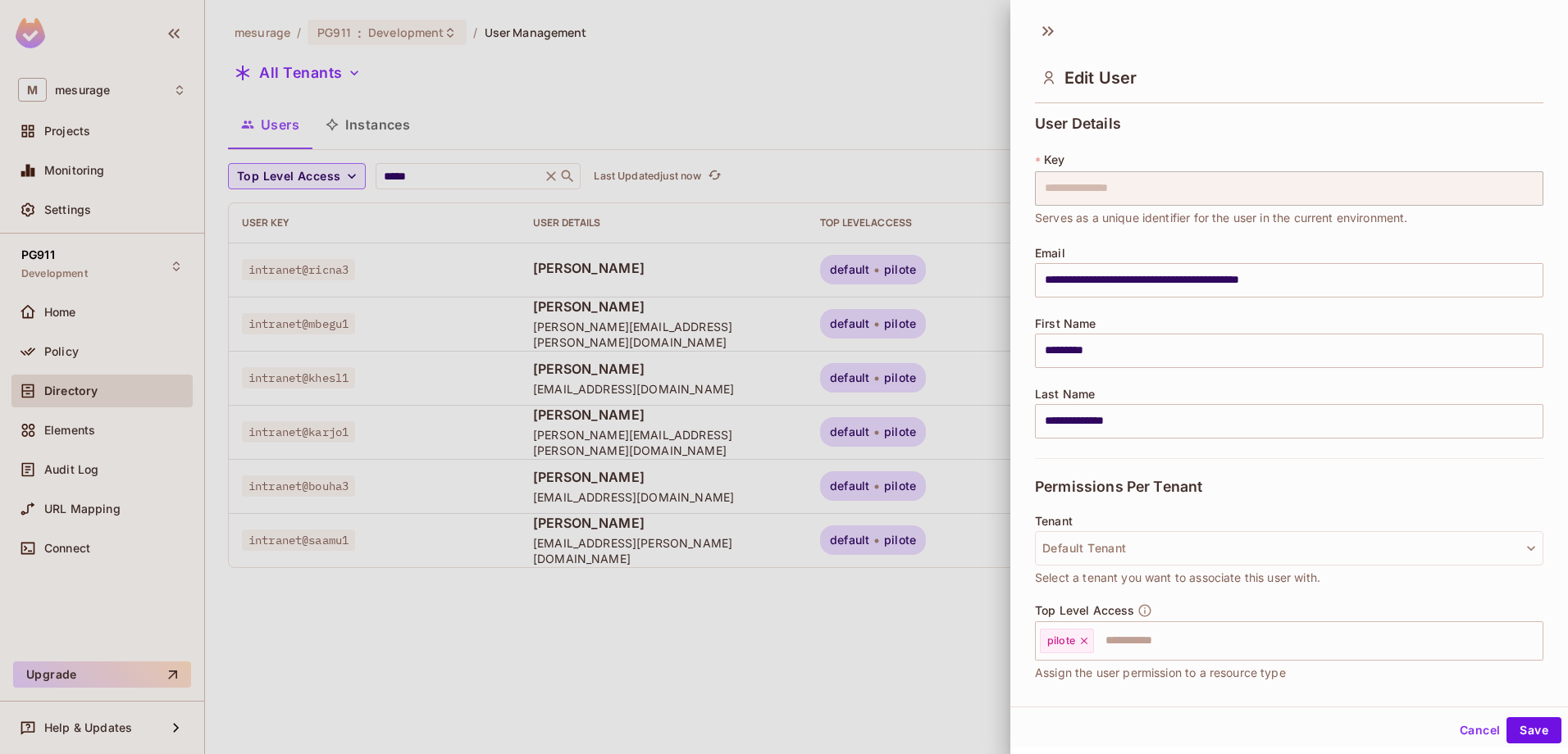
click at [899, 578] on div at bounding box center [784, 377] width 1568 height 754
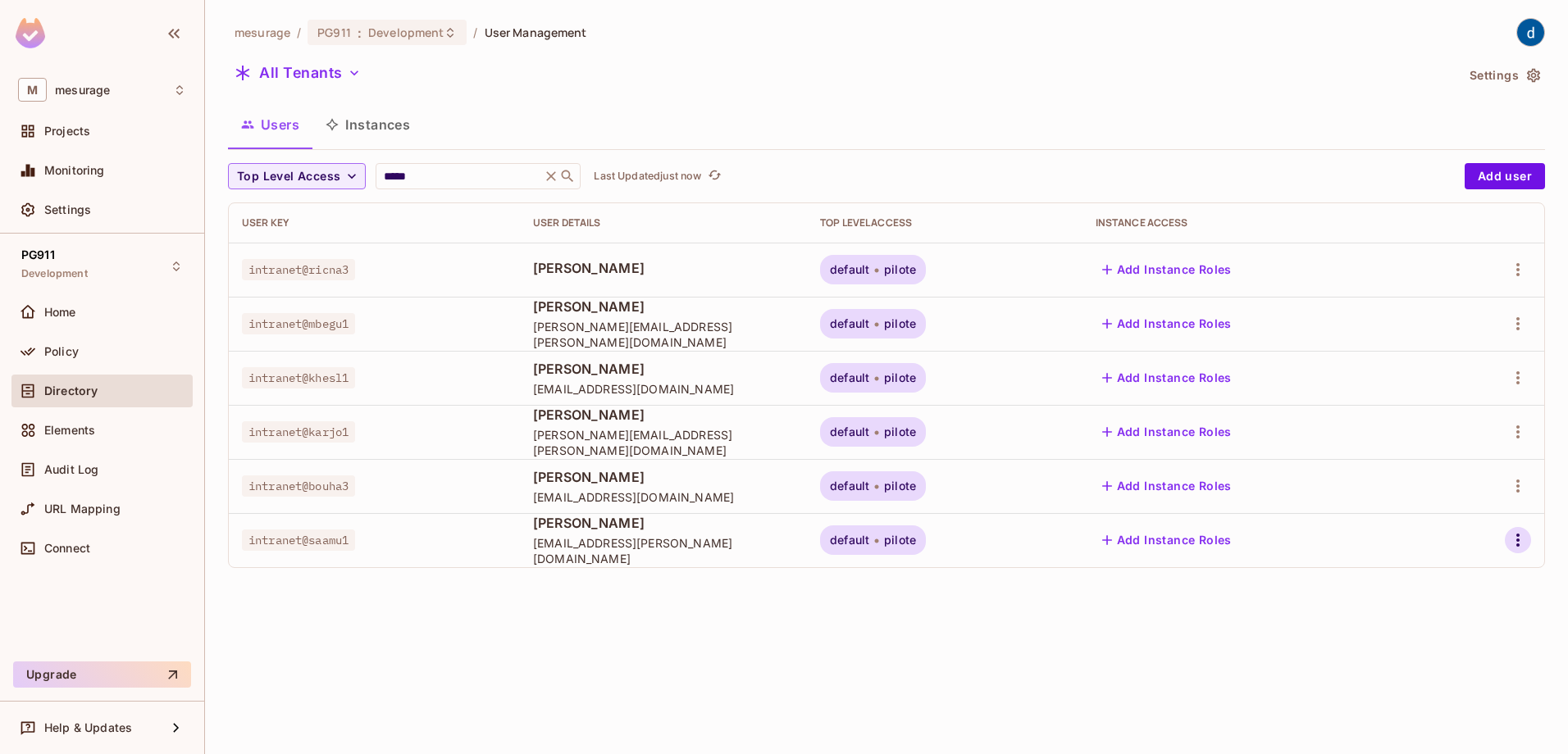
click at [1521, 548] on icon "button" at bounding box center [1518, 540] width 19 height 19
click at [1469, 586] on li "Edit" at bounding box center [1443, 578] width 152 height 36
